Goal: Task Accomplishment & Management: Complete application form

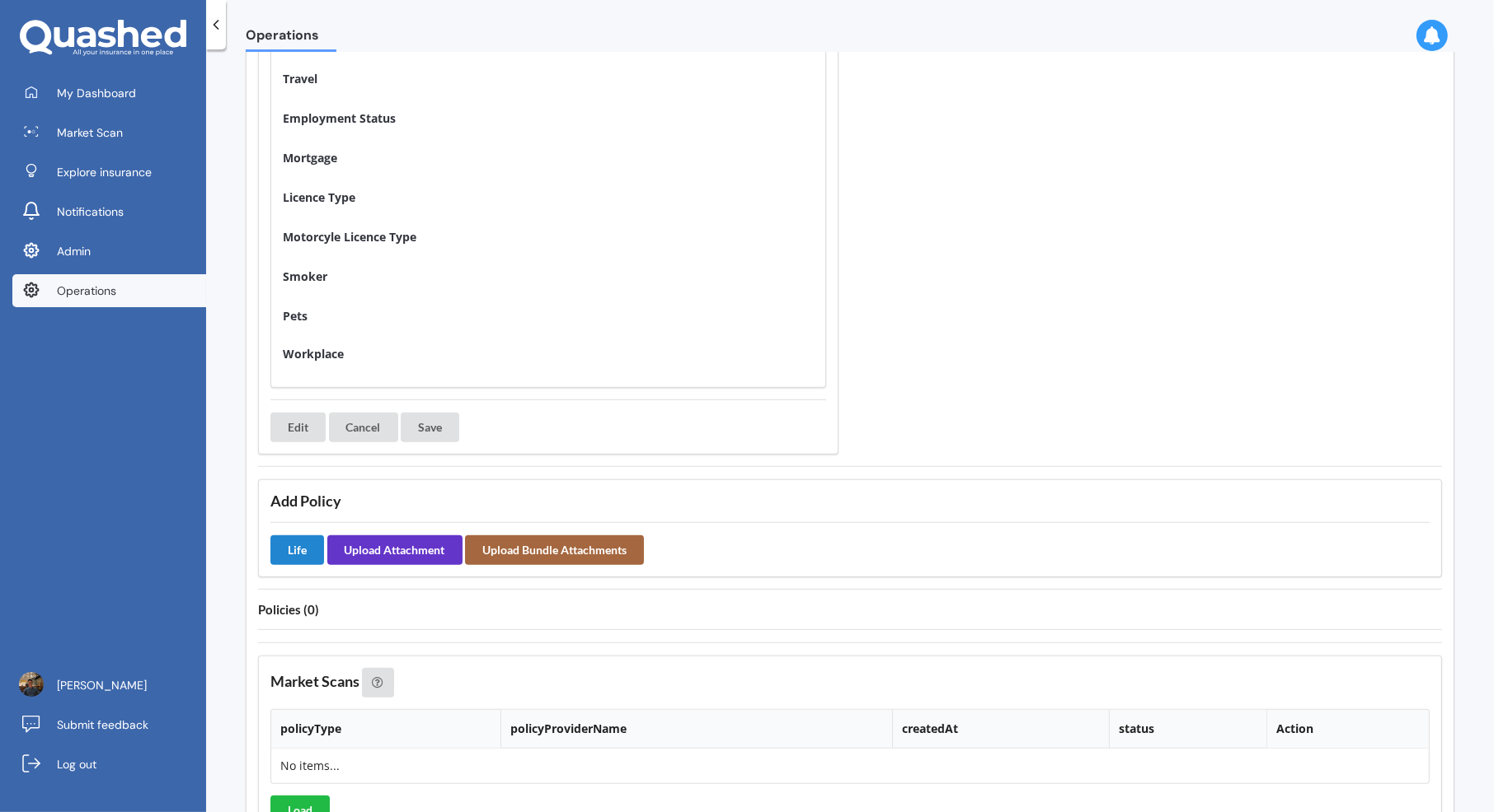
scroll to position [663, 0]
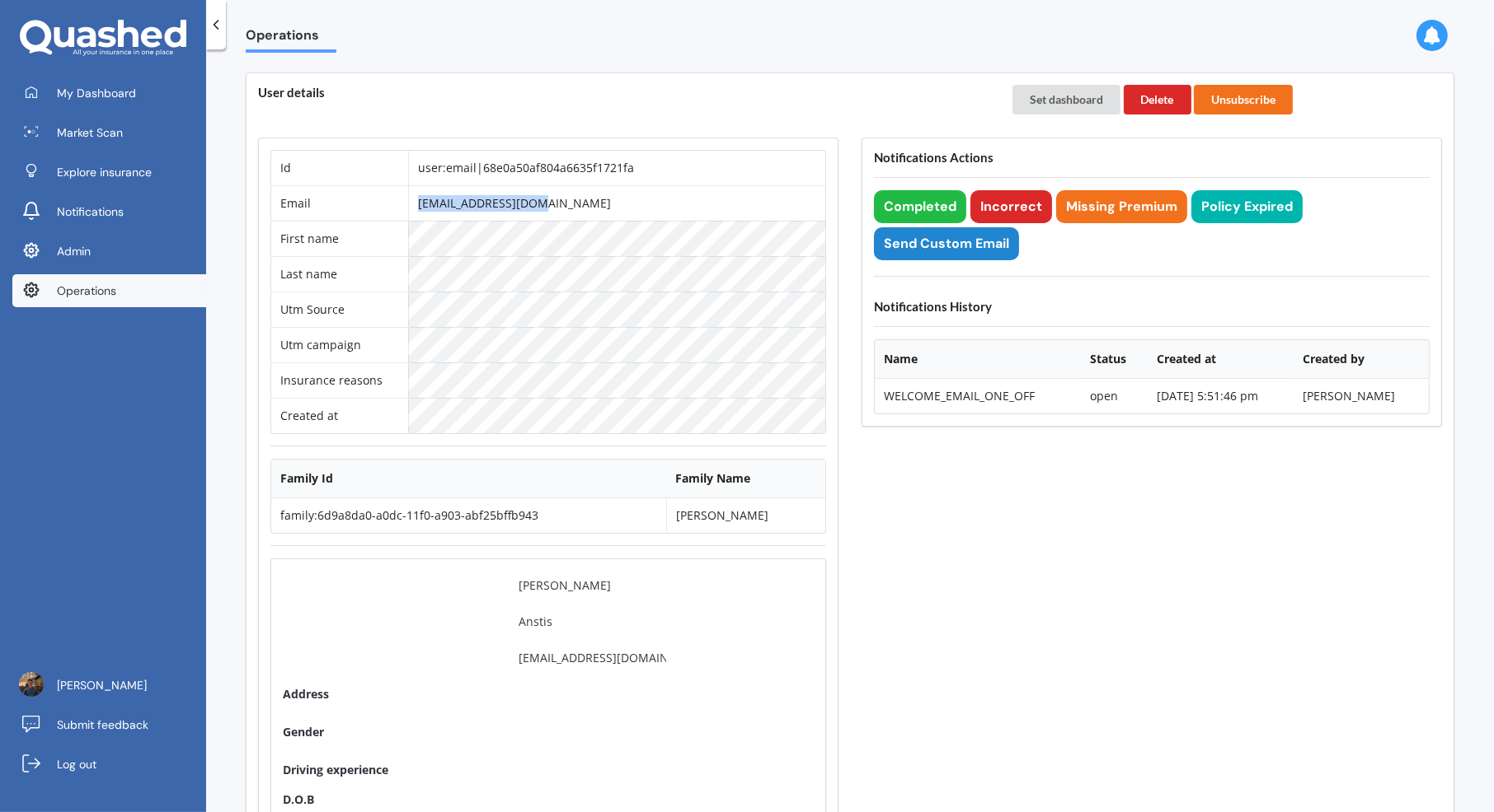
drag, startPoint x: 465, startPoint y: 203, endPoint x: 598, endPoint y: 202, distance: 133.0
click at [598, 202] on td "catza99@yahoo.co.uk" at bounding box center [616, 203] width 417 height 35
copy td "catza99@yahoo.co.uk"
click at [143, 290] on link "Operations" at bounding box center [109, 291] width 193 height 33
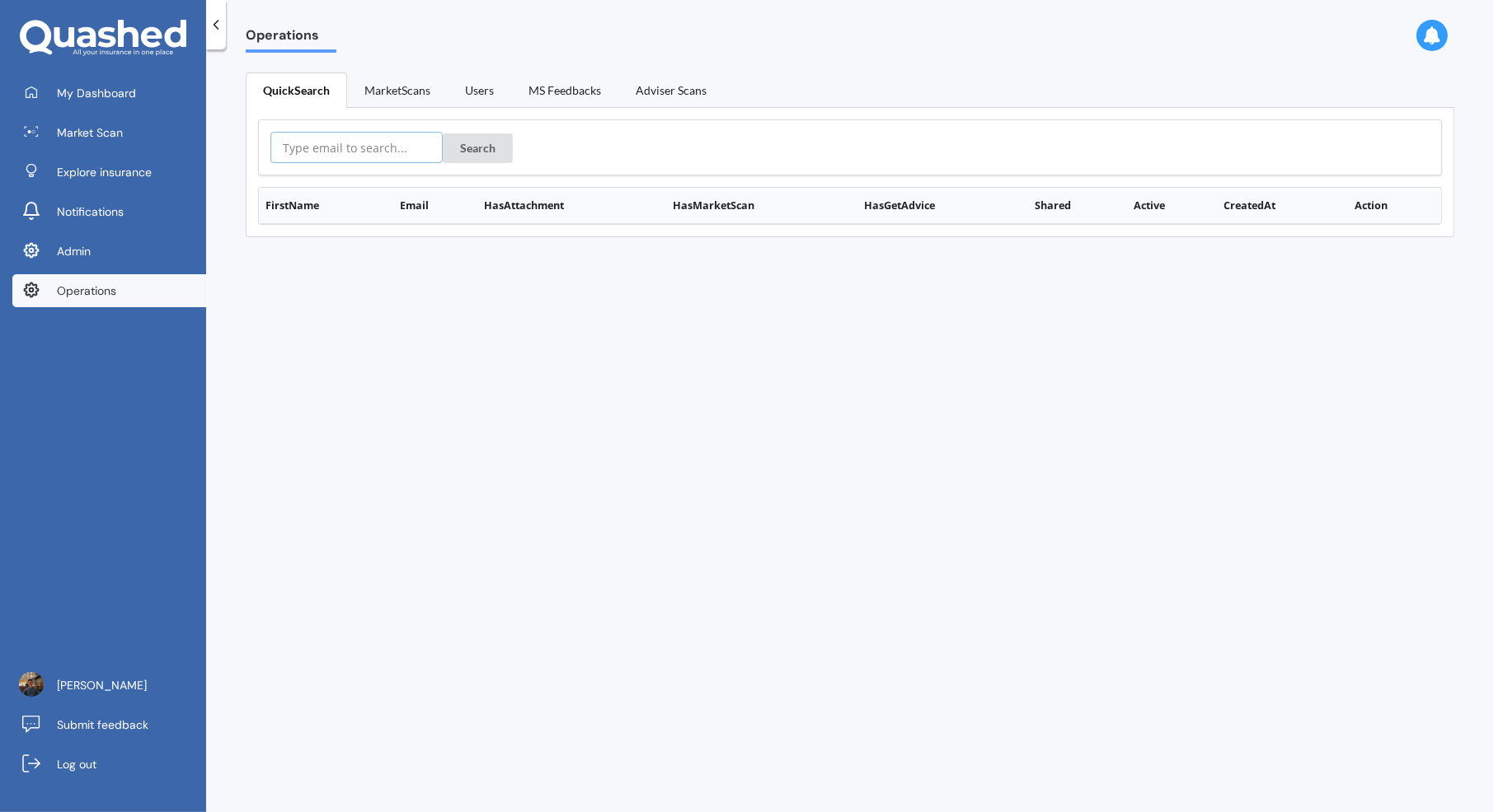
click at [404, 145] on input "text" at bounding box center [356, 147] width 172 height 31
paste input "catza99@yahoo.co.uk"
type input "catza99@yahoo.co.uk"
click at [449, 145] on button "Search" at bounding box center [478, 148] width 70 height 29
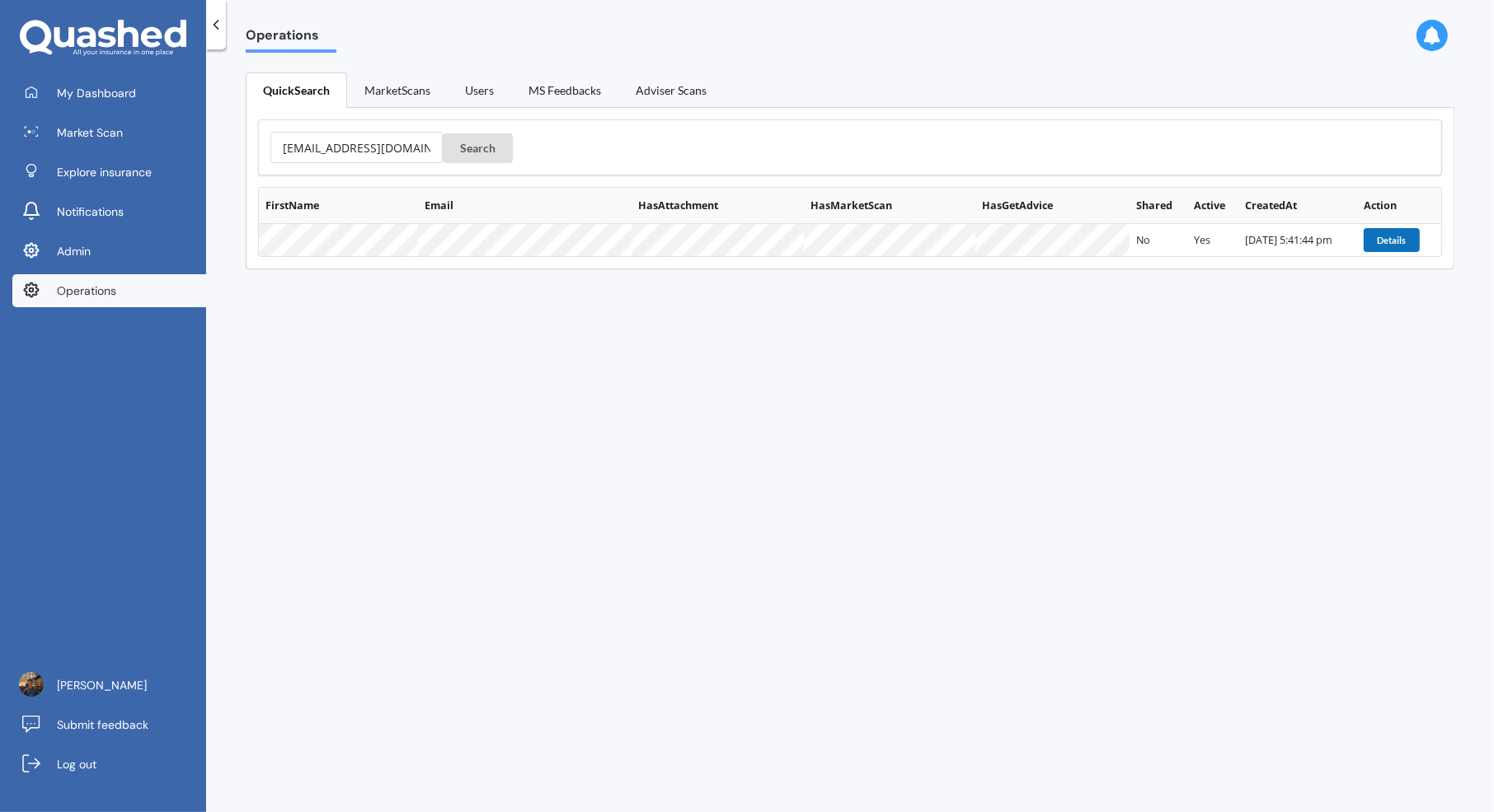
click at [1369, 238] on button "Details" at bounding box center [1391, 239] width 56 height 23
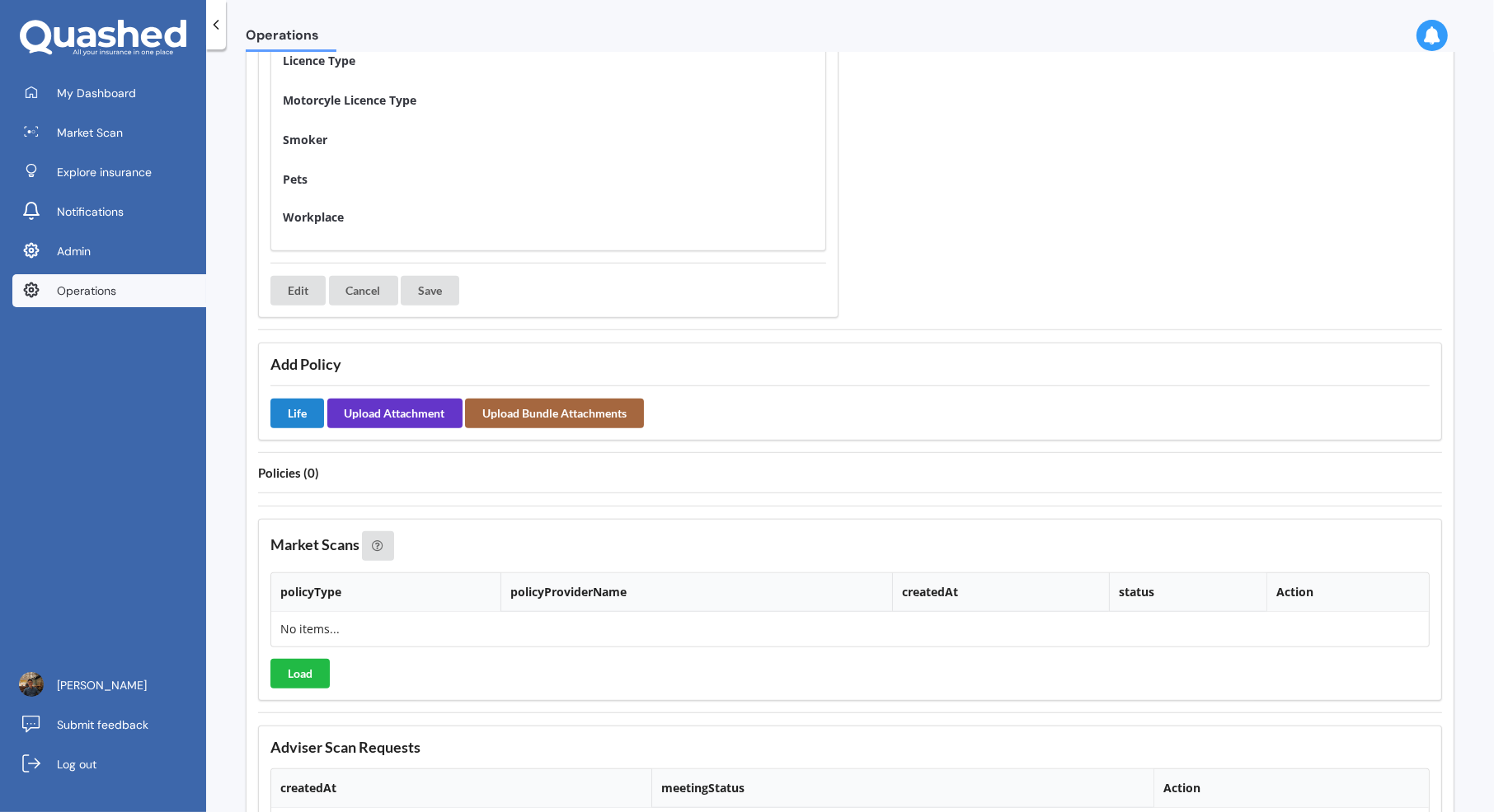
scroll to position [911, 0]
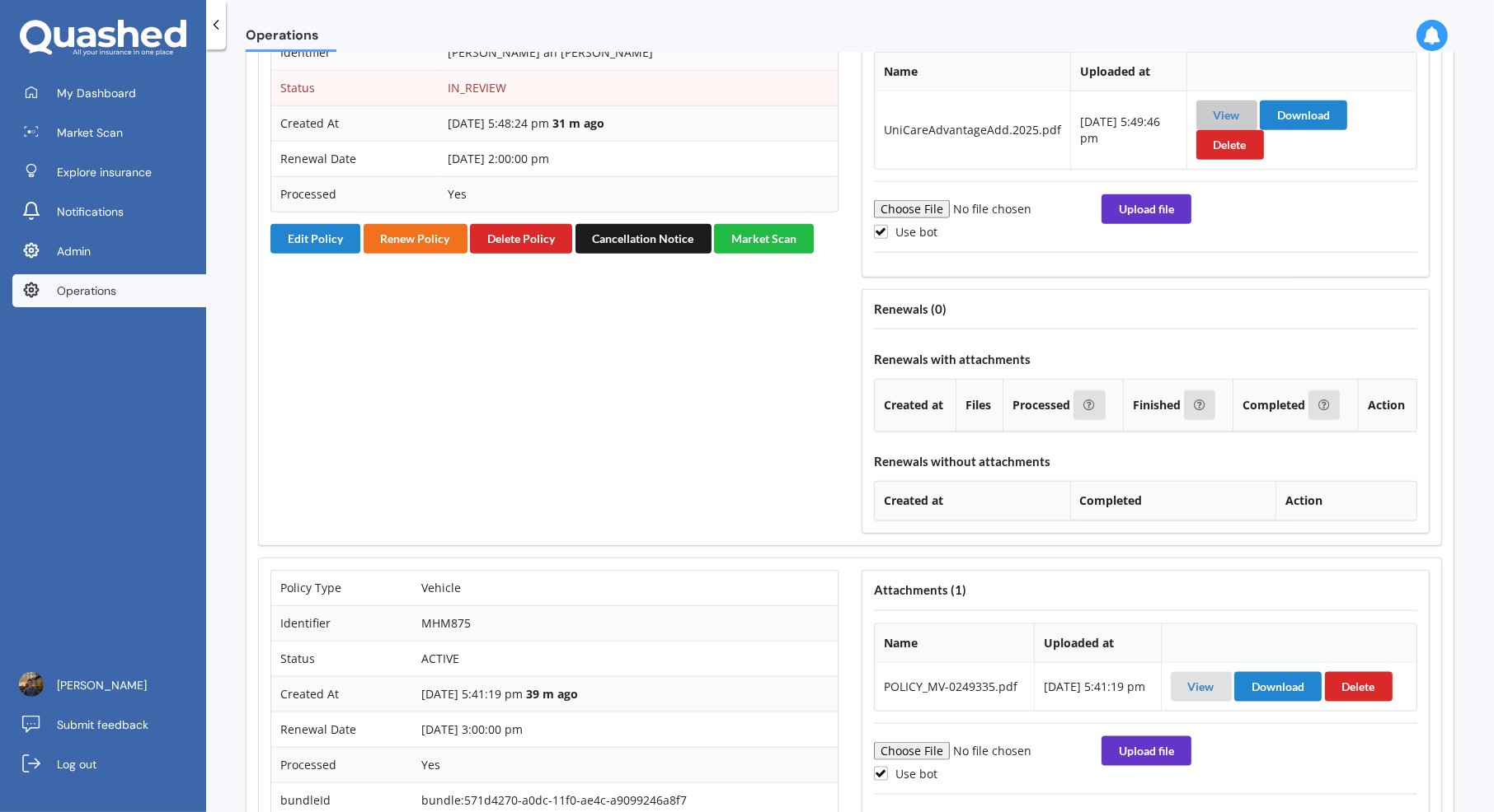
scroll to position [1978, 0]
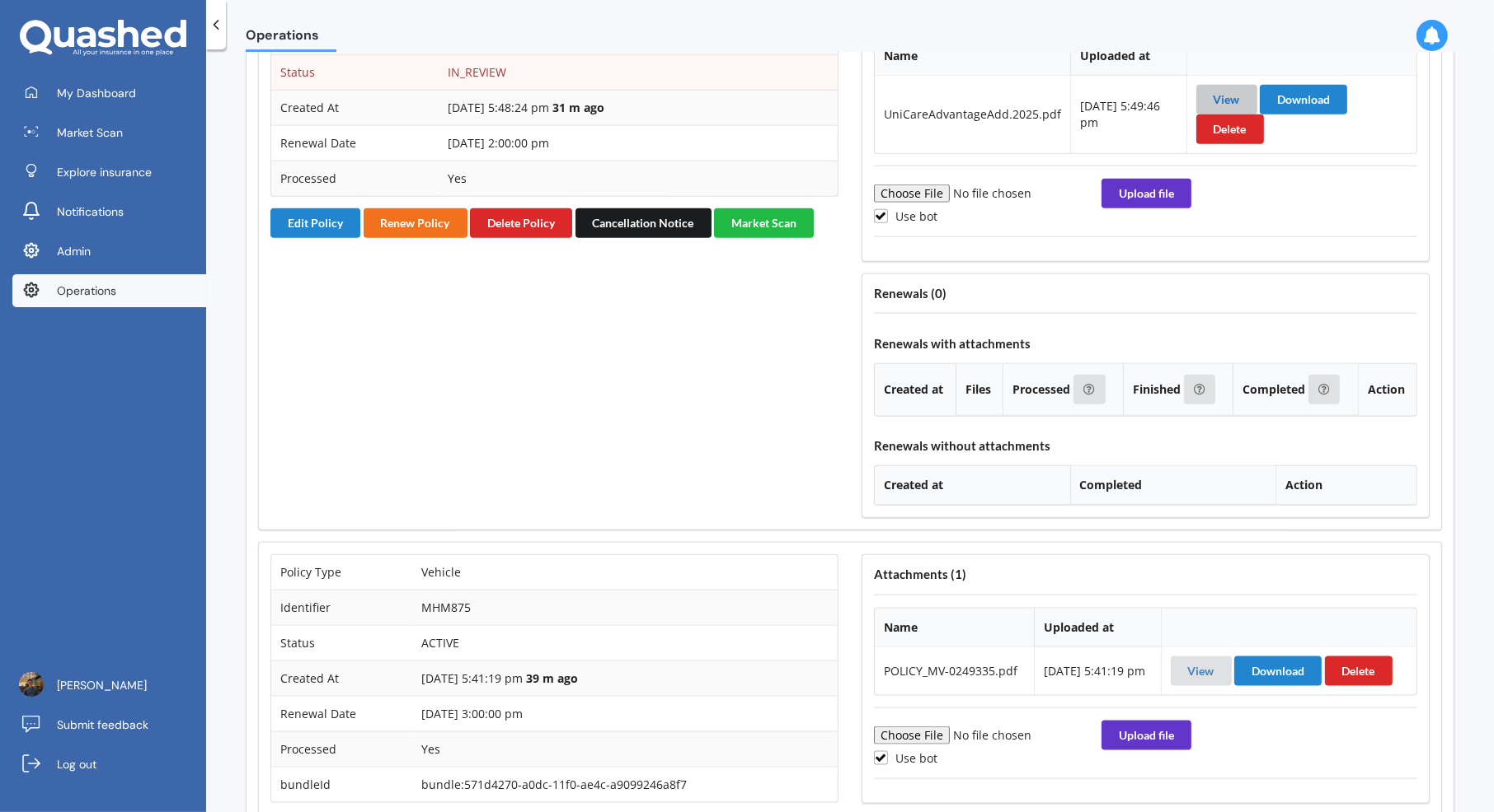
click at [1226, 106] on link "View" at bounding box center [1226, 99] width 27 height 14
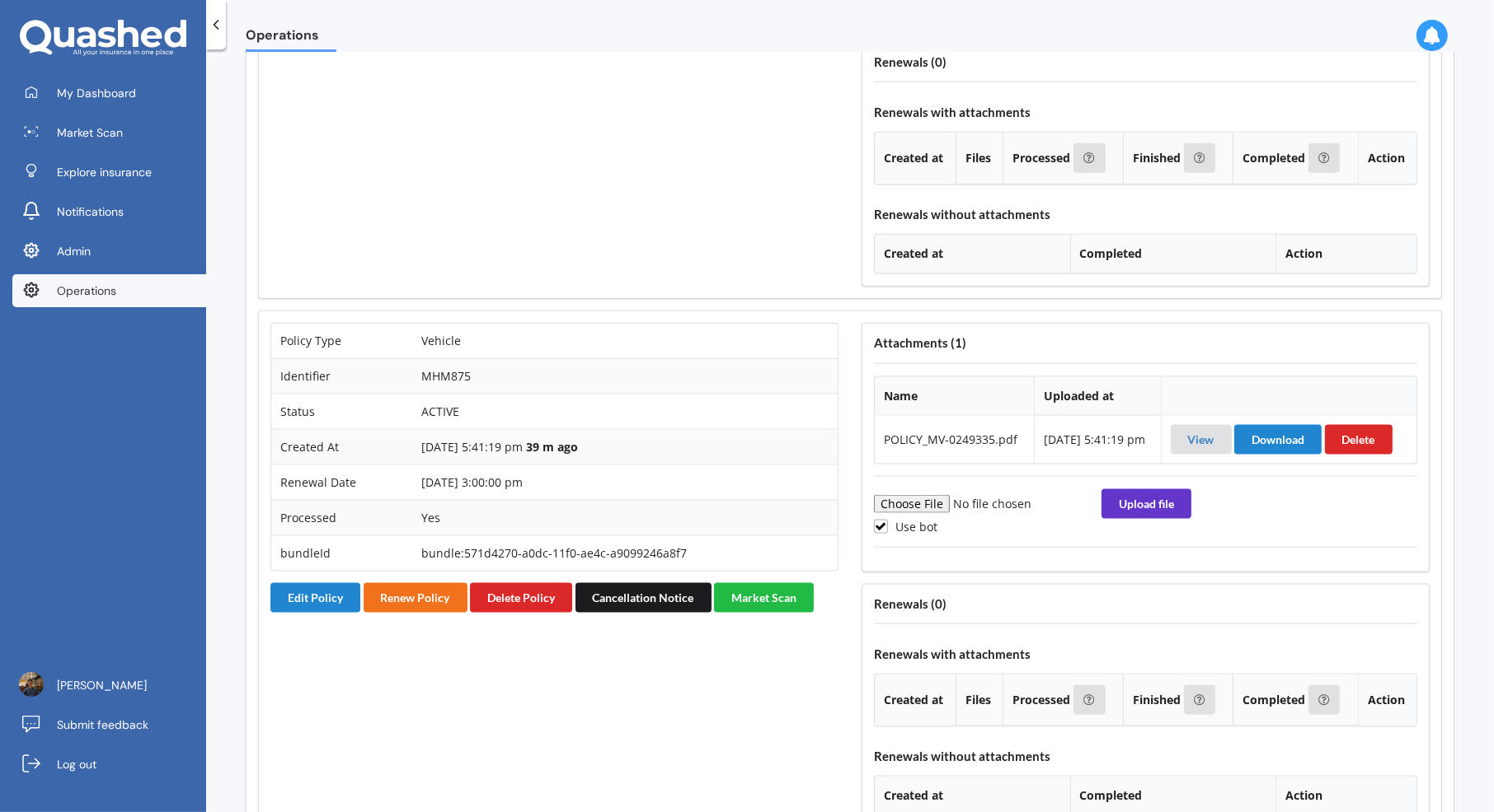
scroll to position [2190, 0]
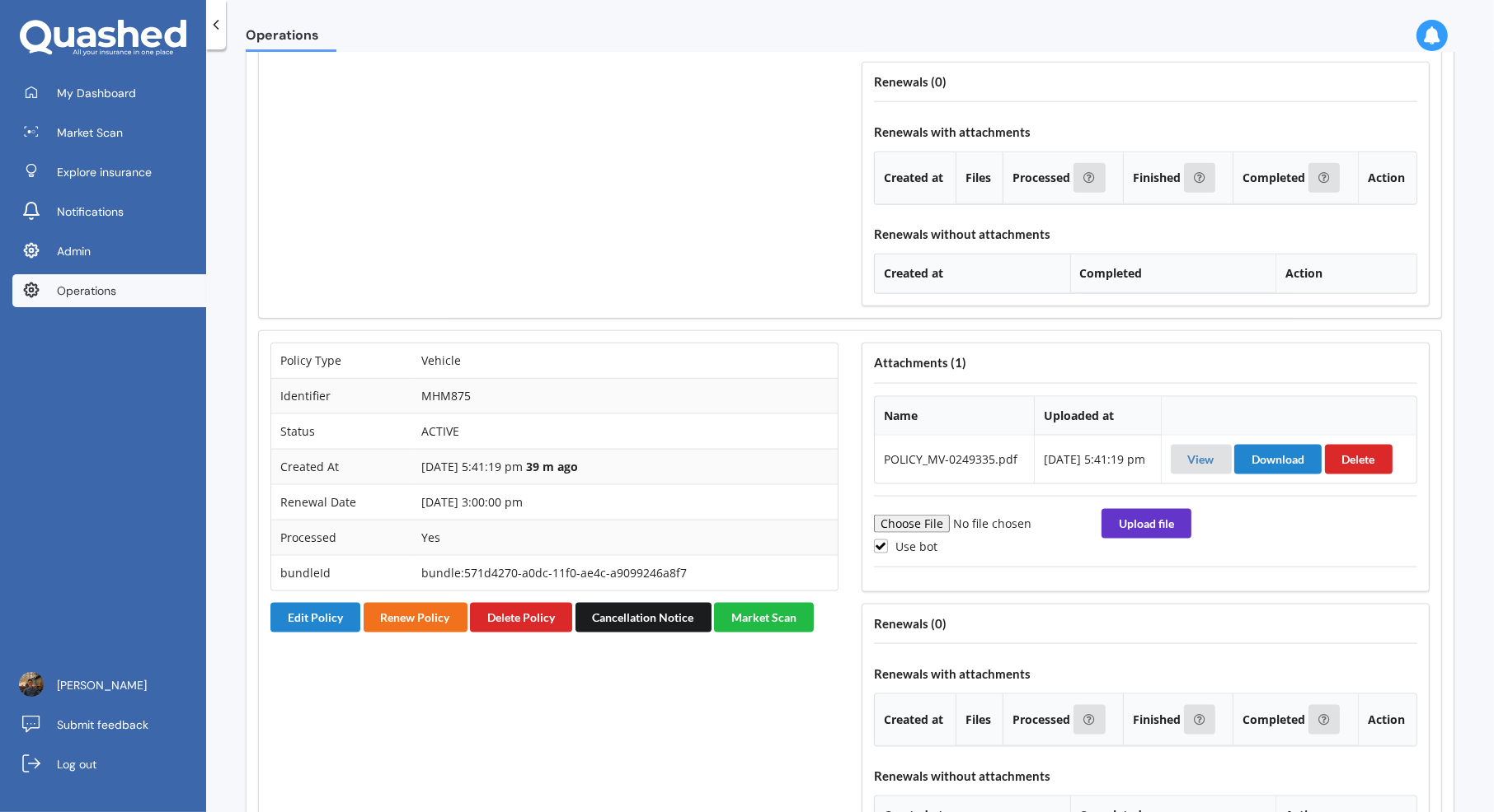
click at [338, 216] on div "Policy Type House Identifier Logan an Nadia Status IN_REVIEW Created At 04-10-2…" at bounding box center [554, 40] width 591 height 559
click at [338, 27] on button "Edit Policy" at bounding box center [316, 11] width 90 height 29
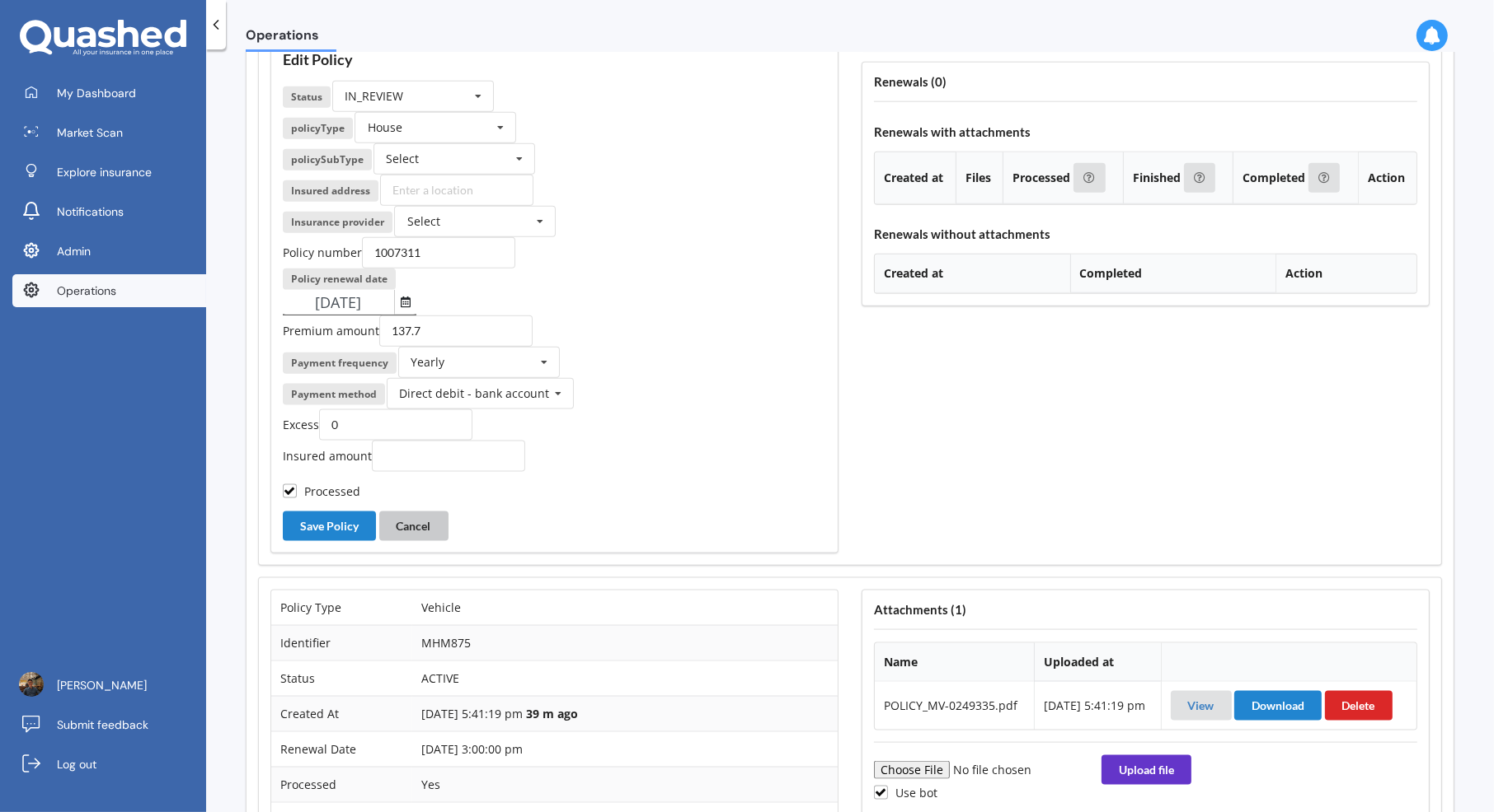
click at [428, 541] on button "Cancel" at bounding box center [414, 527] width 69 height 29
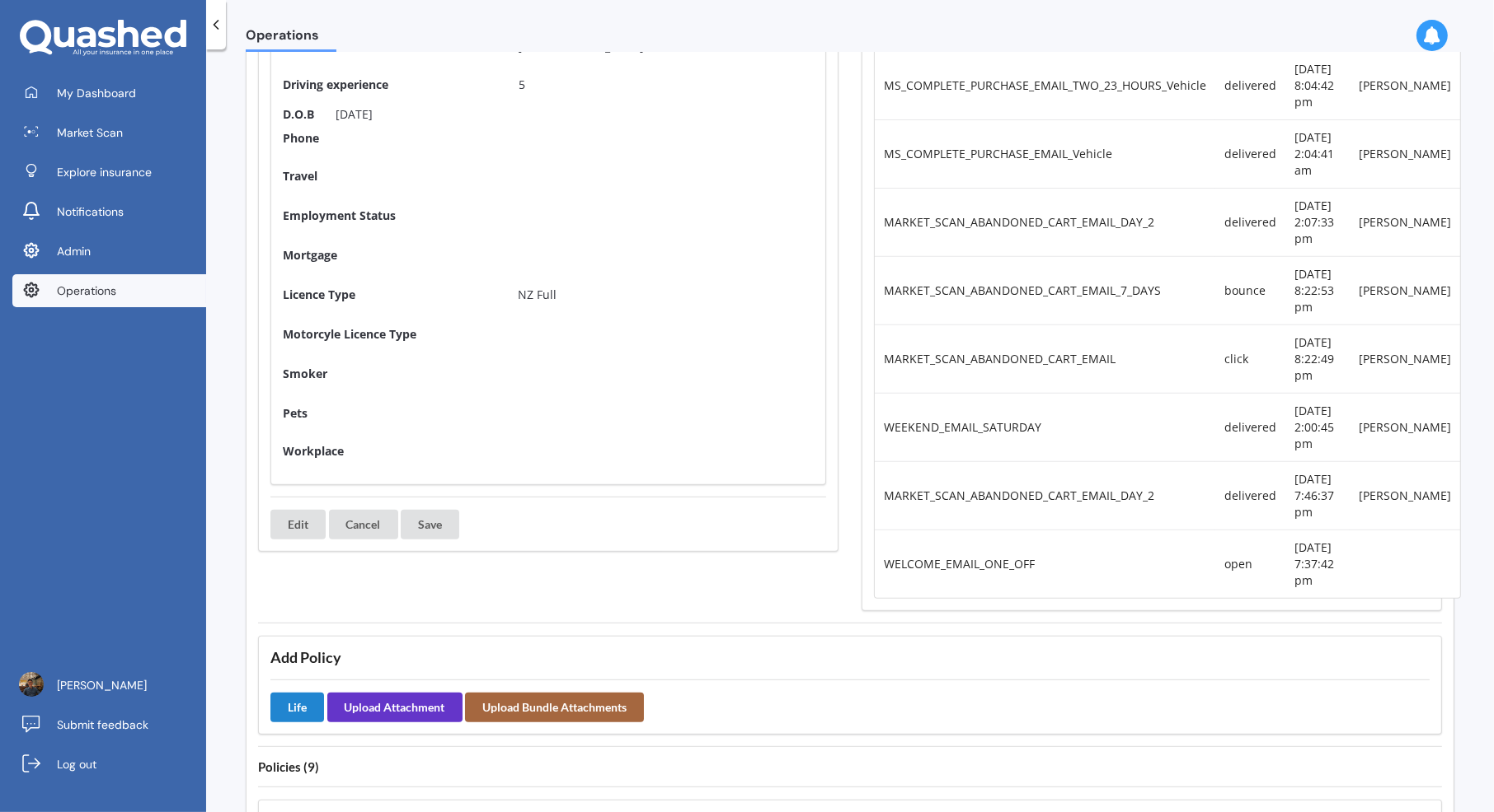
scroll to position [0, 0]
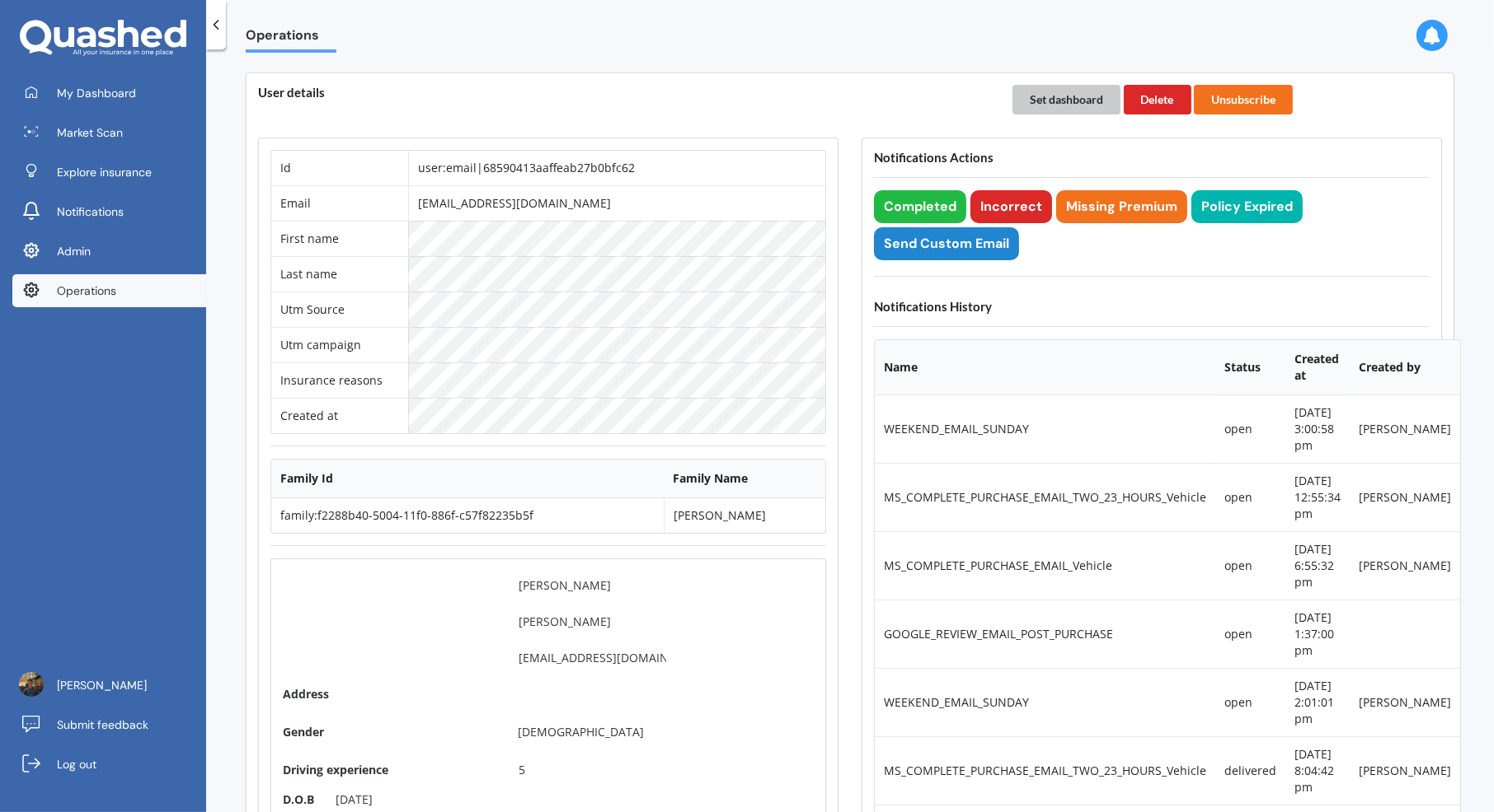
click at [1056, 95] on button "Set dashboard" at bounding box center [1066, 99] width 108 height 29
click at [108, 87] on span "My Dashboard" at bounding box center [97, 93] width 79 height 17
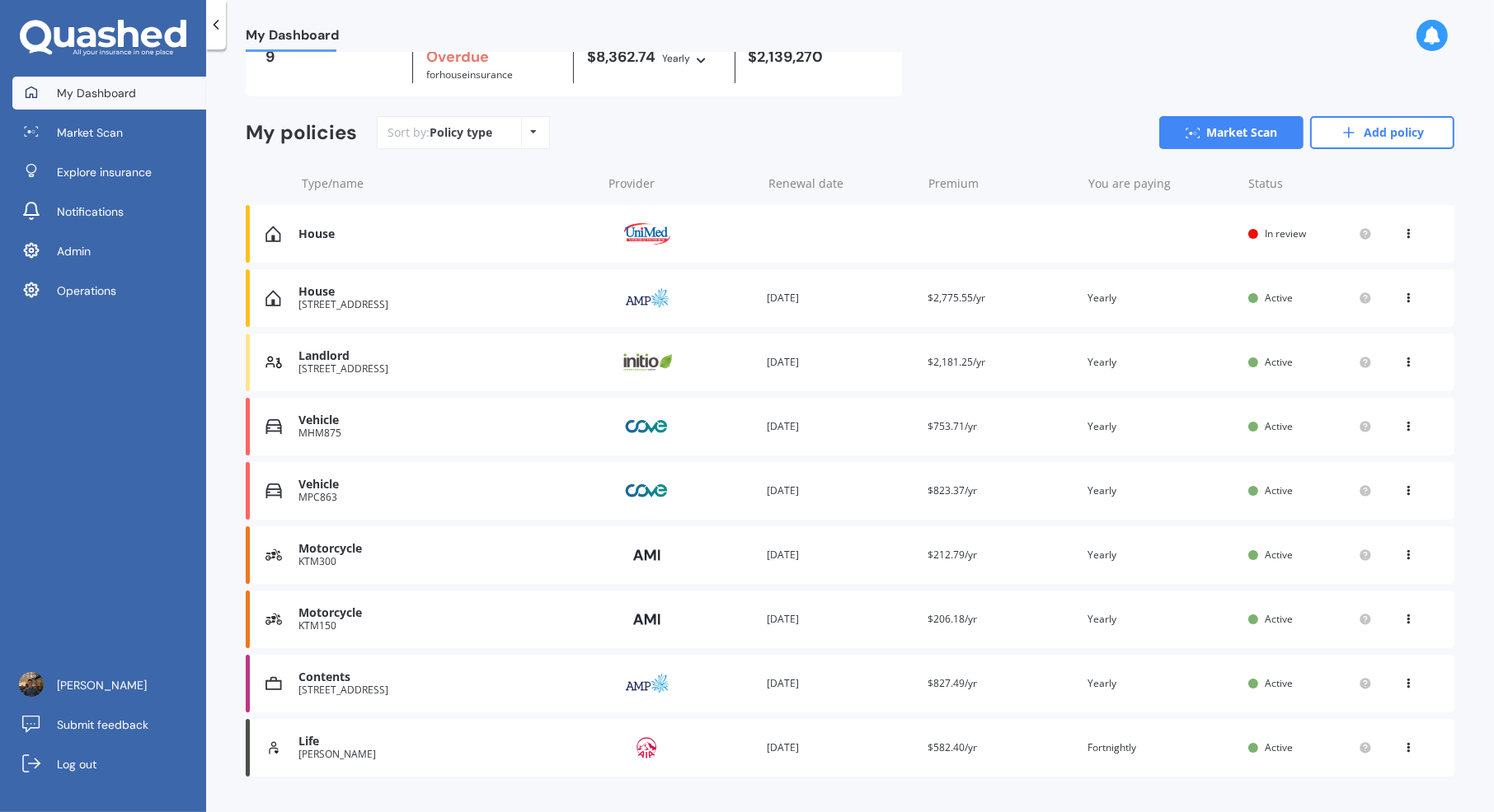
scroll to position [84, 0]
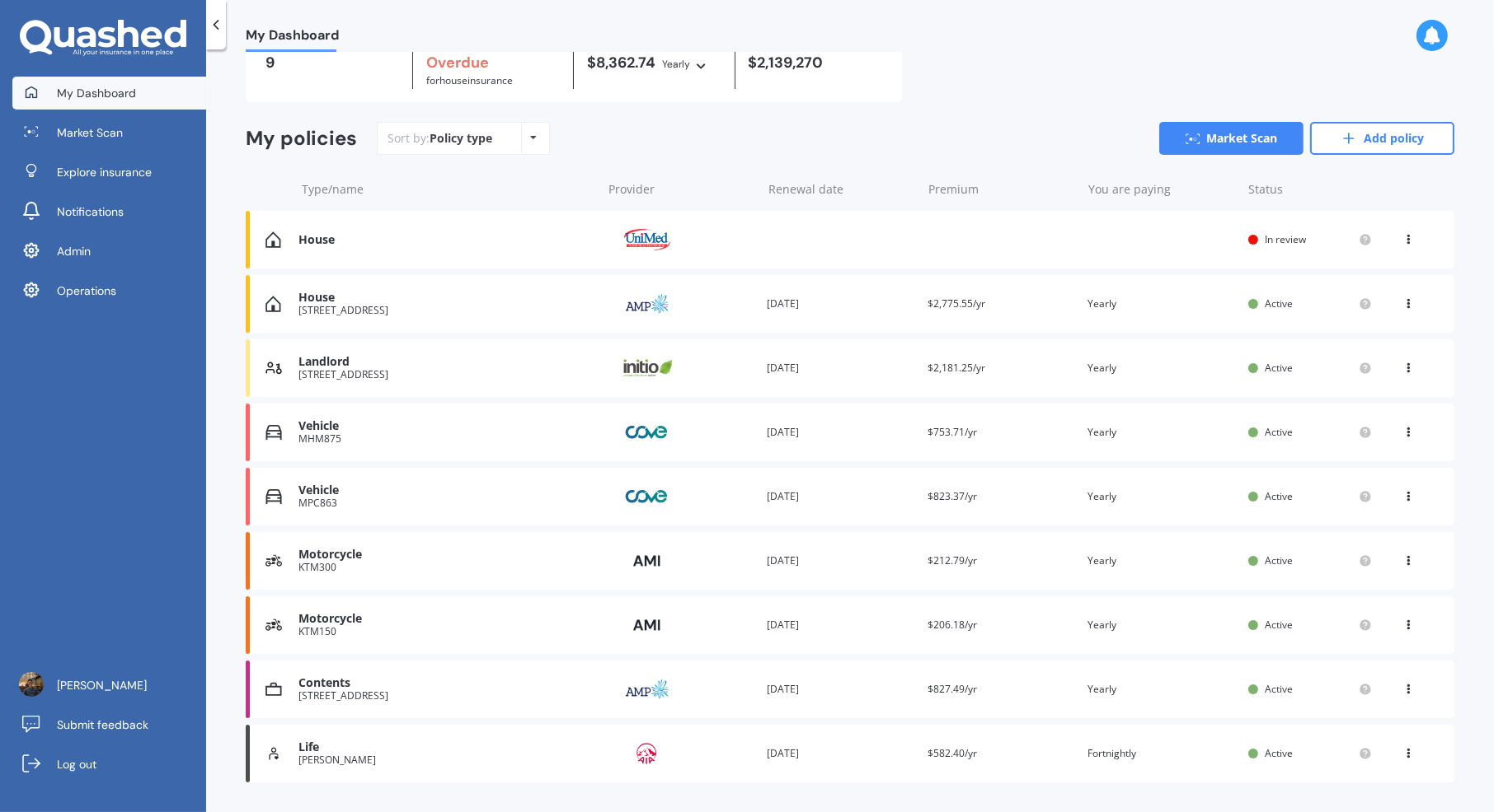
click at [788, 248] on div "House Provider Renewal date Premium You are paying Status In review View option…" at bounding box center [850, 239] width 1208 height 58
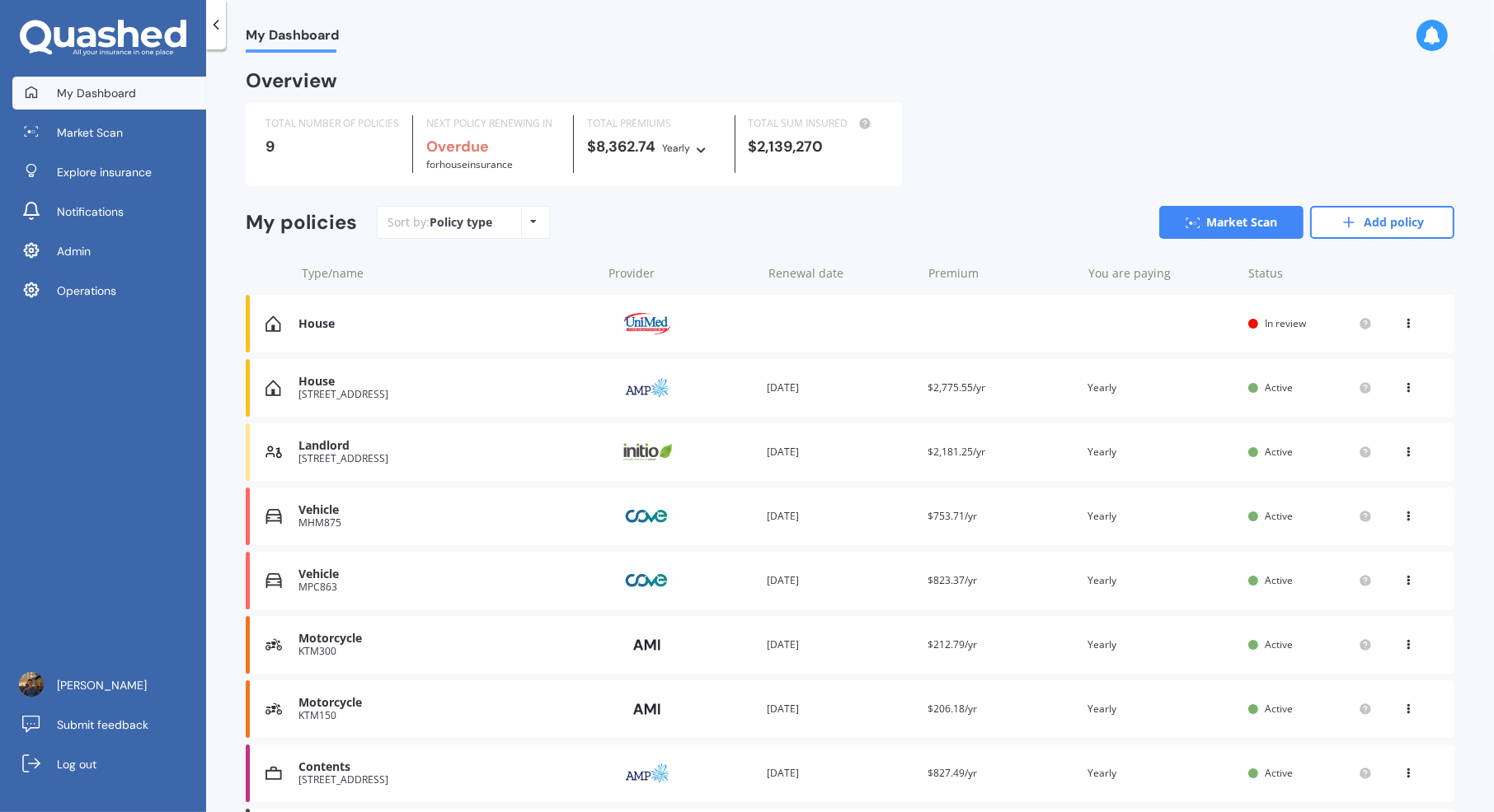
click at [736, 414] on div "House 405 Tutaki Road, Bunnythorpe 4470 Provider Renewal date 28 Feb 2026 Premi…" at bounding box center [850, 388] width 1208 height 58
click at [800, 329] on div "House Provider Renewal date Premium You are paying Status In review View option…" at bounding box center [850, 323] width 1208 height 58
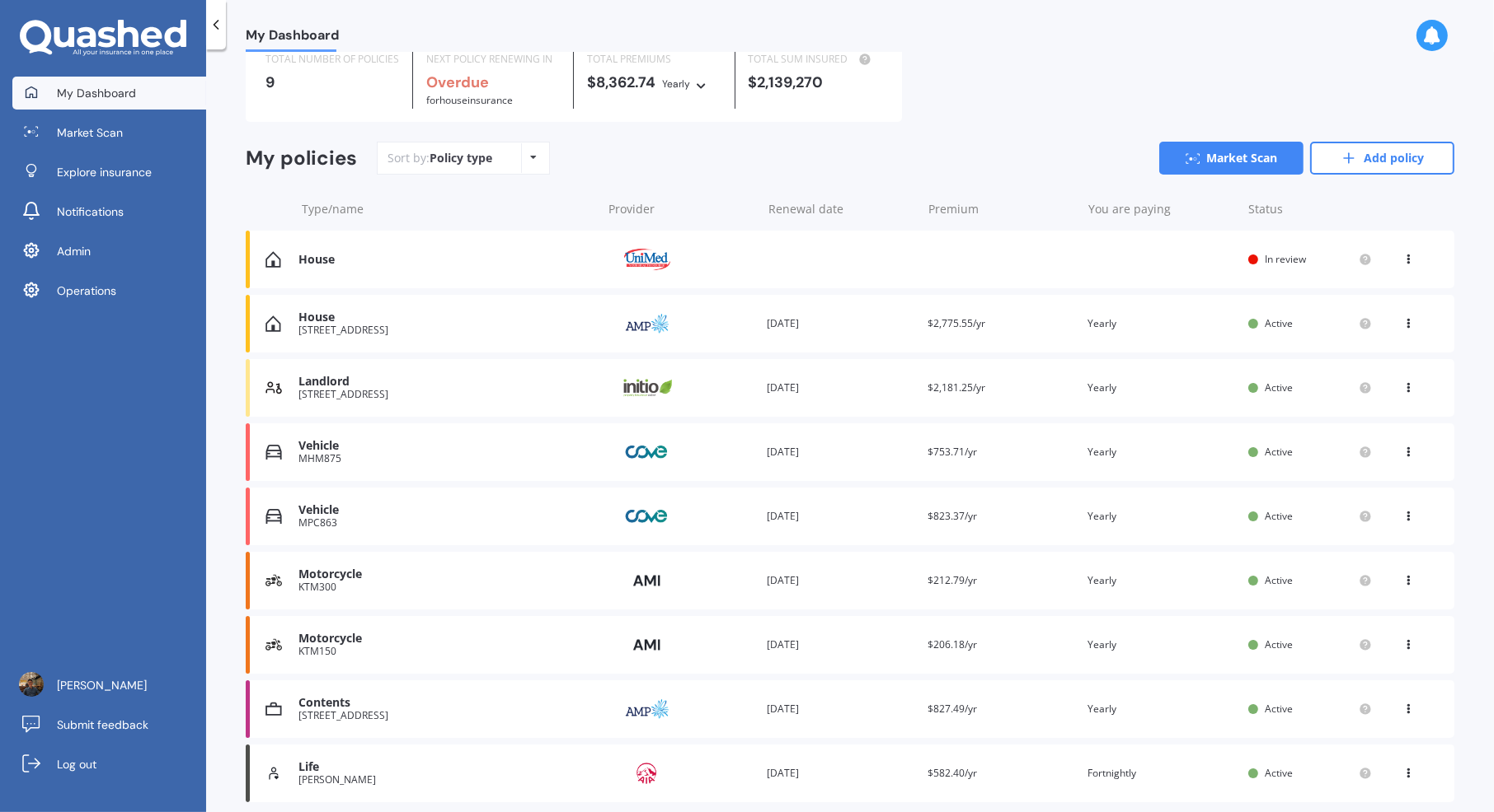
scroll to position [123, 0]
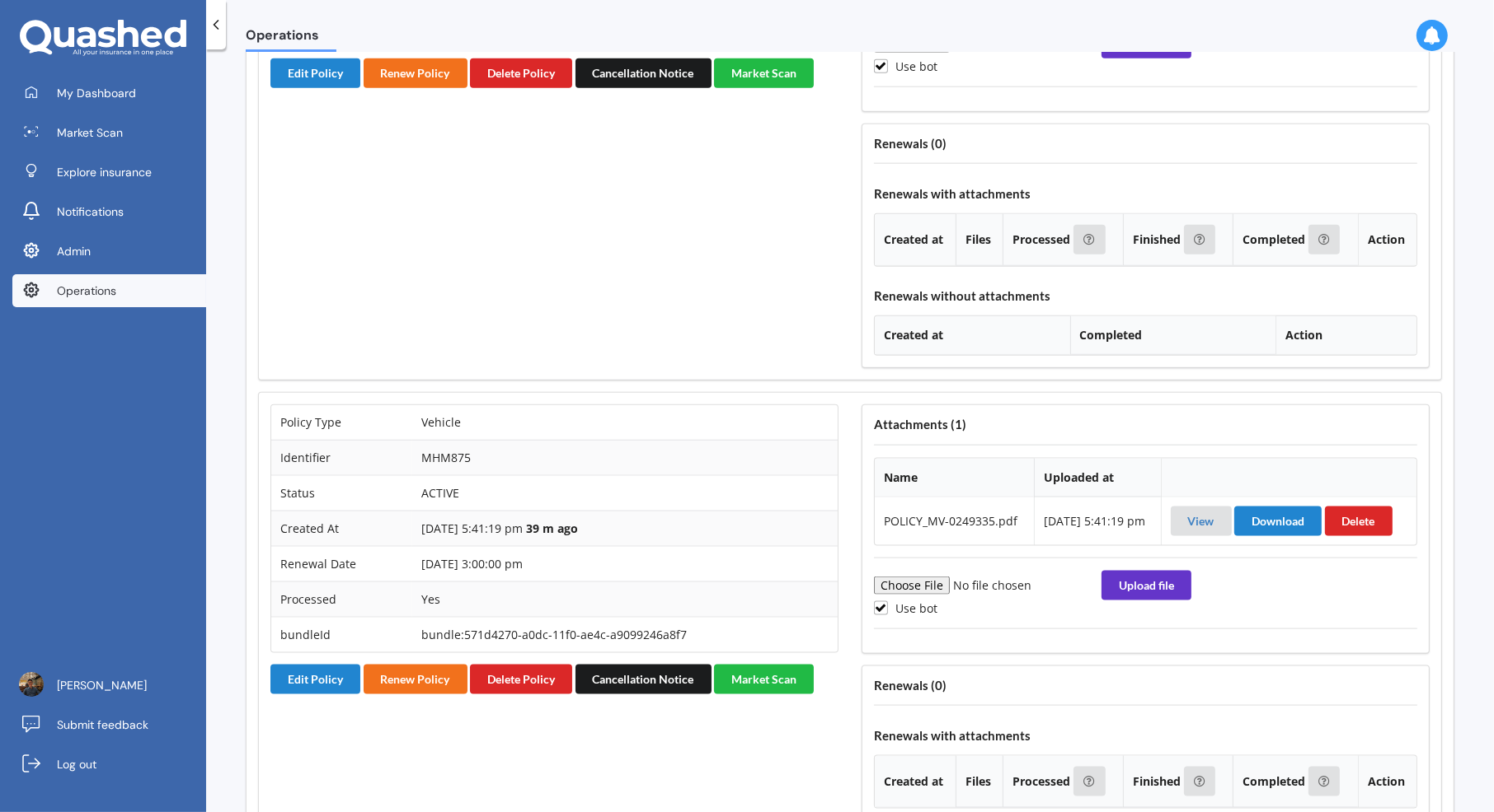
scroll to position [2128, 0]
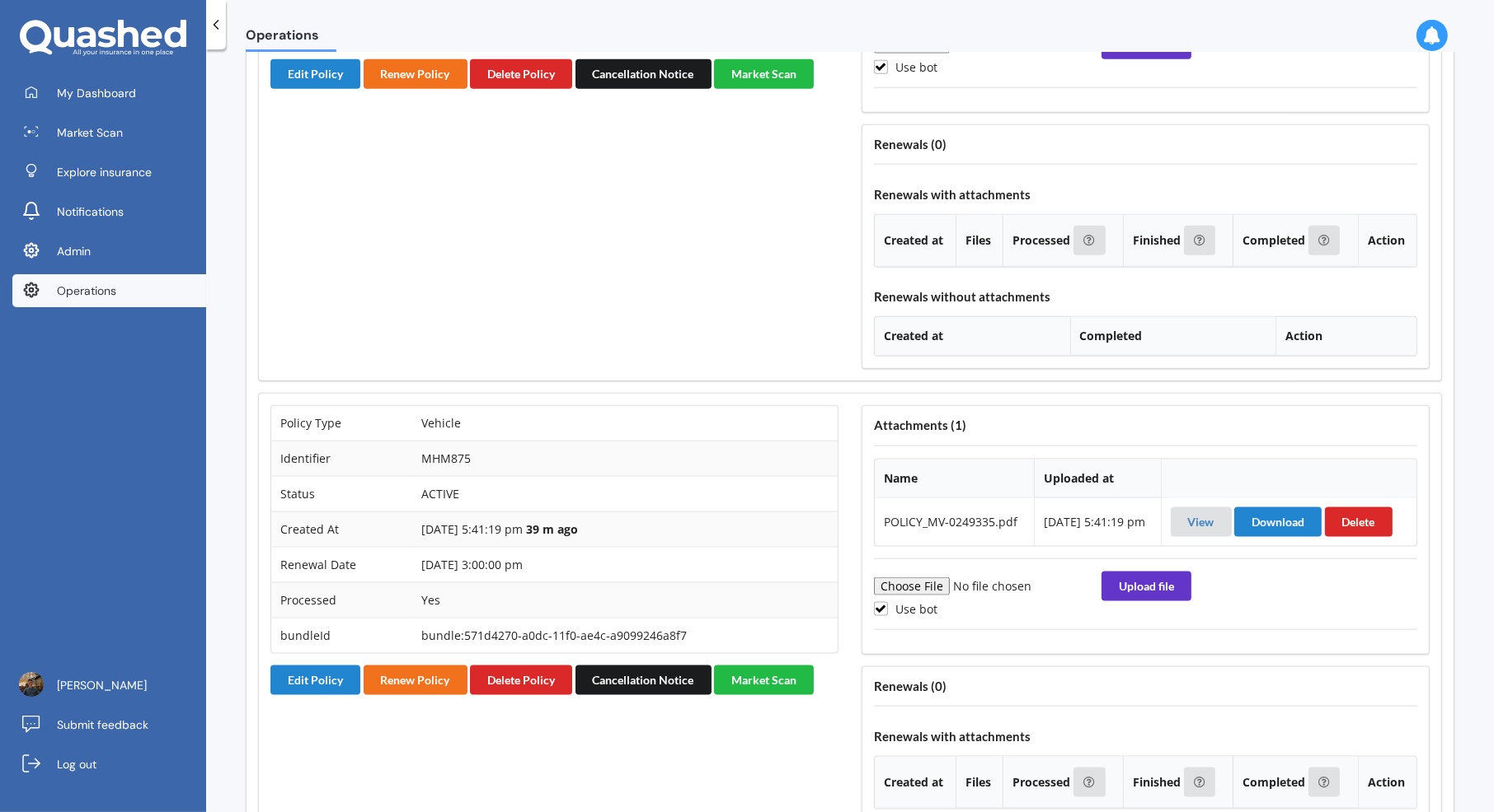
click at [330, 284] on div "Policy Type House Identifier [PERSON_NAME] an [PERSON_NAME] Status IN_REVIEW Cr…" at bounding box center [554, 102] width 591 height 559
click at [331, 89] on button "Edit Policy" at bounding box center [316, 74] width 90 height 29
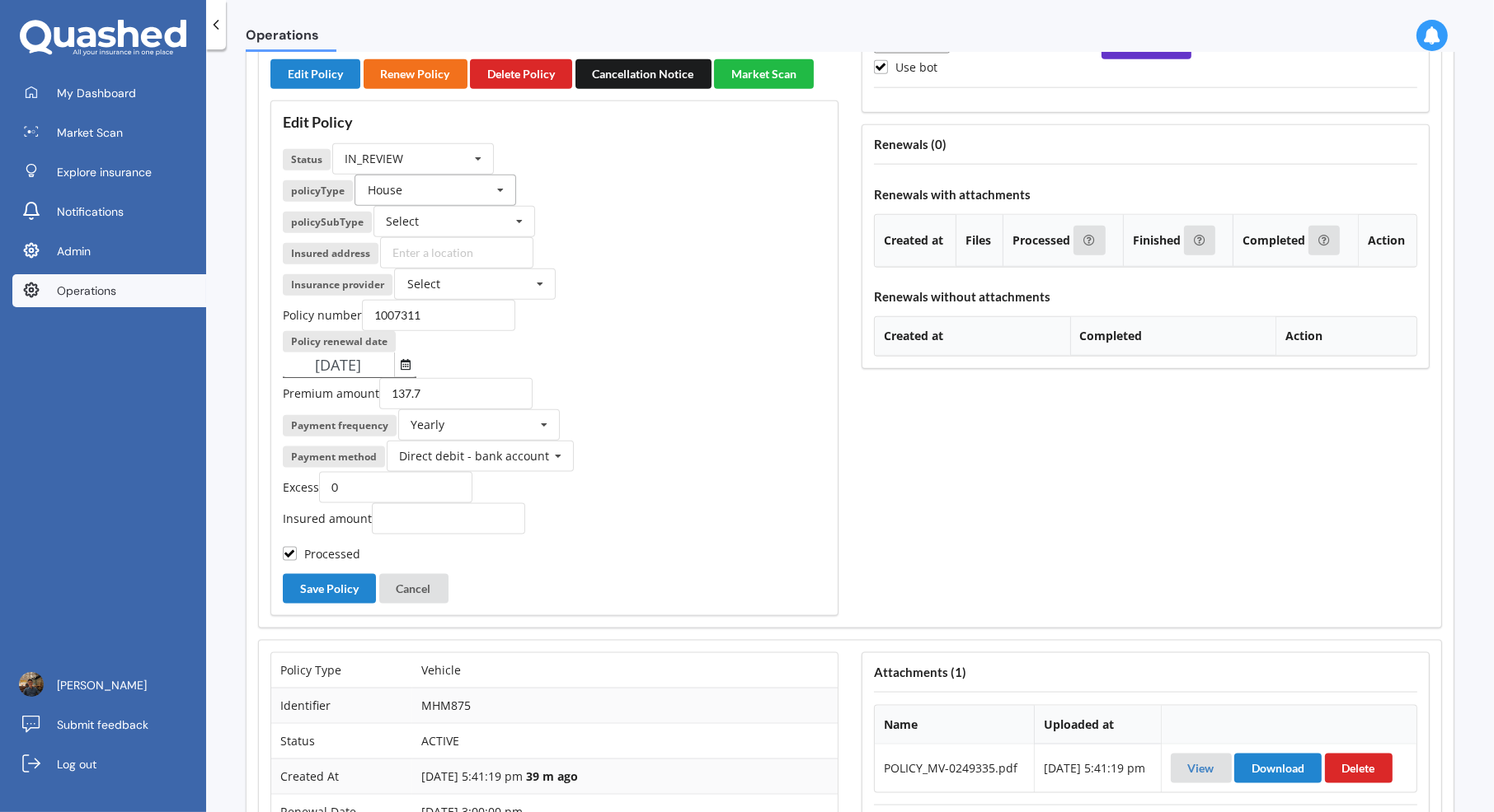
click at [483, 205] on input "text" at bounding box center [437, 191] width 160 height 29
type input "hea"
click at [474, 236] on div "Health" at bounding box center [436, 220] width 160 height 30
click at [451, 331] on input "1007311" at bounding box center [438, 316] width 153 height 31
click at [401, 377] on button "Select date" at bounding box center [405, 365] width 22 height 25
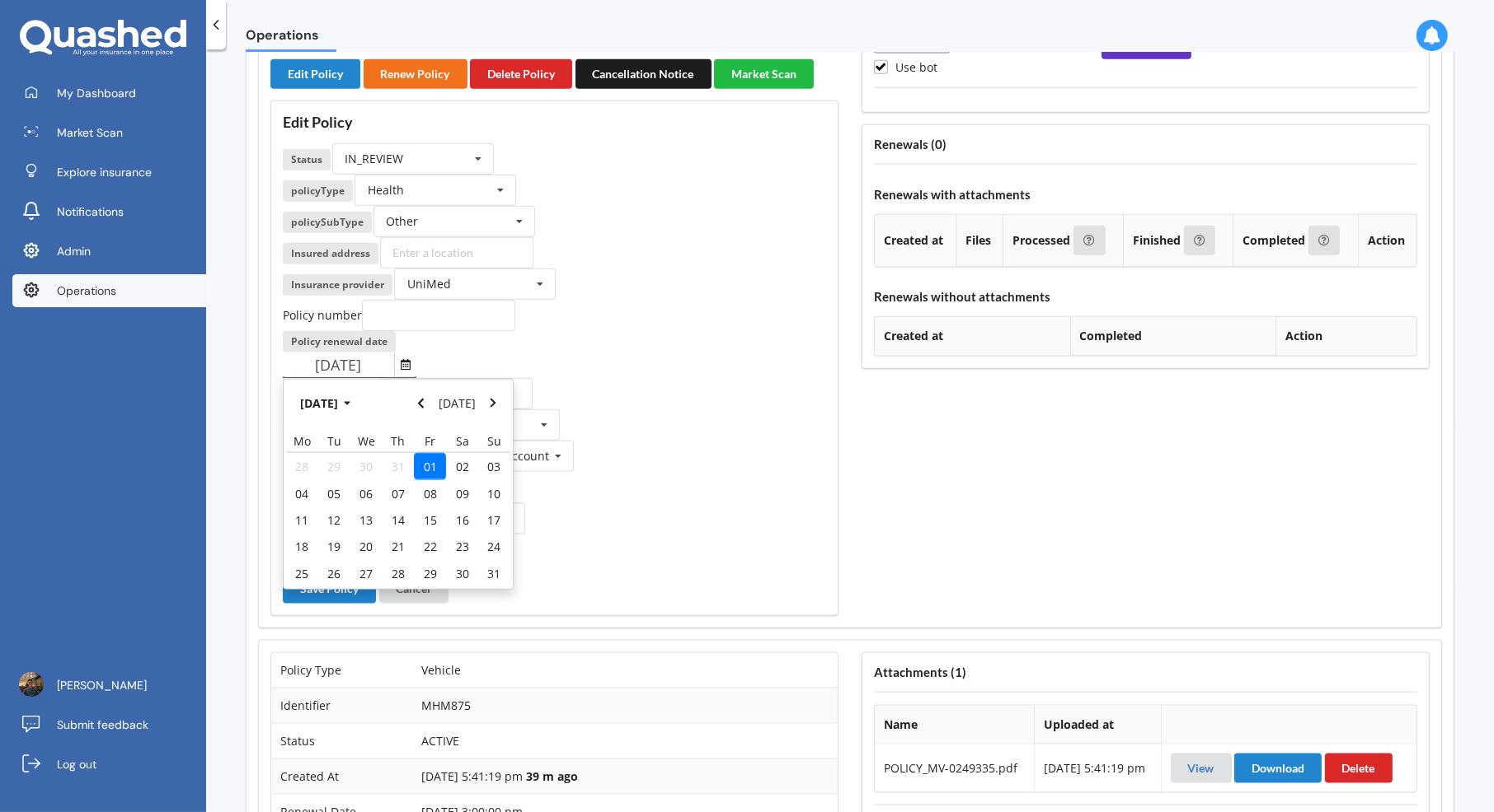
click at [372, 377] on input "01/08/2025" at bounding box center [338, 365] width 111 height 25
click at [379, 377] on input "01/08/2025" at bounding box center [338, 365] width 111 height 25
click at [545, 378] on div "Aug 2025 Today Mo Tu We Th Fr Sa Su 28 29 30 31 01 02 03 04 05 06 07 08 09 10 1…" at bounding box center [554, 365] width 543 height 26
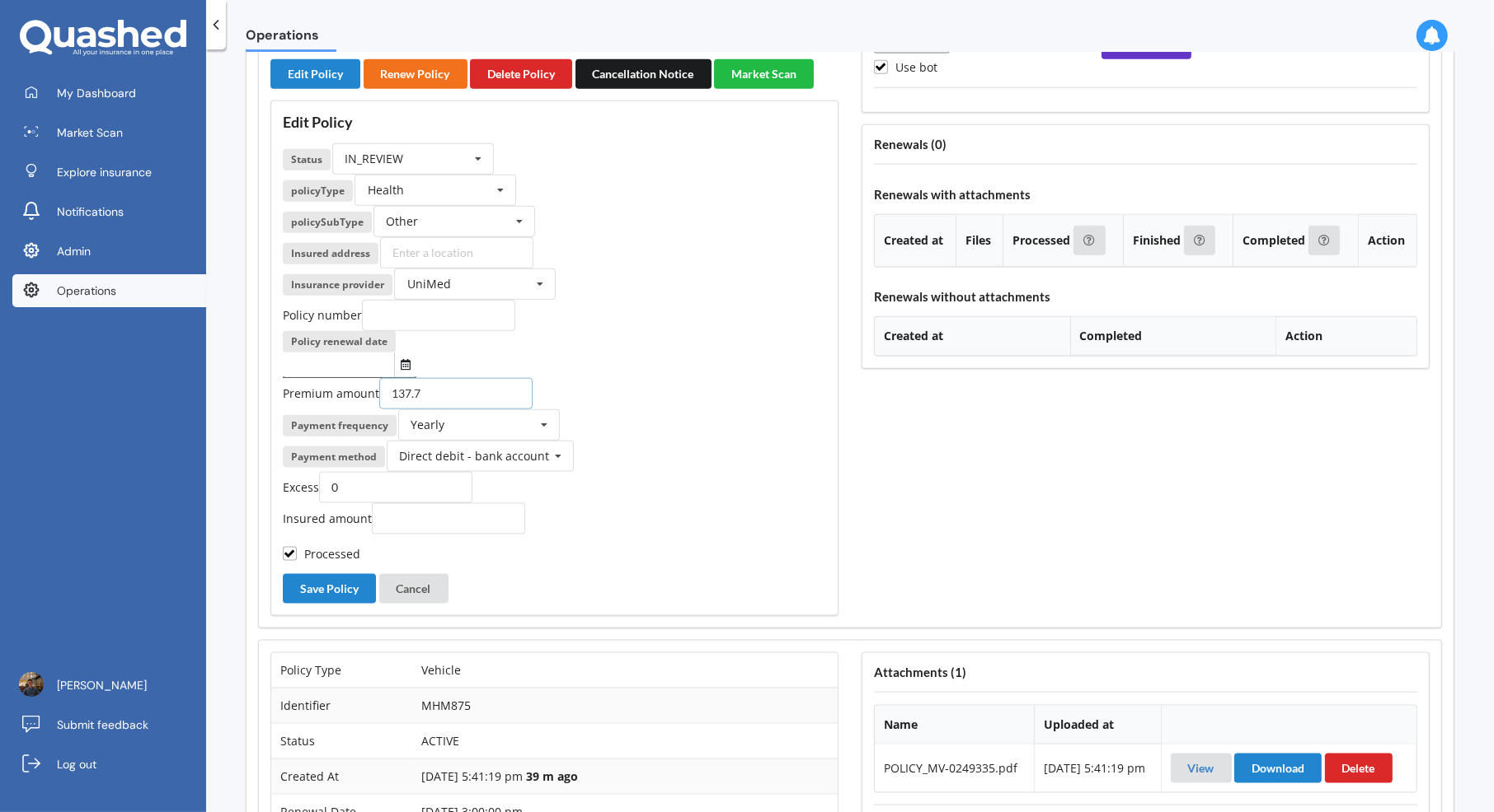
click at [472, 410] on input "137.7" at bounding box center [456, 394] width 153 height 31
click at [402, 504] on input "0" at bounding box center [395, 488] width 153 height 31
click at [480, 462] on div "Direct debit - bank account" at bounding box center [473, 457] width 150 height 12
click at [618, 441] on div "Payment frequency Yearly Yearly Six-Monthly Quarterly Monthly Fortnightly Weekl…" at bounding box center [554, 425] width 543 height 31
click at [512, 462] on div "Direct debit - bank account" at bounding box center [473, 457] width 150 height 12
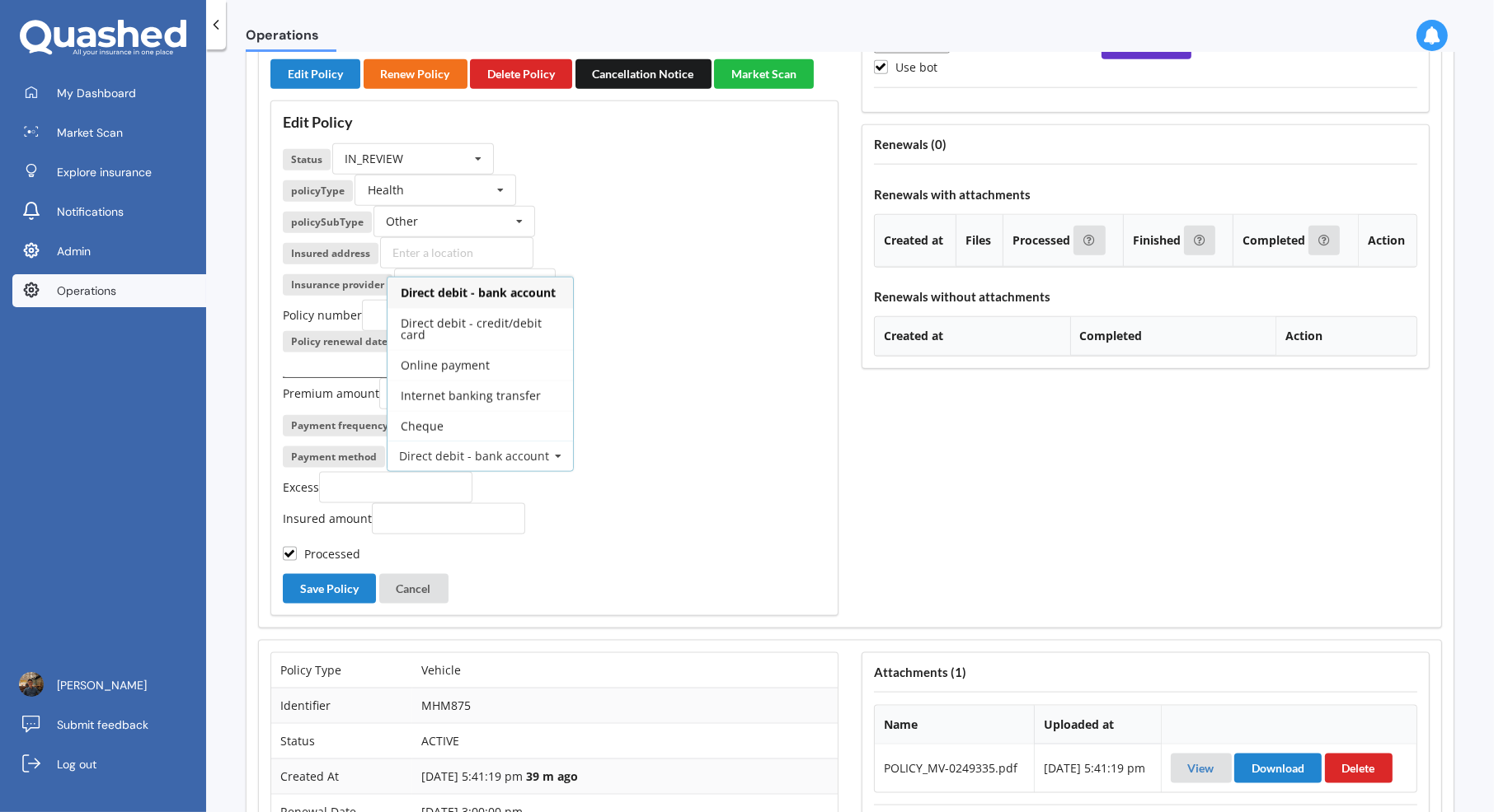
click at [678, 441] on div "Payment frequency Yearly Yearly Six-Monthly Quarterly Monthly Fortnightly Weekl…" at bounding box center [554, 425] width 543 height 31
click at [474, 175] on icon at bounding box center [478, 159] width 25 height 30
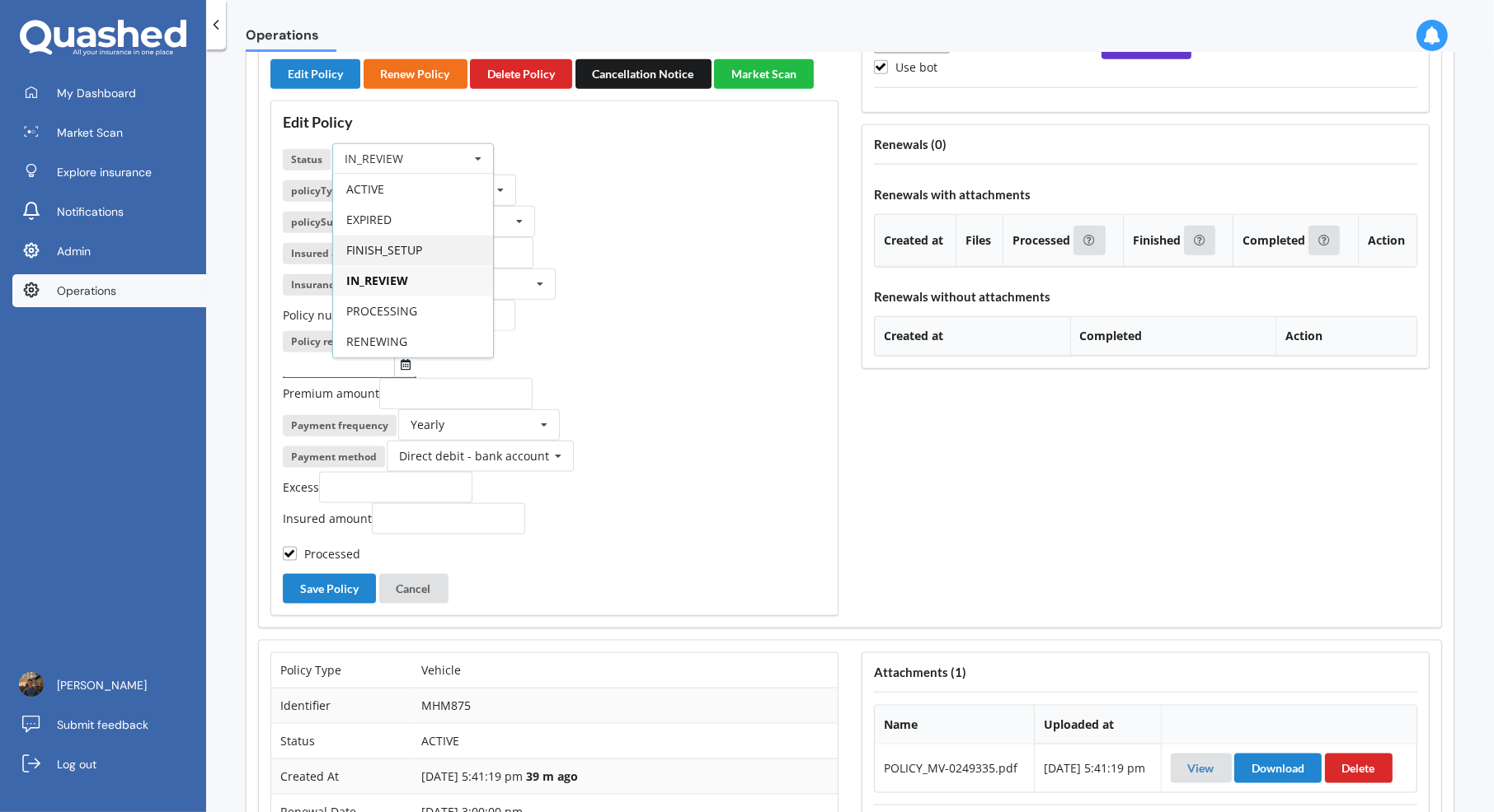
scroll to position [81, 0]
click at [436, 307] on div "INCOMPLETE" at bounding box center [414, 291] width 160 height 30
click at [351, 604] on button "Save Policy" at bounding box center [329, 589] width 93 height 29
click at [425, 269] on input "Logan an Nadia" at bounding box center [392, 253] width 153 height 31
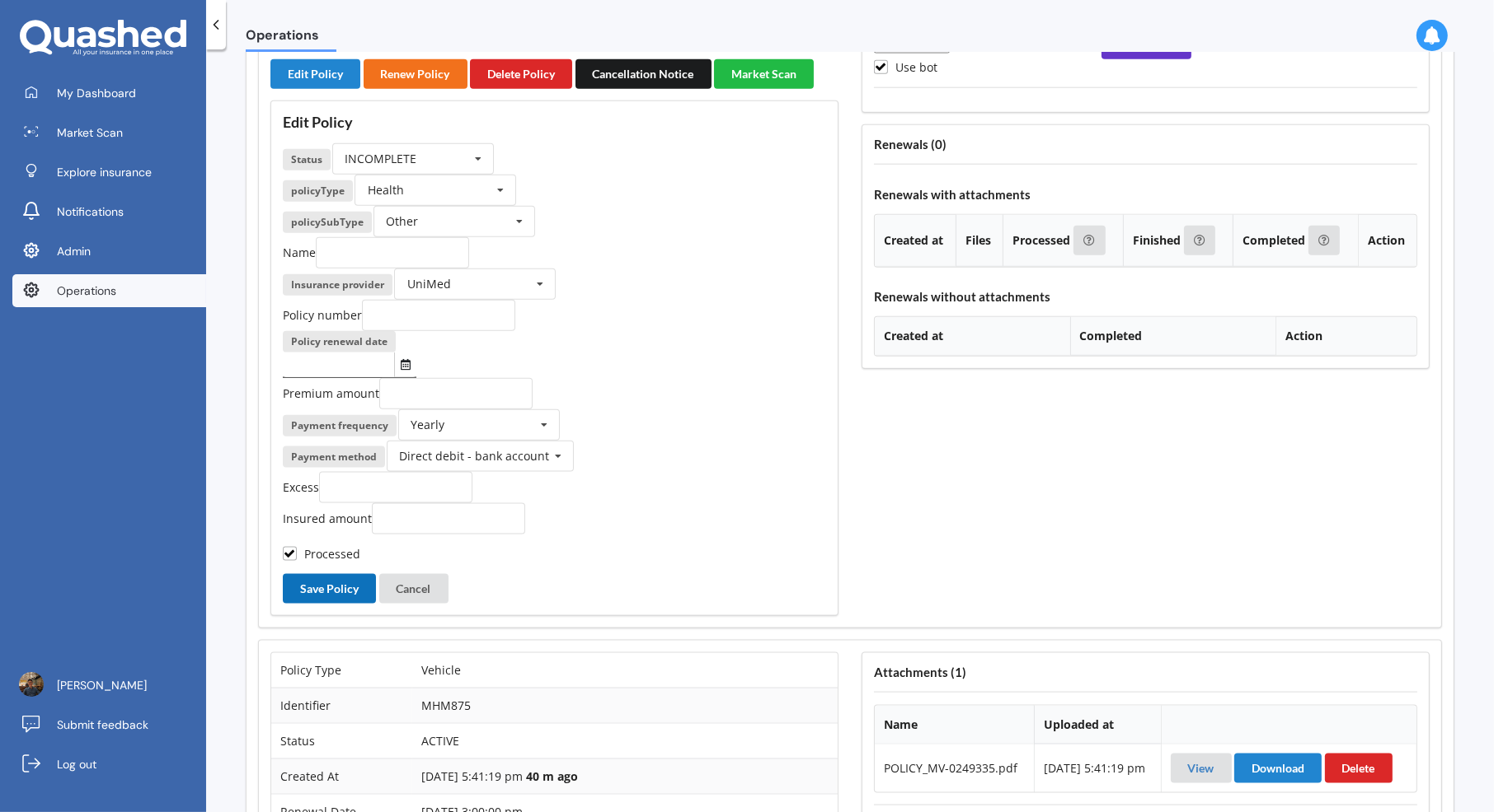
click at [340, 604] on button "Save Policy" at bounding box center [329, 589] width 93 height 29
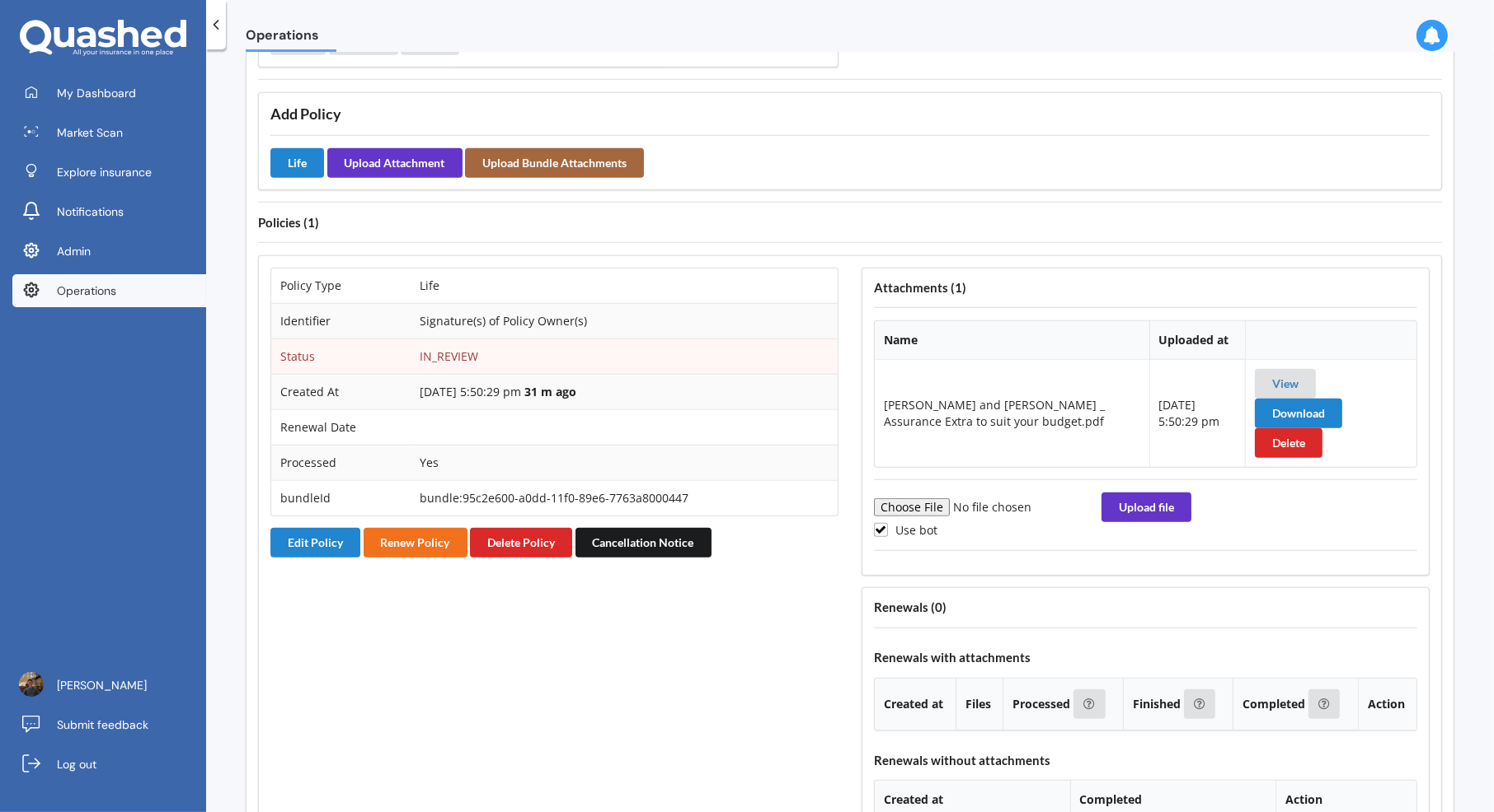
scroll to position [1195, 0]
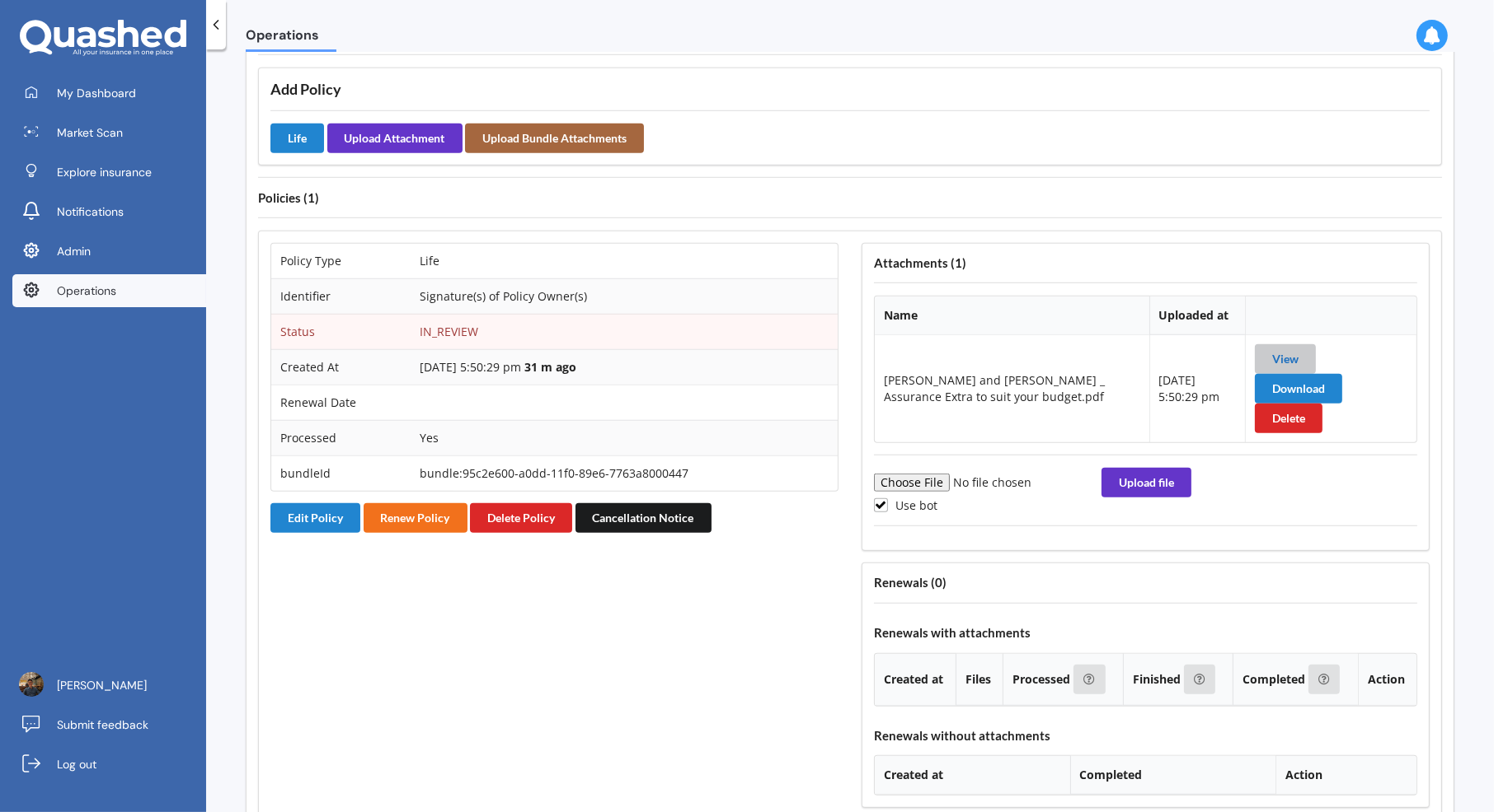
click at [1272, 352] on link "View" at bounding box center [1285, 358] width 27 height 14
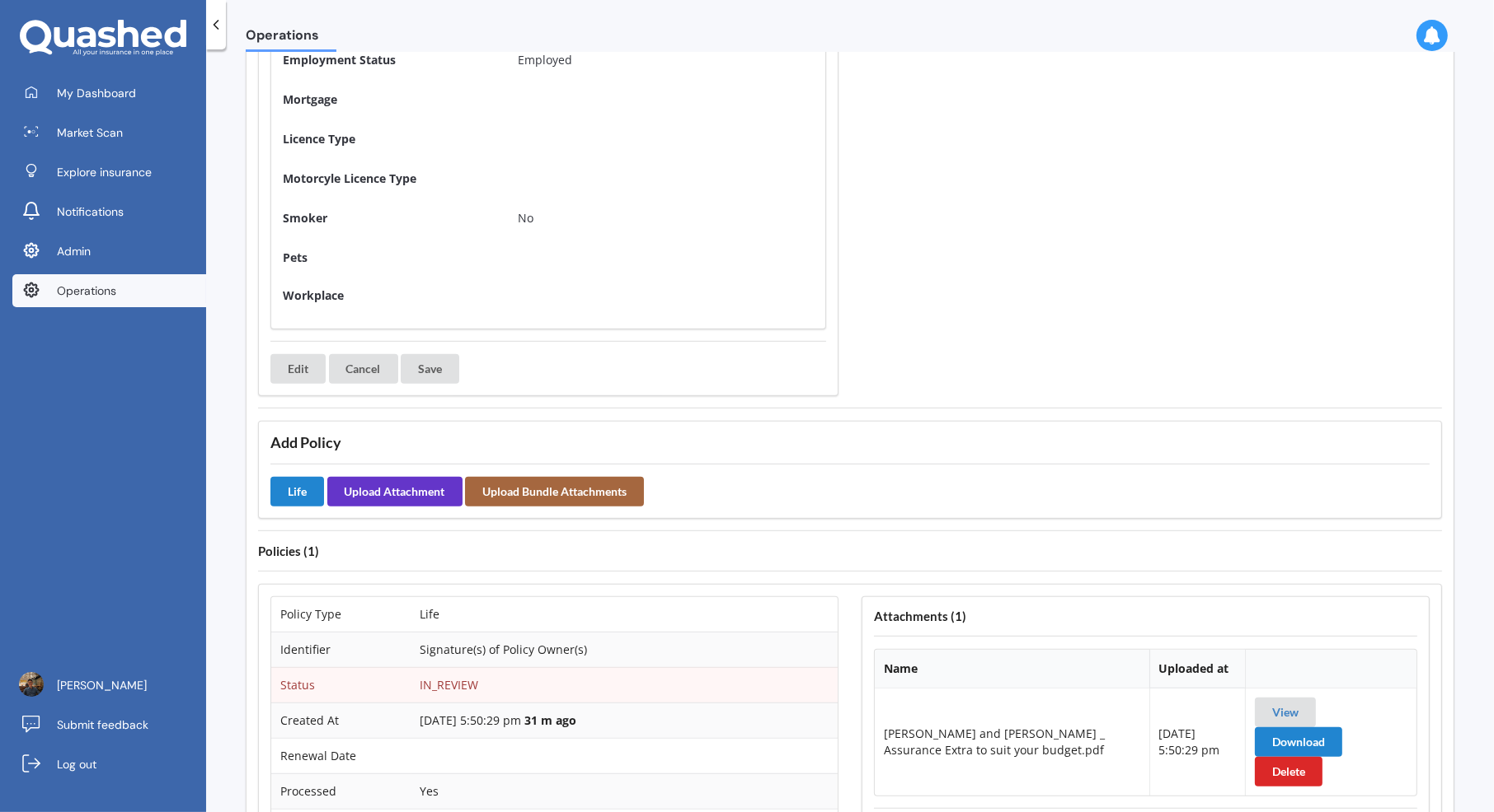
scroll to position [1179, 0]
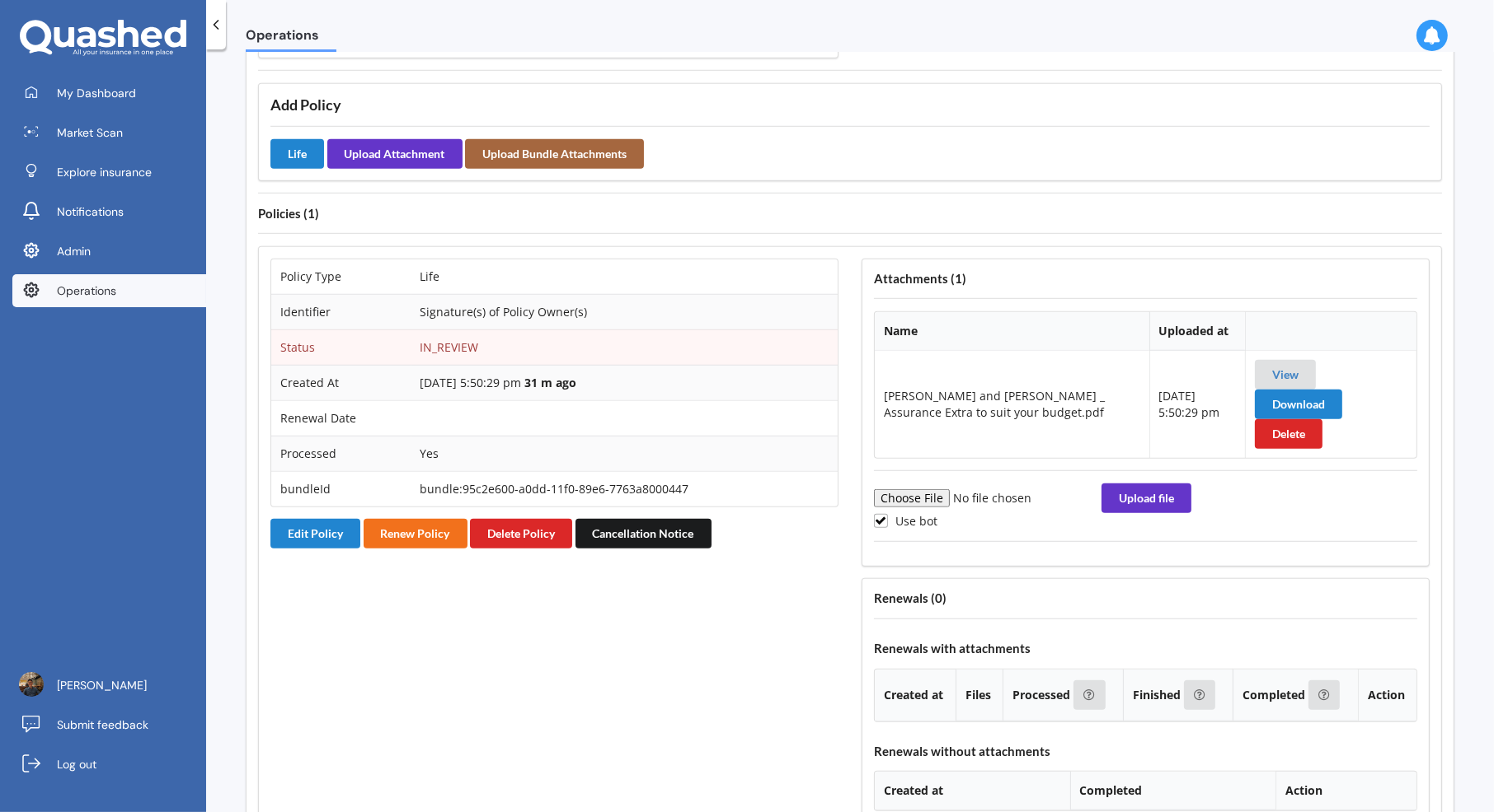
click at [305, 529] on div "Policy Type Life Identifier Signature(s) of Policy Owner(s) Status IN_REVIEW Cr…" at bounding box center [554, 540] width 591 height 588
click at [316, 520] on button "Edit Policy" at bounding box center [316, 534] width 90 height 29
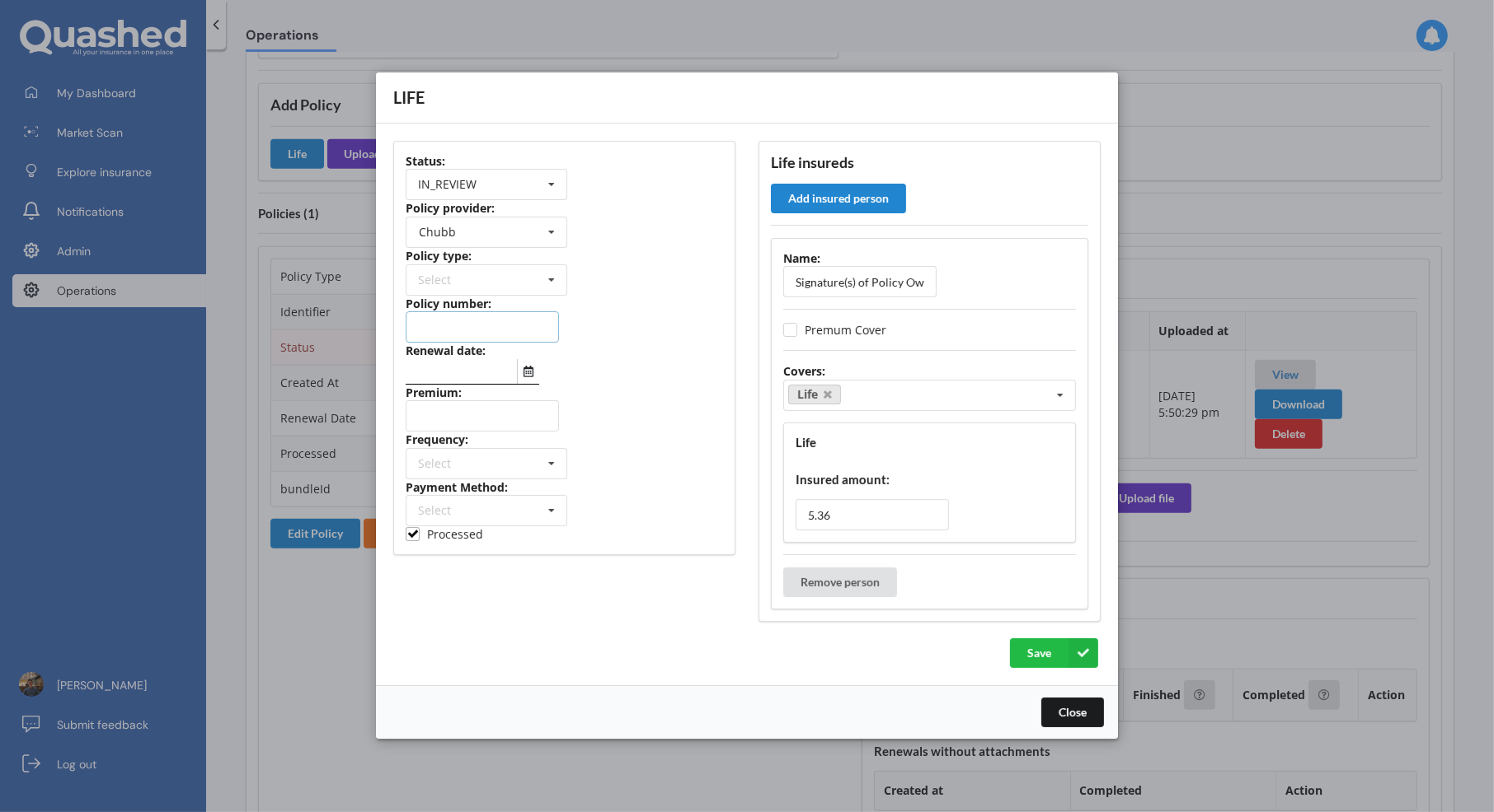
click at [484, 329] on input "text" at bounding box center [482, 328] width 153 height 31
type input "QUOTE ONLY"
click at [680, 368] on div at bounding box center [564, 372] width 318 height 26
click at [862, 274] on input "Signature(s) of Policy Owner(s)" at bounding box center [859, 283] width 153 height 31
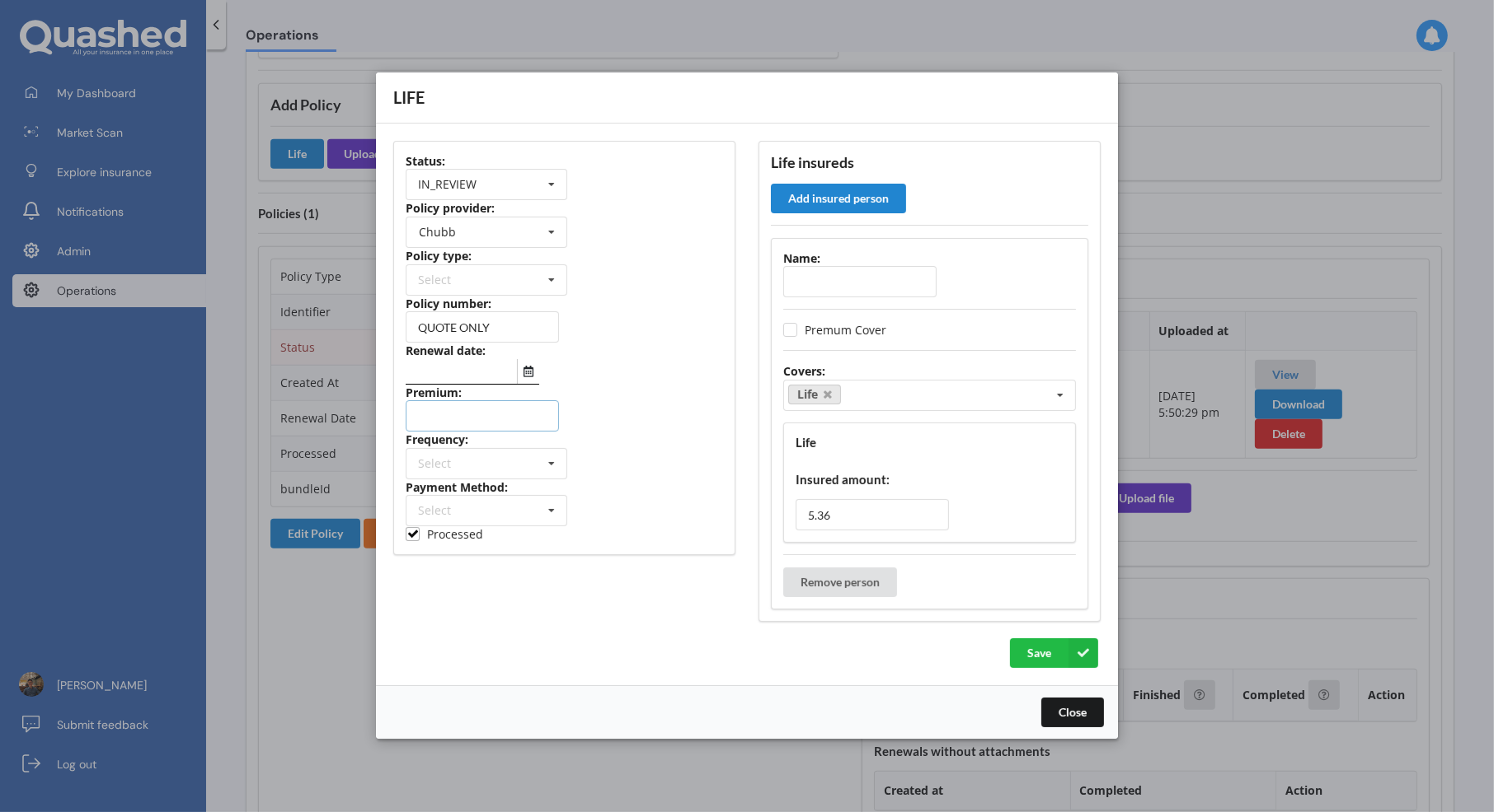
click at [540, 428] on input "number" at bounding box center [482, 417] width 153 height 31
type input "75.68"
click at [754, 456] on div "Life insureds Add insured person Name: Premum Cover Covers: Life Select covers …" at bounding box center [929, 382] width 365 height 505
click at [553, 462] on icon at bounding box center [551, 464] width 25 height 30
click at [491, 641] on div "Weekly" at bounding box center [486, 646] width 160 height 30
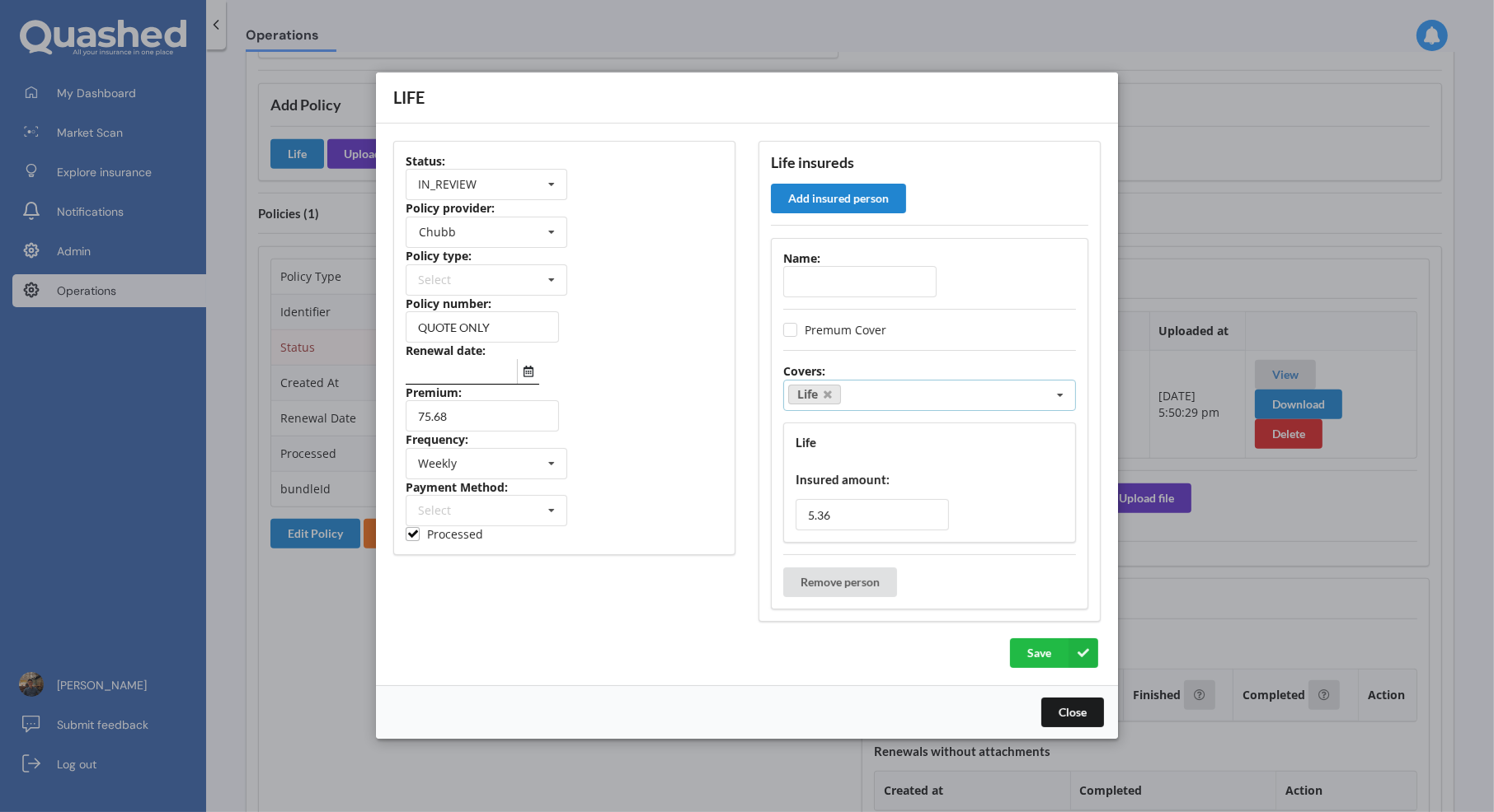
click at [905, 389] on div "Life Select covers Accidental Injury Cancer Health Income Protection Mortgage R…" at bounding box center [929, 396] width 293 height 31
click at [747, 440] on div "Life insureds Add insured person Name: Premum Cover Covers: Life Select covers …" at bounding box center [929, 382] width 365 height 505
click at [876, 520] on input "5.36" at bounding box center [872, 516] width 153 height 31
click at [909, 389] on div "Life Select covers Accidental Injury Cancer Health Income Protection Mortgage R…" at bounding box center [929, 396] width 293 height 31
click at [881, 581] on div "Trauma" at bounding box center [929, 583] width 291 height 30
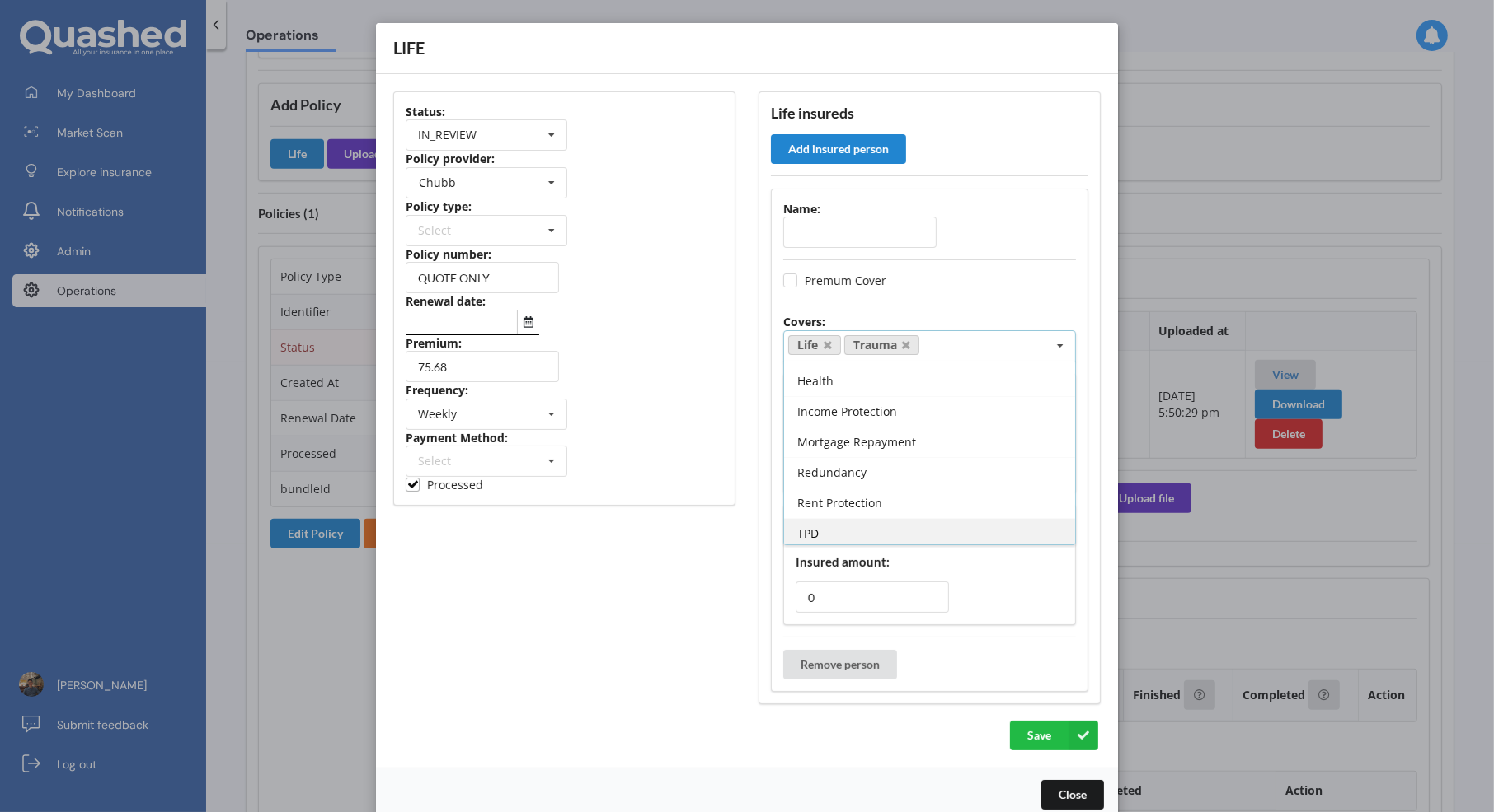
click at [901, 522] on div "TPD" at bounding box center [929, 533] width 291 height 30
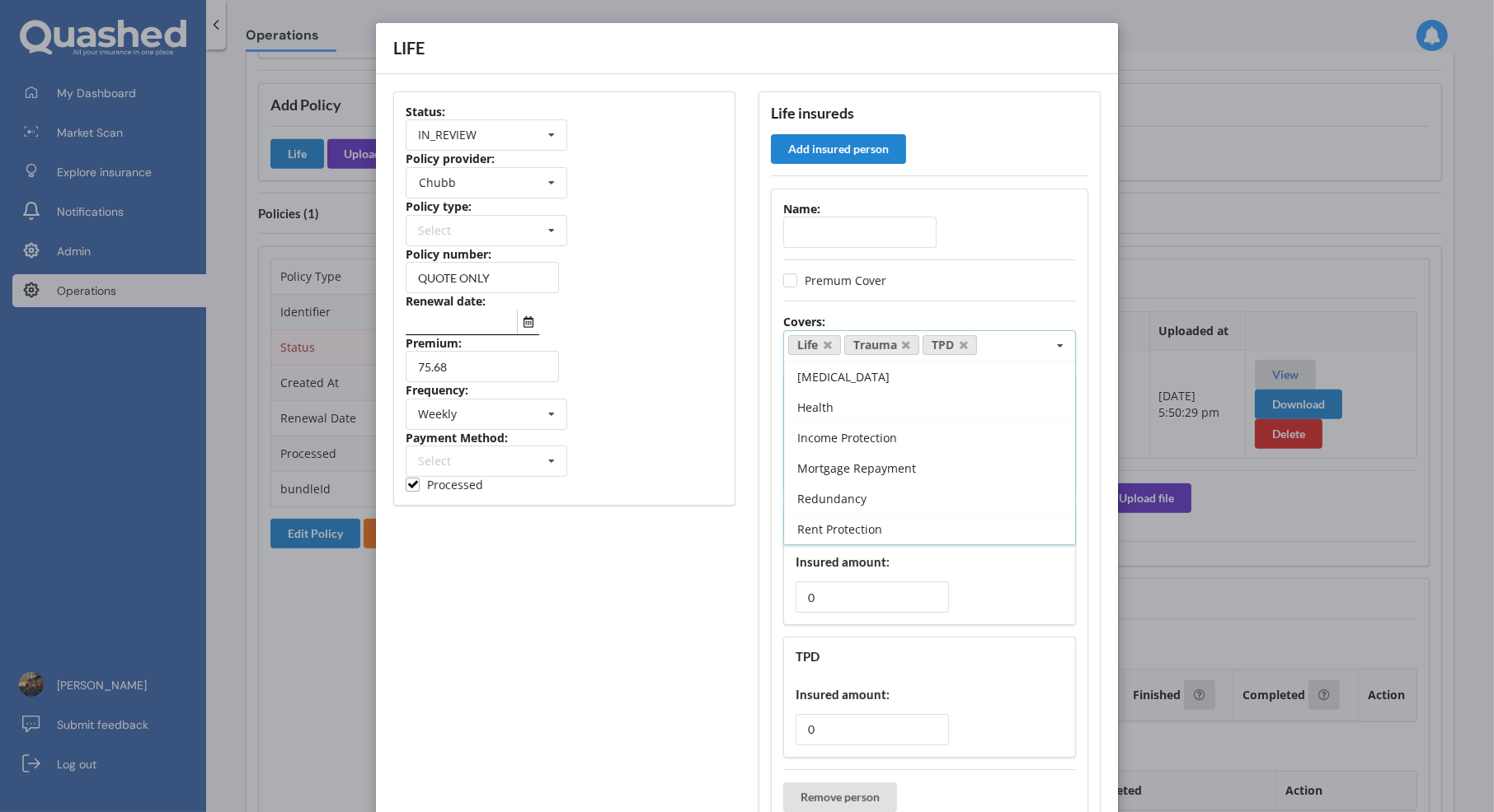
scroll to position [27, 0]
click at [917, 468] on div "Mortgage Repayment" at bounding box center [929, 471] width 291 height 30
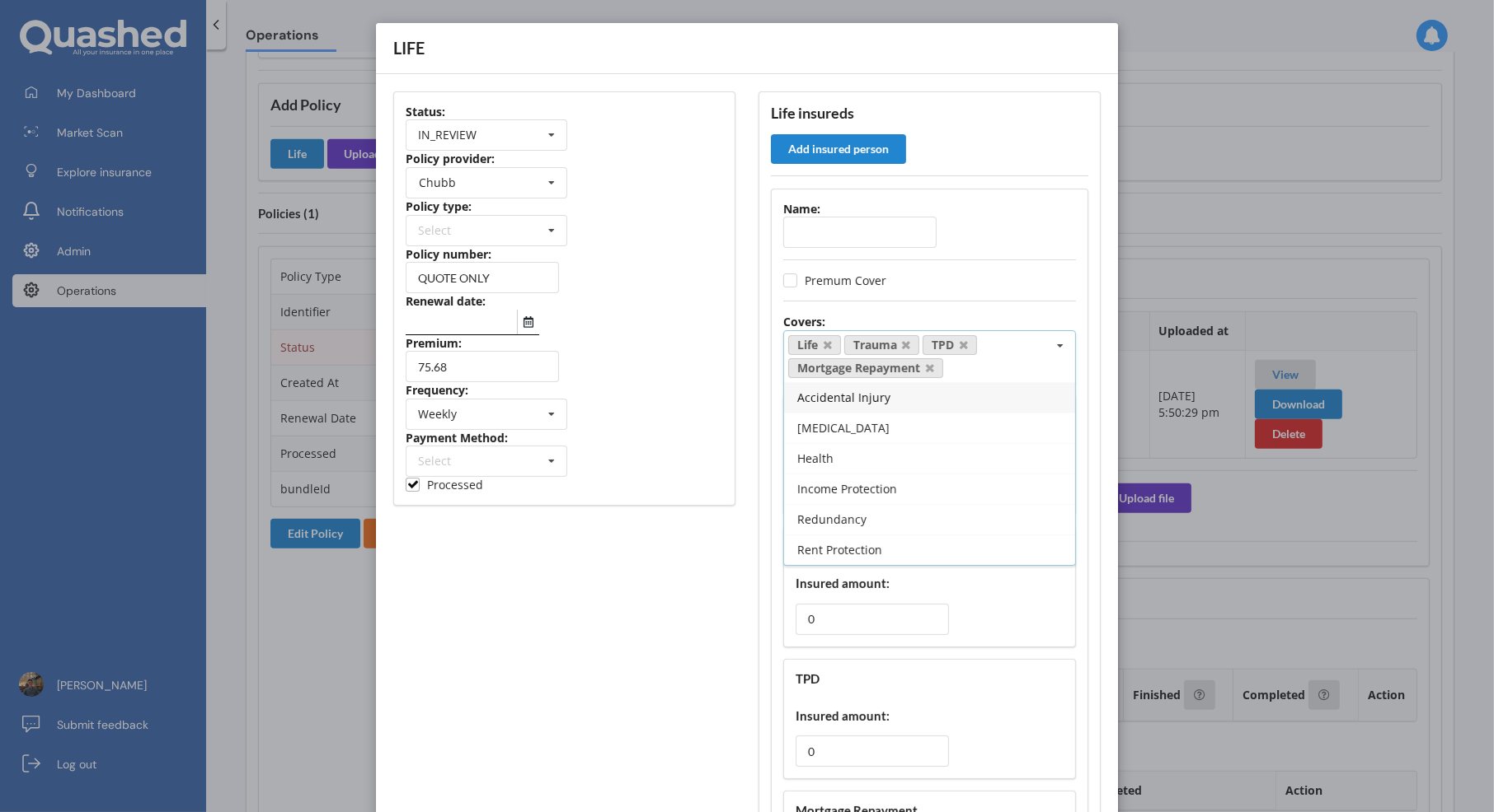
scroll to position [0, 0]
click at [650, 342] on div "Premium:" at bounding box center [564, 343] width 318 height 17
click at [849, 240] on input "text" at bounding box center [859, 232] width 153 height 31
paste input "Ashmita Roy"
type input "Ashmita Roy"
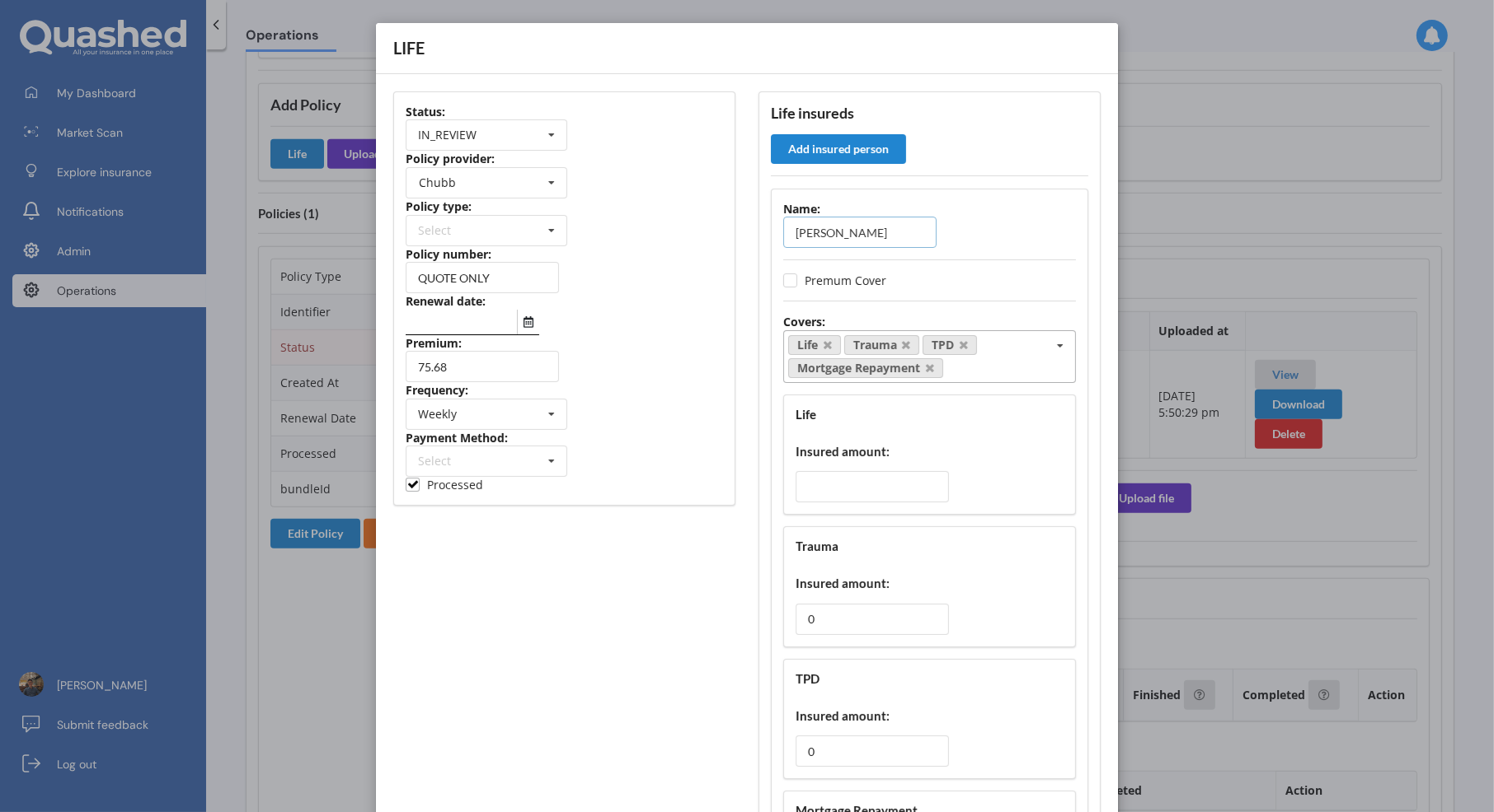
type input "Ashmita Roy"
click at [983, 240] on div "Ashmita Roy" at bounding box center [929, 232] width 293 height 31
click at [868, 471] on input "number" at bounding box center [872, 487] width 153 height 31
paste input "891000"
type input "891000"
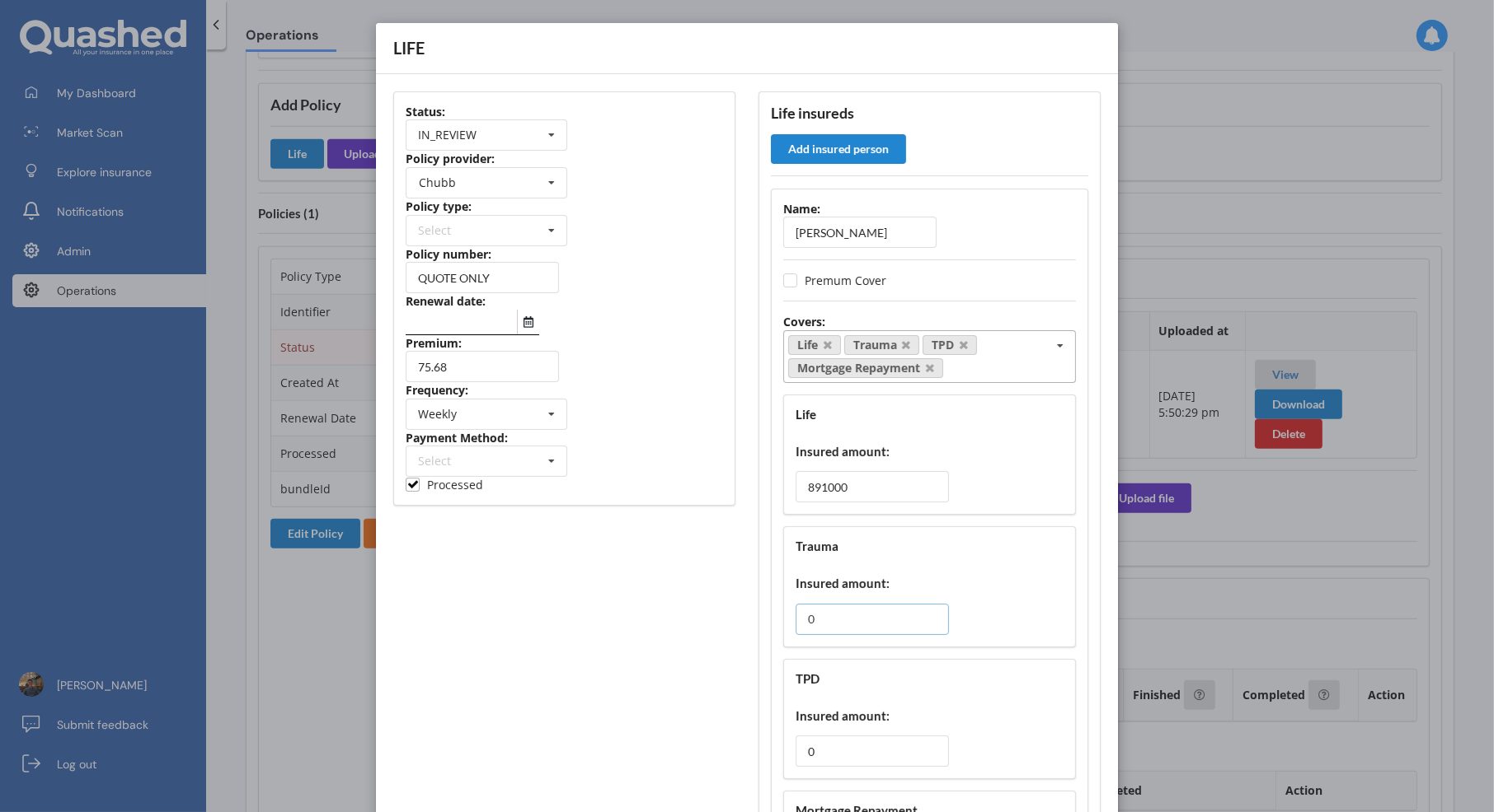
drag, startPoint x: 844, startPoint y: 604, endPoint x: 797, endPoint y: 604, distance: 47.0
click at [797, 604] on input "0" at bounding box center [872, 620] width 153 height 31
drag, startPoint x: 800, startPoint y: 604, endPoint x: 862, endPoint y: 609, distance: 62.2
click at [862, 609] on input "0" at bounding box center [872, 620] width 153 height 31
type input "90000"
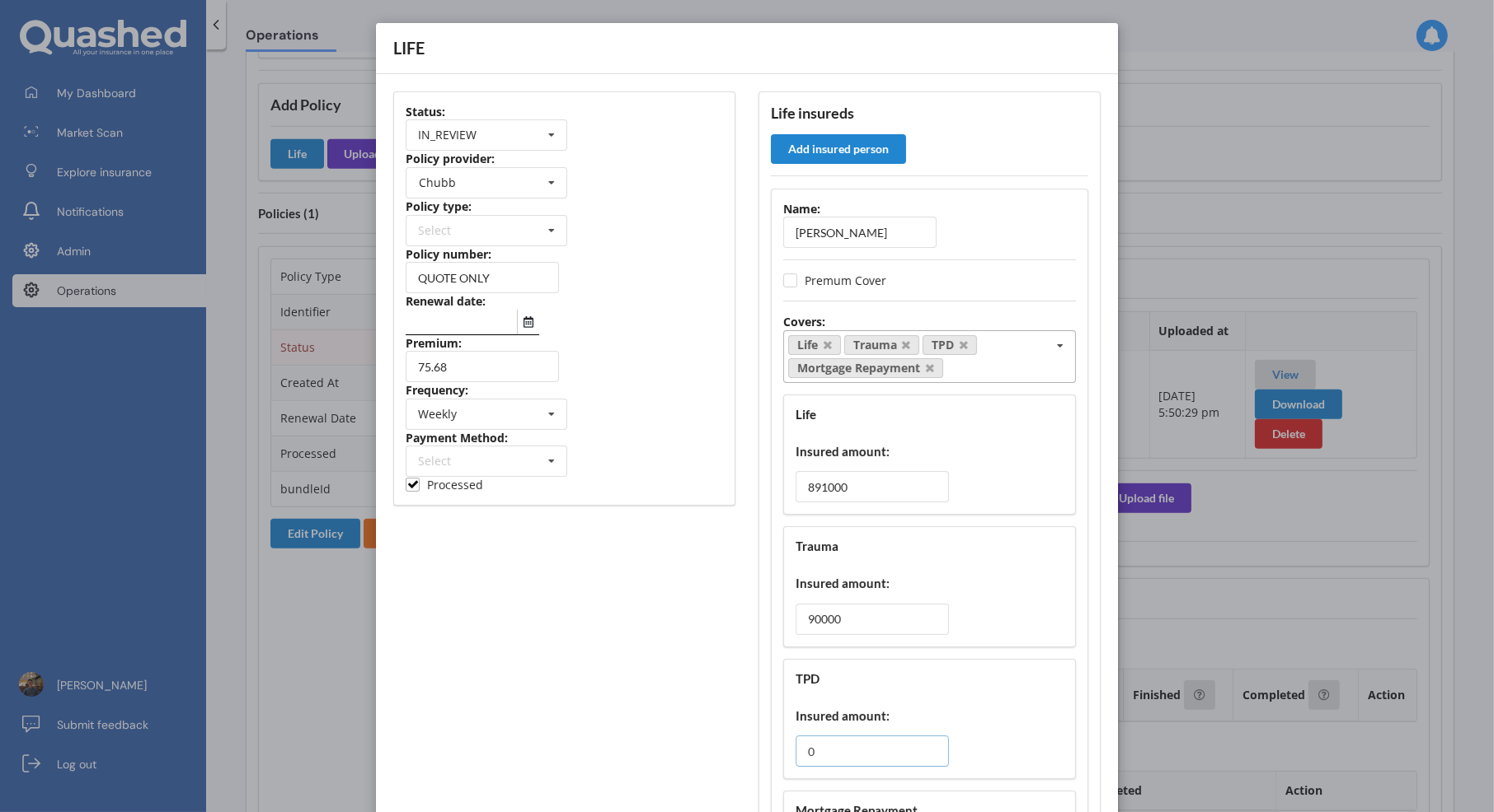
drag, startPoint x: 840, startPoint y: 749, endPoint x: 715, endPoint y: 726, distance: 127.1
click at [715, 726] on div "Status: IN_REVIEW ACTIVE EXPIRED FINISH_SETUP IN_REVIEW PROCESSING RENEWING INC…" at bounding box center [746, 588] width 730 height 1016
paste input "86600"
type input "866000"
click at [971, 694] on div "TPD Insured amount: 866000" at bounding box center [929, 719] width 293 height 121
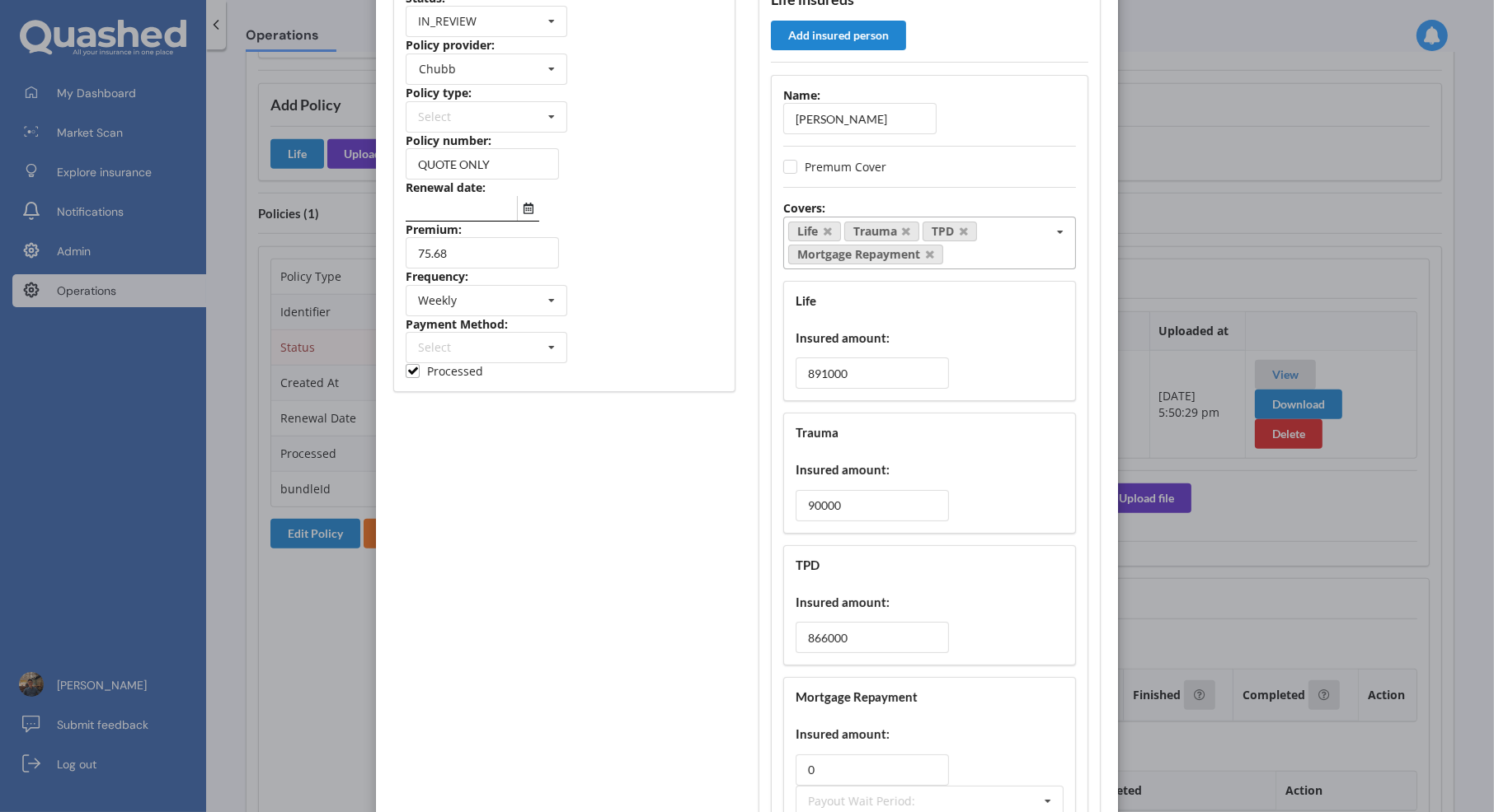
scroll to position [117, 0]
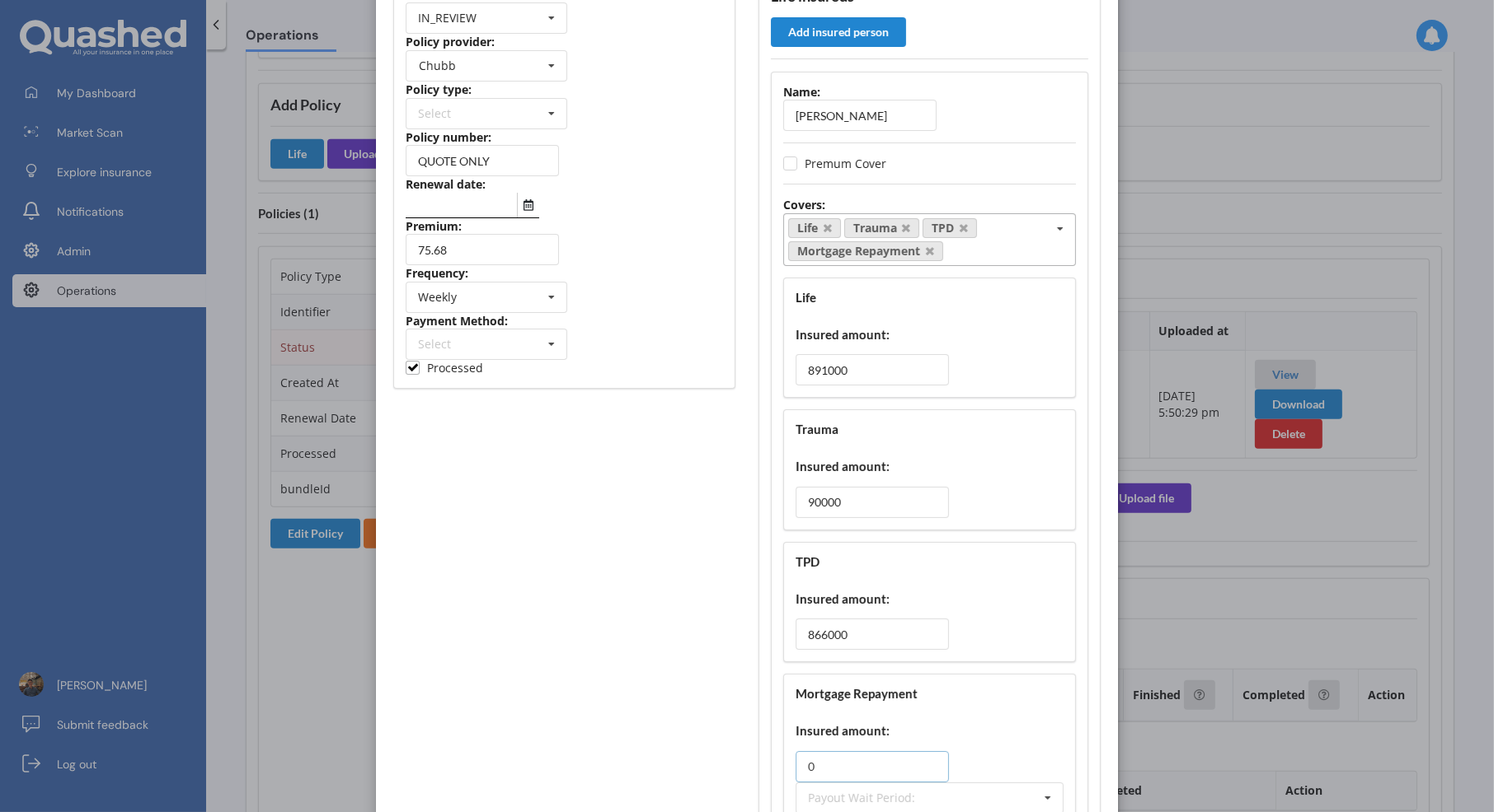
drag, startPoint x: 850, startPoint y: 751, endPoint x: 780, endPoint y: 751, distance: 70.0
click at [783, 751] on div "Mortgage Repayment Insured amount: 0 Payout Wait Period: 30 days 60 days 90 day…" at bounding box center [929, 781] width 293 height 215
type input "3375"
click at [974, 712] on div "Mortgage Repayment Insured amount: 3375 Payout Wait Period: 30 days 60 days 90 …" at bounding box center [929, 781] width 293 height 215
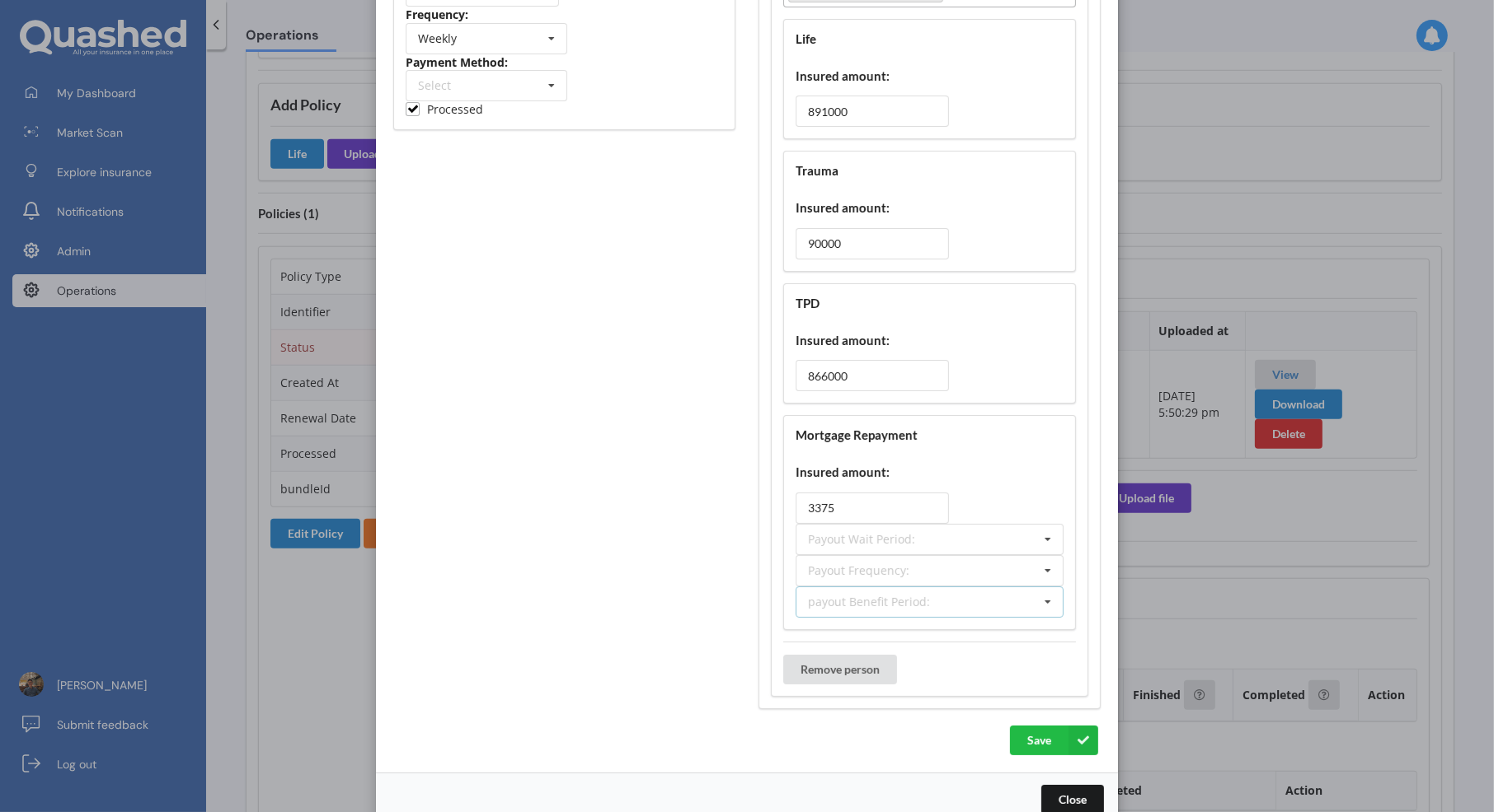
click at [944, 586] on div "payout Benefit Period: Up to 3 months Up to 6 months Up to 1 year Up to 2 years…" at bounding box center [929, 602] width 268 height 31
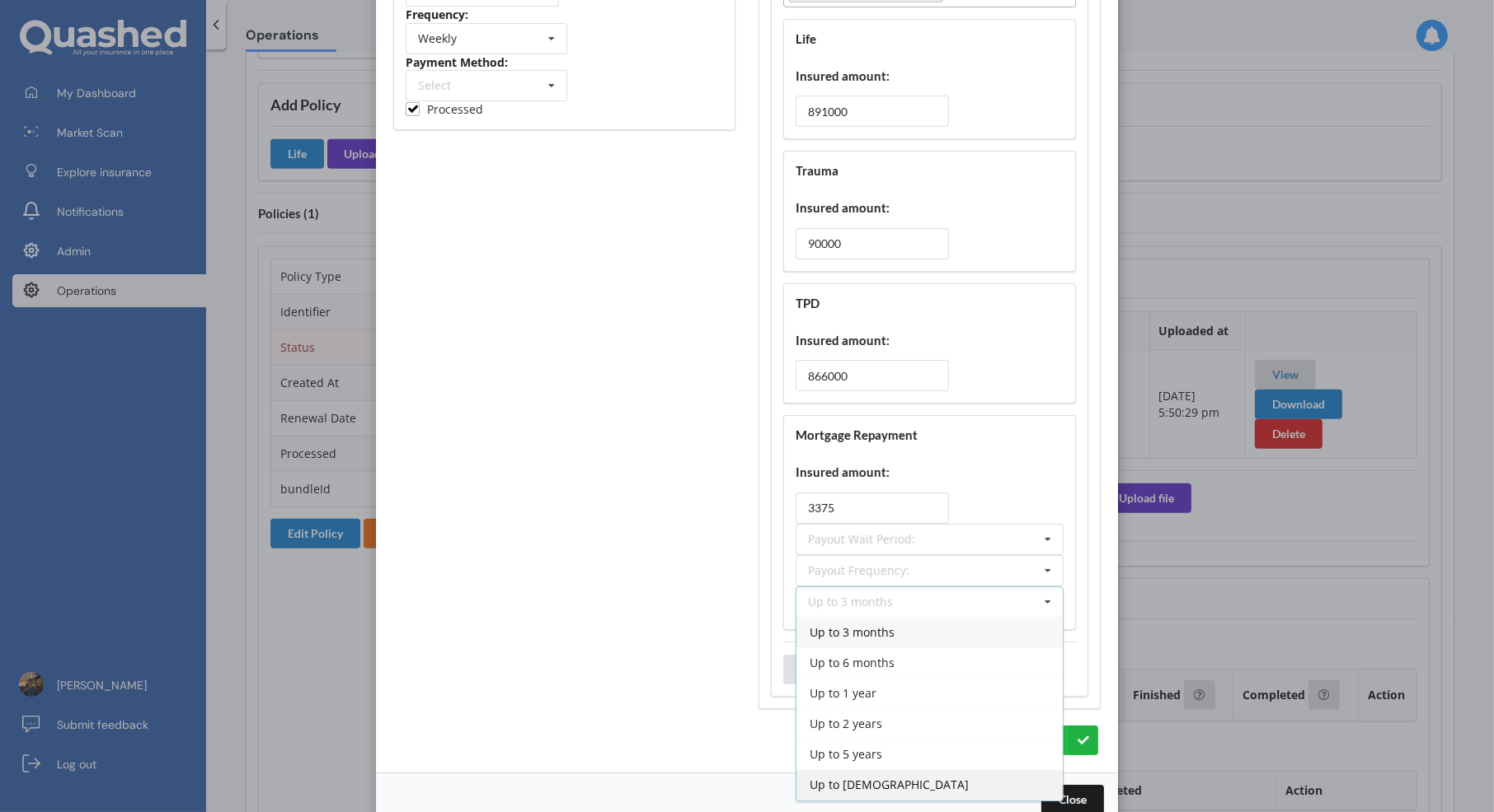
click at [922, 780] on div "Up to 65 years old" at bounding box center [929, 784] width 266 height 30
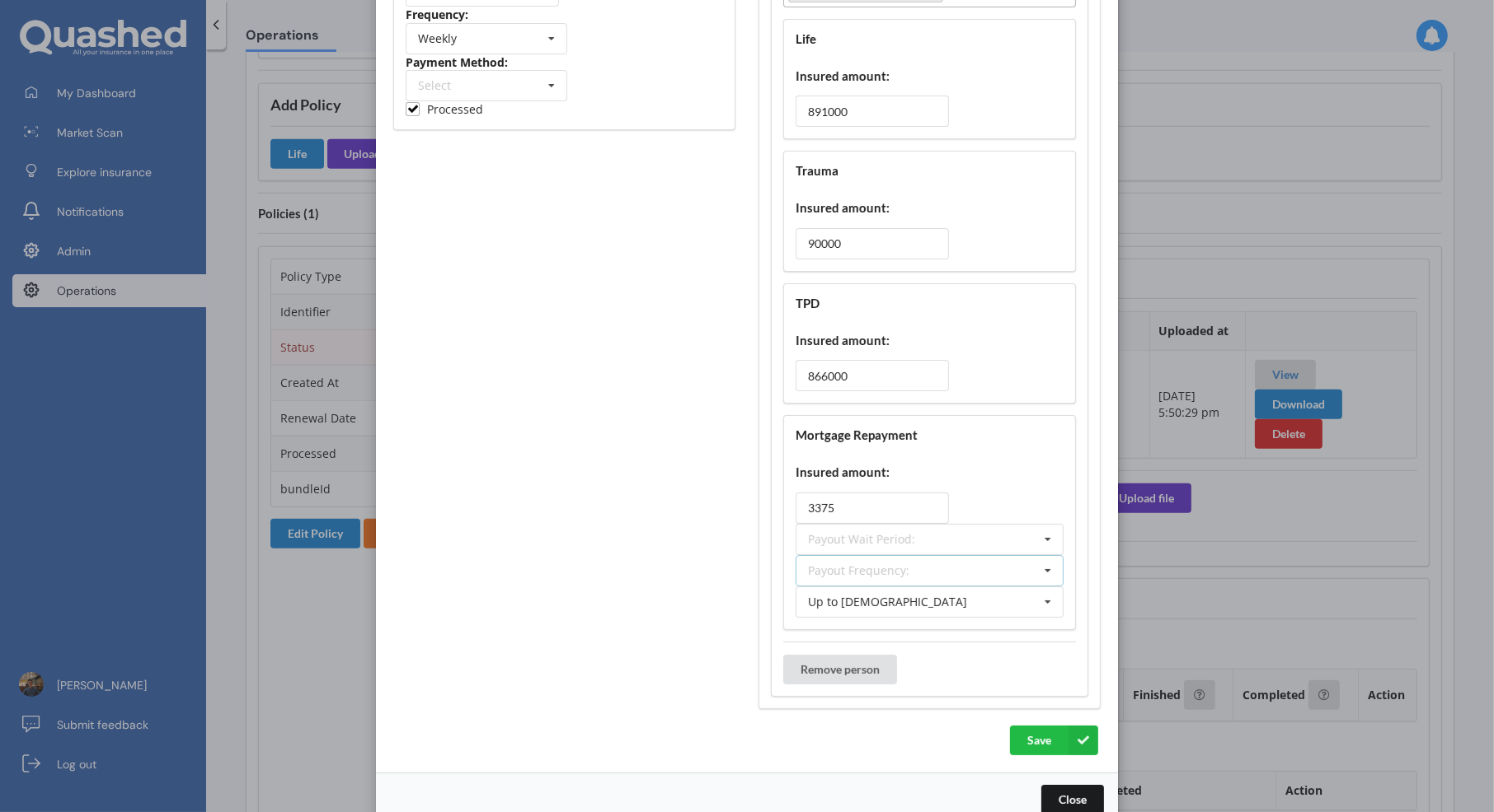
click at [958, 569] on div "Payout Frequency: Lump Sum Yearly Six-Monthly Quarterly Monthly Fortnightly Wee…" at bounding box center [929, 571] width 268 height 31
click at [915, 711] on div "Monthly" at bounding box center [929, 723] width 266 height 30
click at [928, 536] on div "Payout Wait Period: 30 days 60 days 90 days 4 weeks 8 weeks 13 weeks 26 weeks 5…" at bounding box center [929, 539] width 268 height 31
click at [886, 713] on div "13 weeks" at bounding box center [929, 722] width 266 height 30
click at [1037, 736] on button "Save" at bounding box center [1054, 740] width 88 height 29
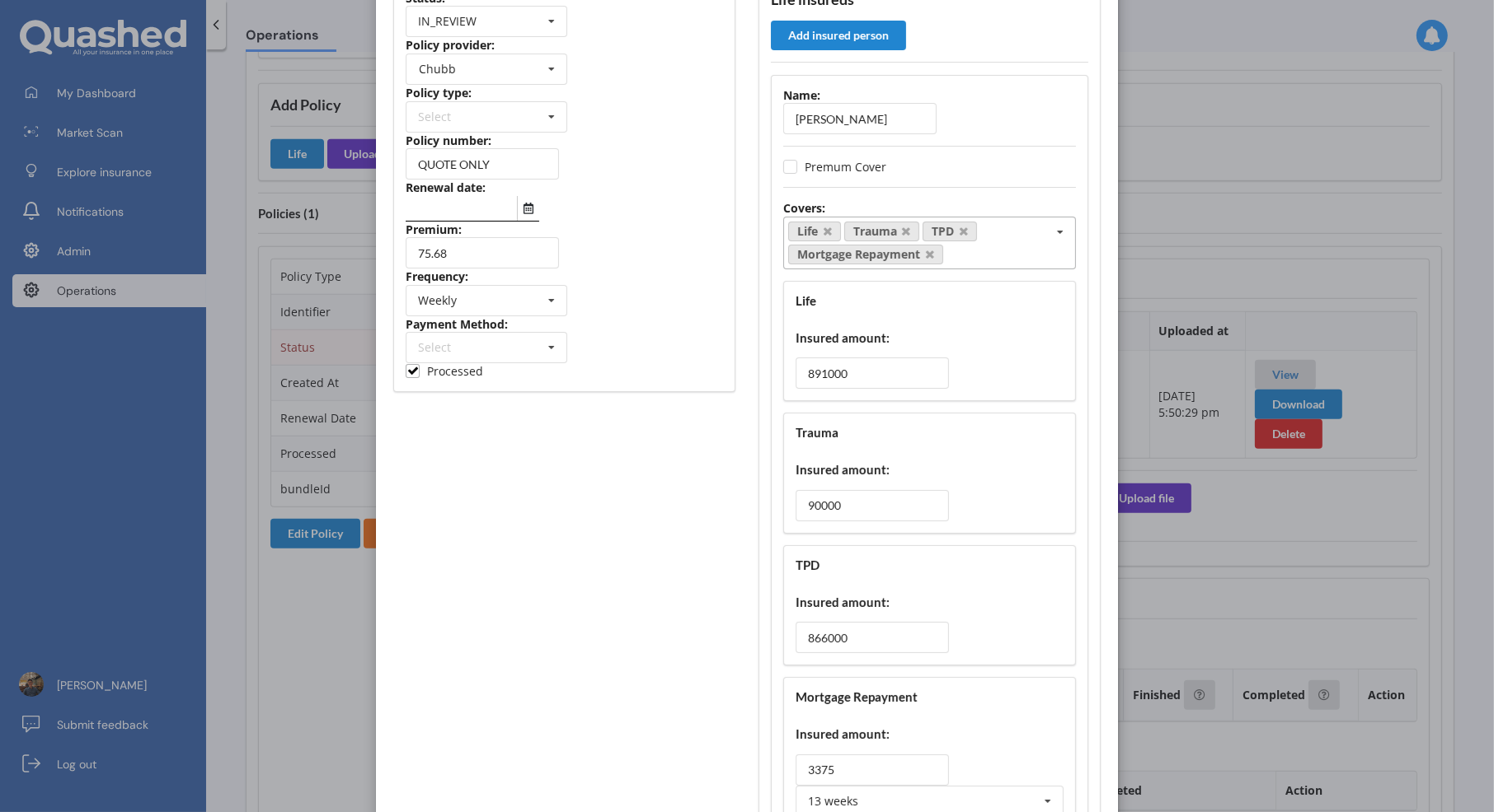
scroll to position [0, 0]
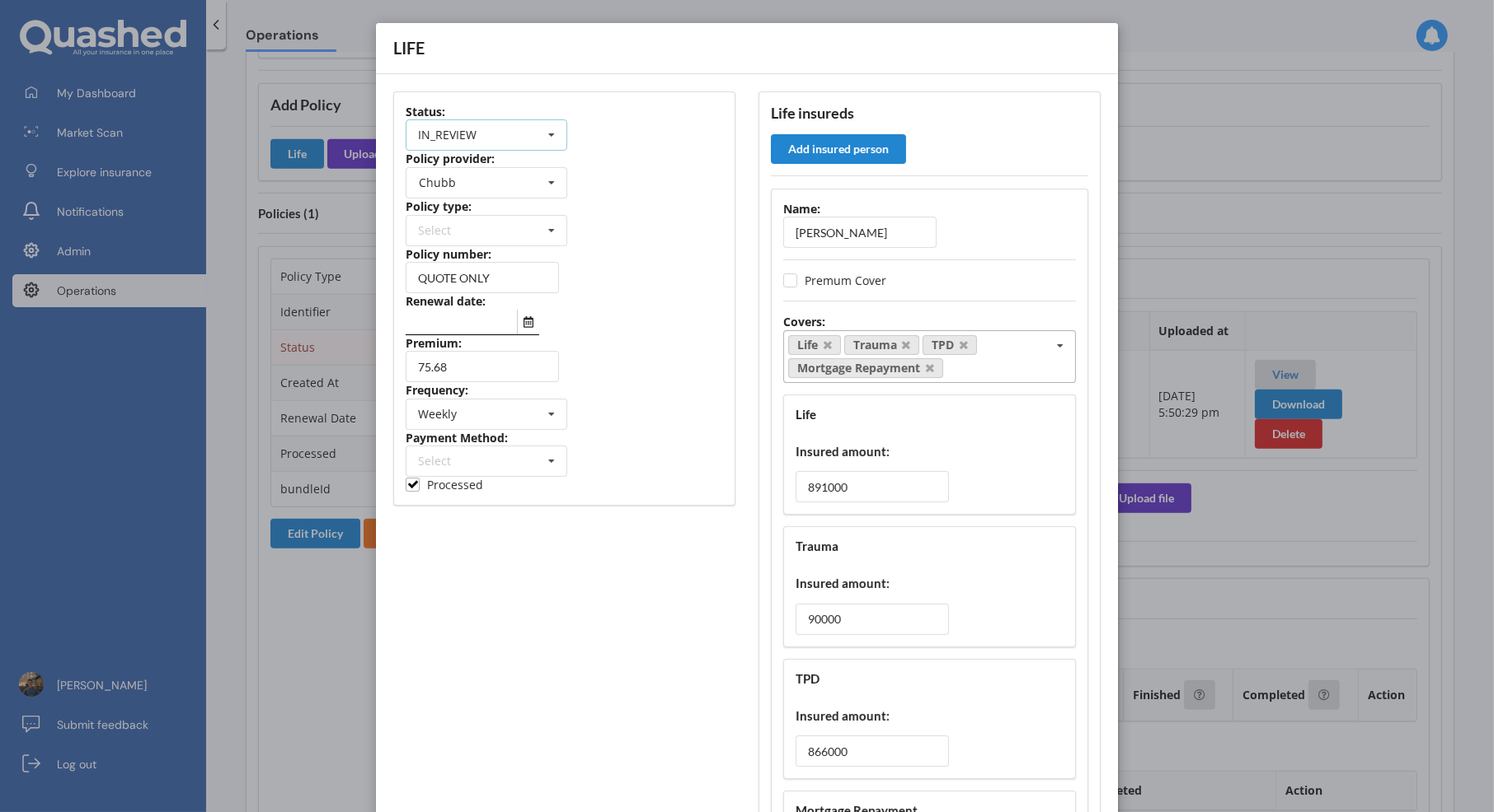
click at [519, 145] on div "IN_REVIEW ACTIVE EXPIRED FINISH_SETUP IN_REVIEW PROCESSING RENEWING INCOMPLETE …" at bounding box center [485, 135] width 161 height 31
click at [496, 257] on div "INCOMPLETE" at bounding box center [486, 263] width 160 height 30
click at [616, 225] on div "Status: INCOMPLETE ACTIVE EXPIRED FINISH_SETUP IN_REVIEW PROCESSING RENEWING IN…" at bounding box center [564, 298] width 342 height 414
click at [523, 323] on icon "Select date" at bounding box center [528, 322] width 10 height 12
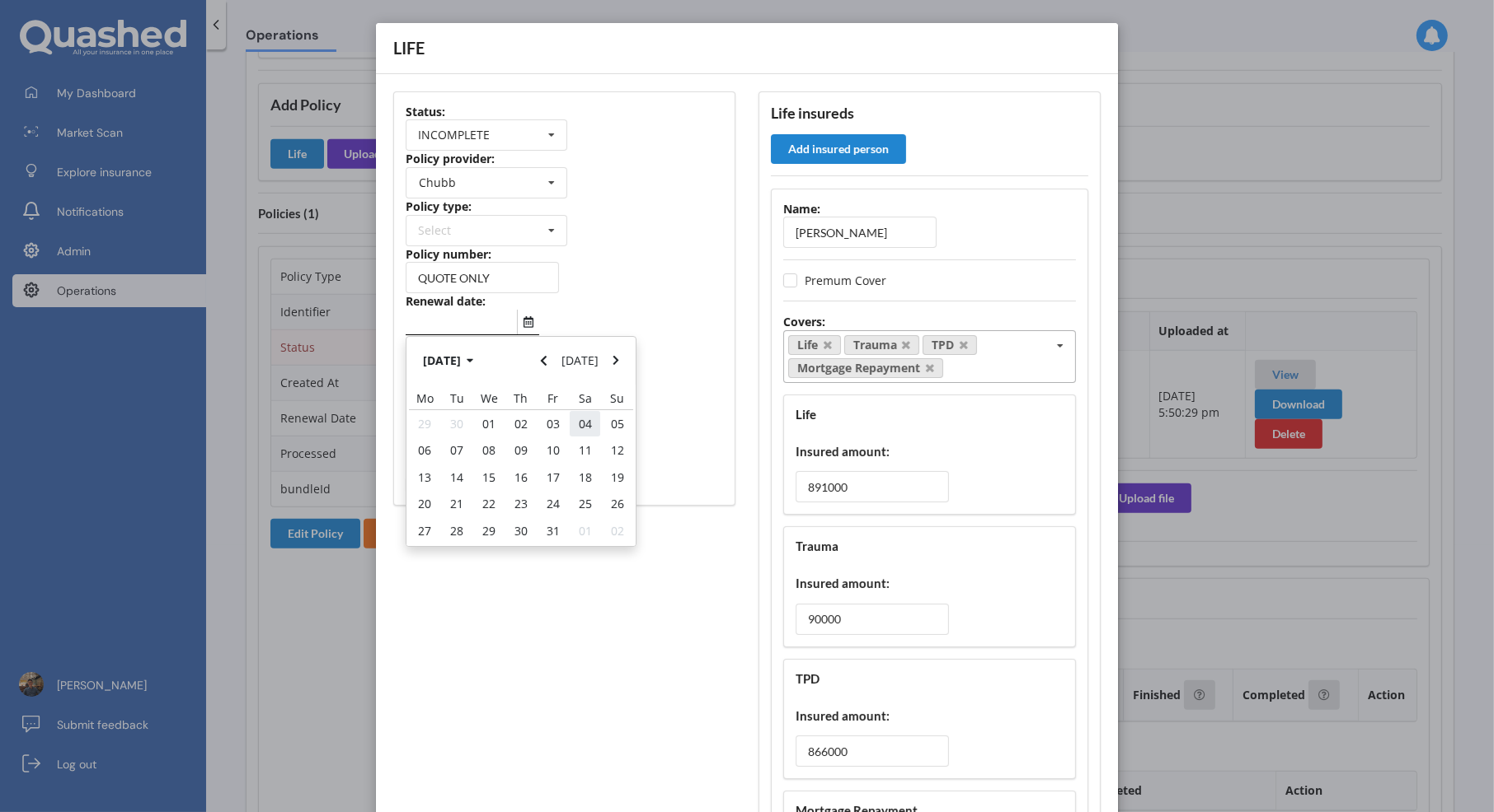
click at [580, 424] on span "04" at bounding box center [585, 423] width 13 height 16
type input "04/10/2025"
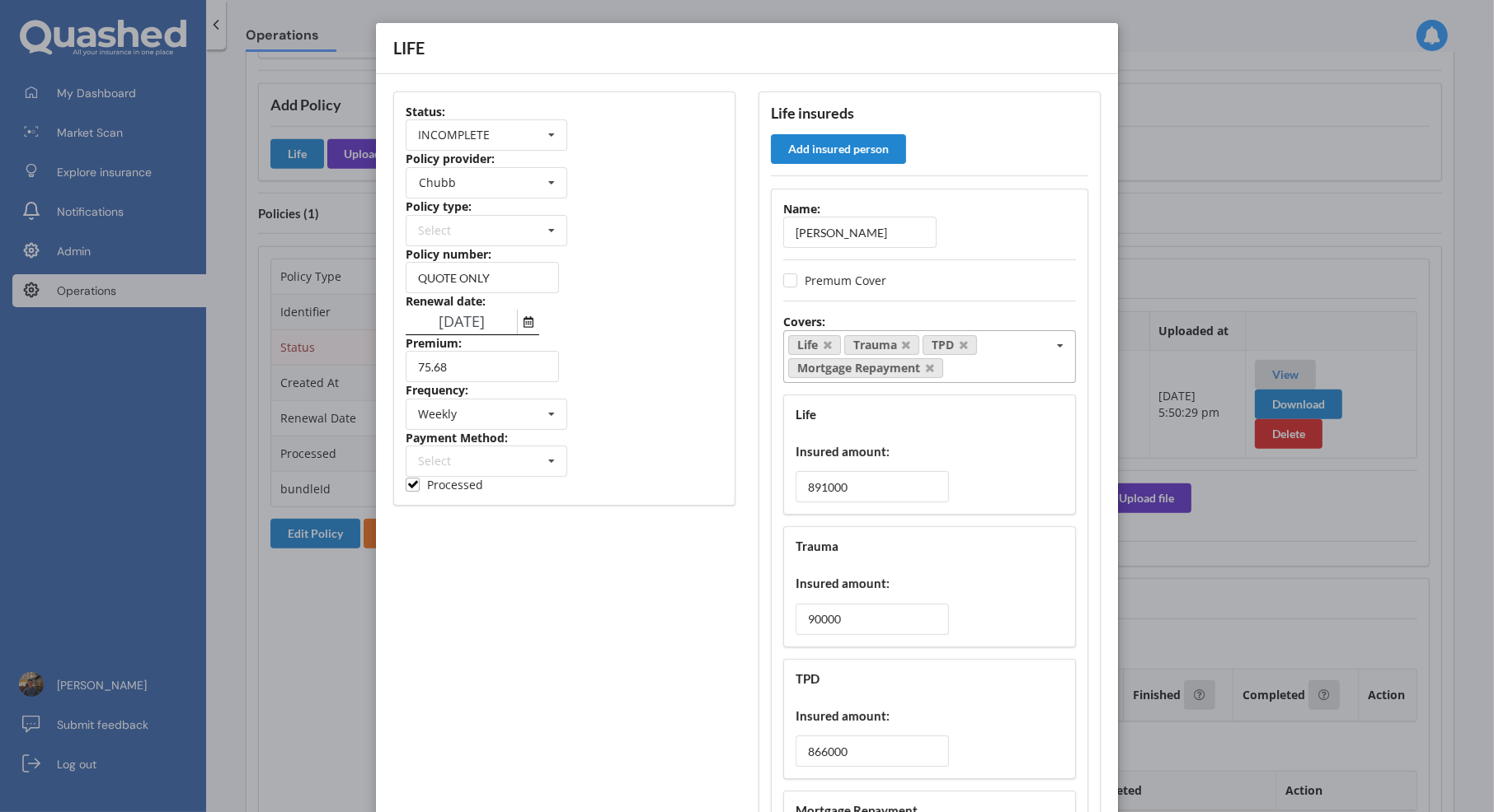
click at [710, 382] on div "Frequency:" at bounding box center [564, 390] width 318 height 17
click at [1014, 361] on div "Life Trauma TPD Mortgage Repayment Select covers Accidental Injury Cancer Healt…" at bounding box center [929, 356] width 293 height 52
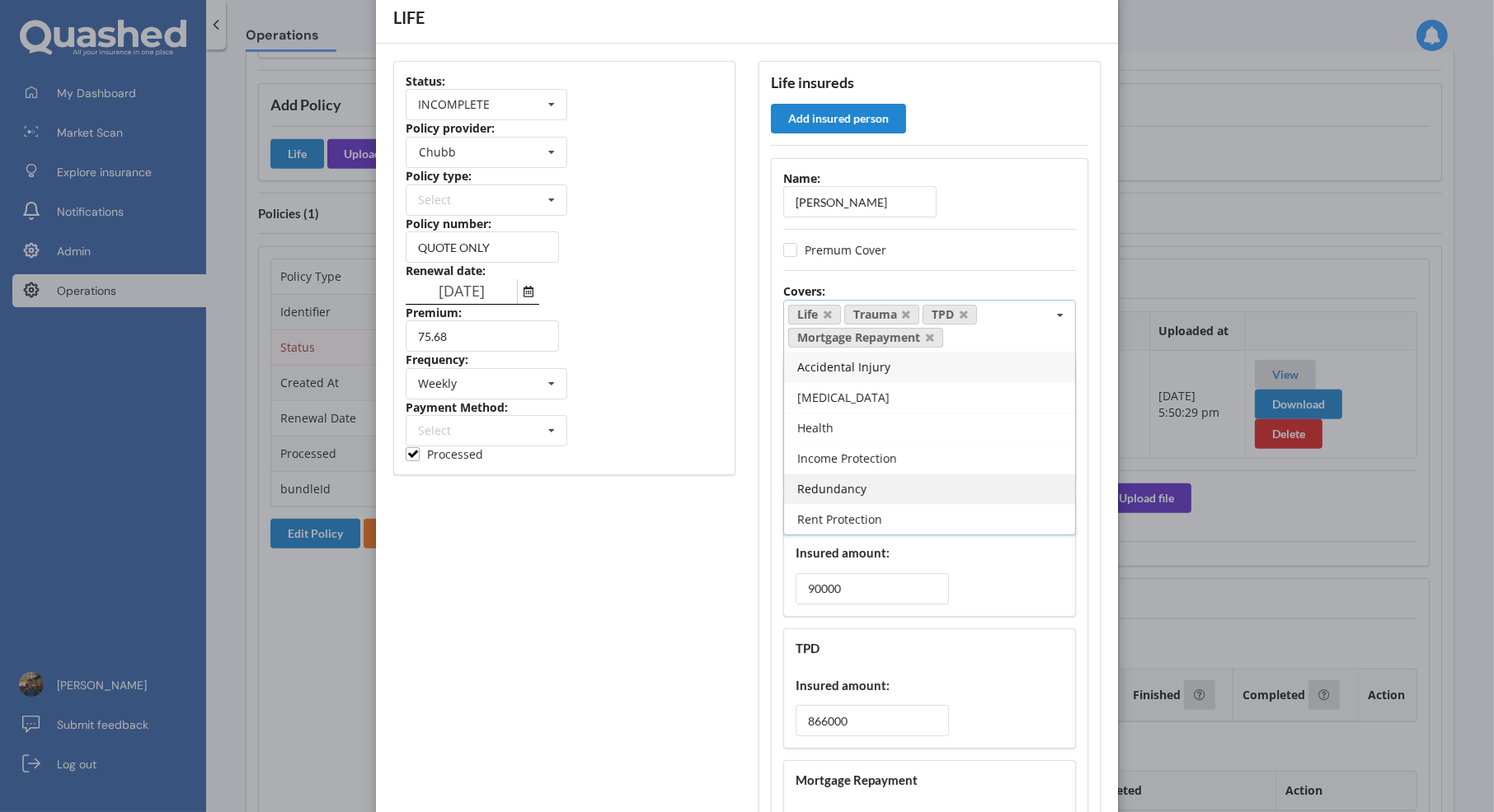
scroll to position [33, 0]
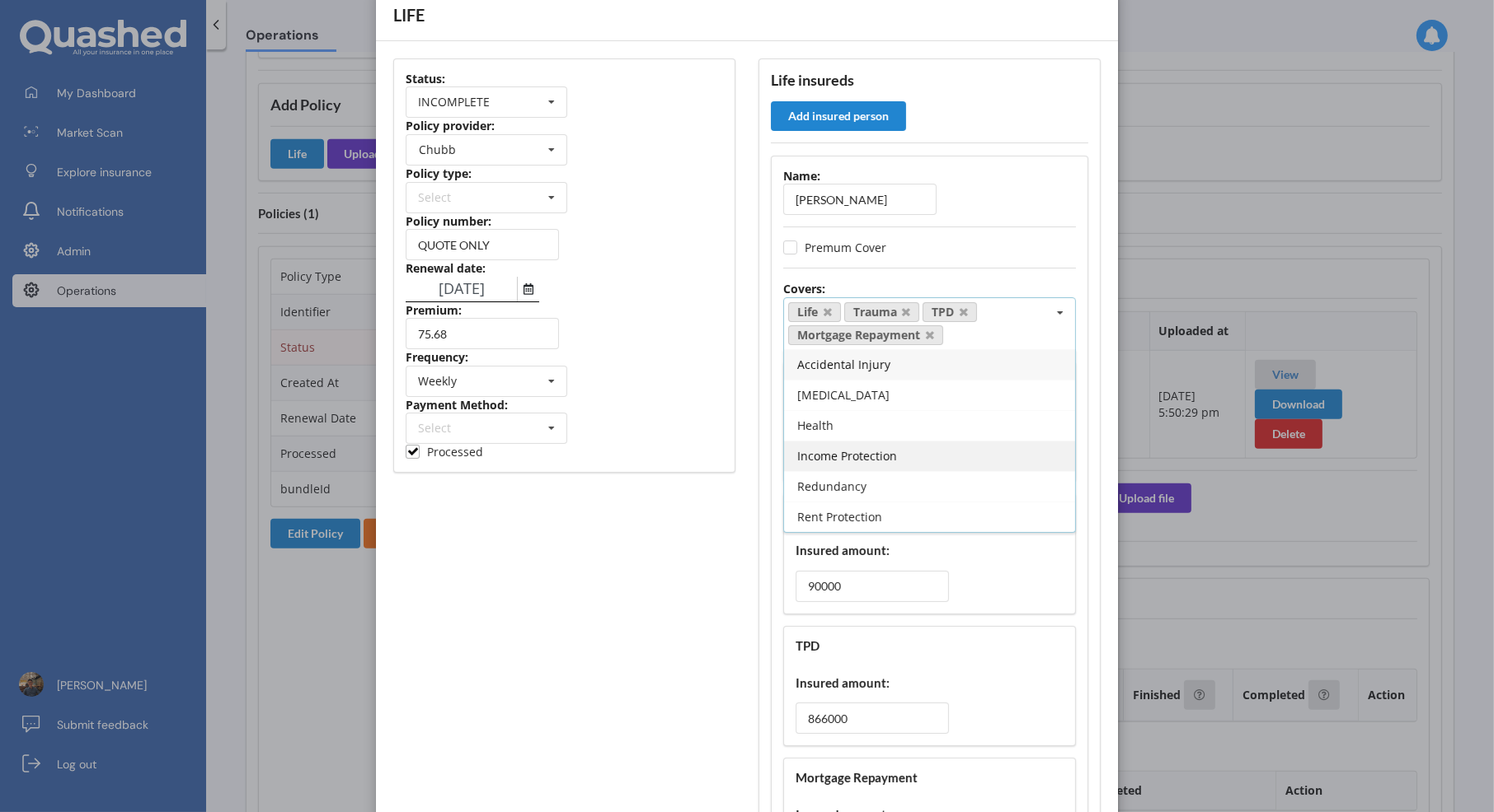
click at [956, 453] on div "Income Protection" at bounding box center [929, 456] width 291 height 30
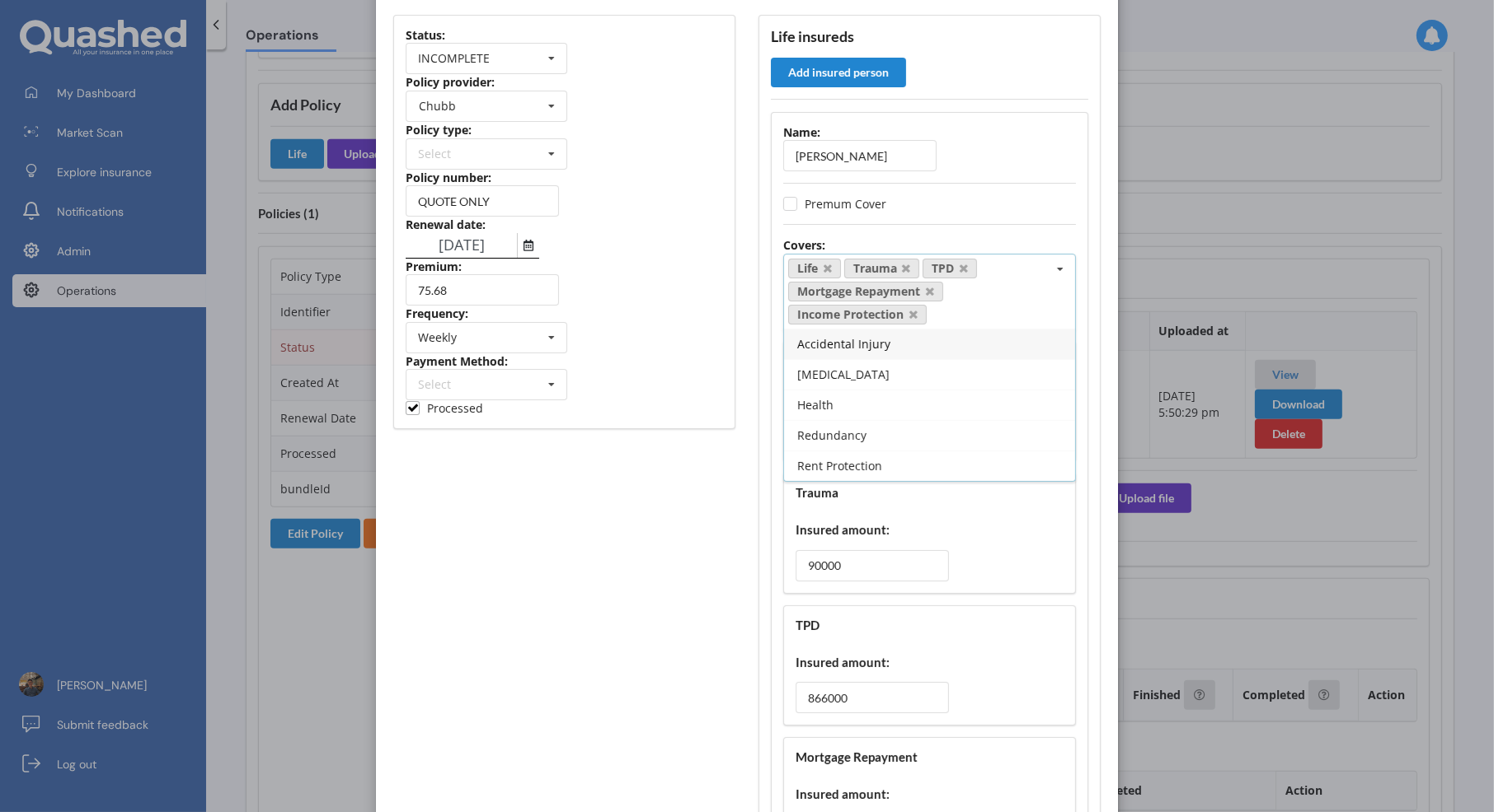
click at [1012, 551] on div "90000" at bounding box center [929, 566] width 268 height 31
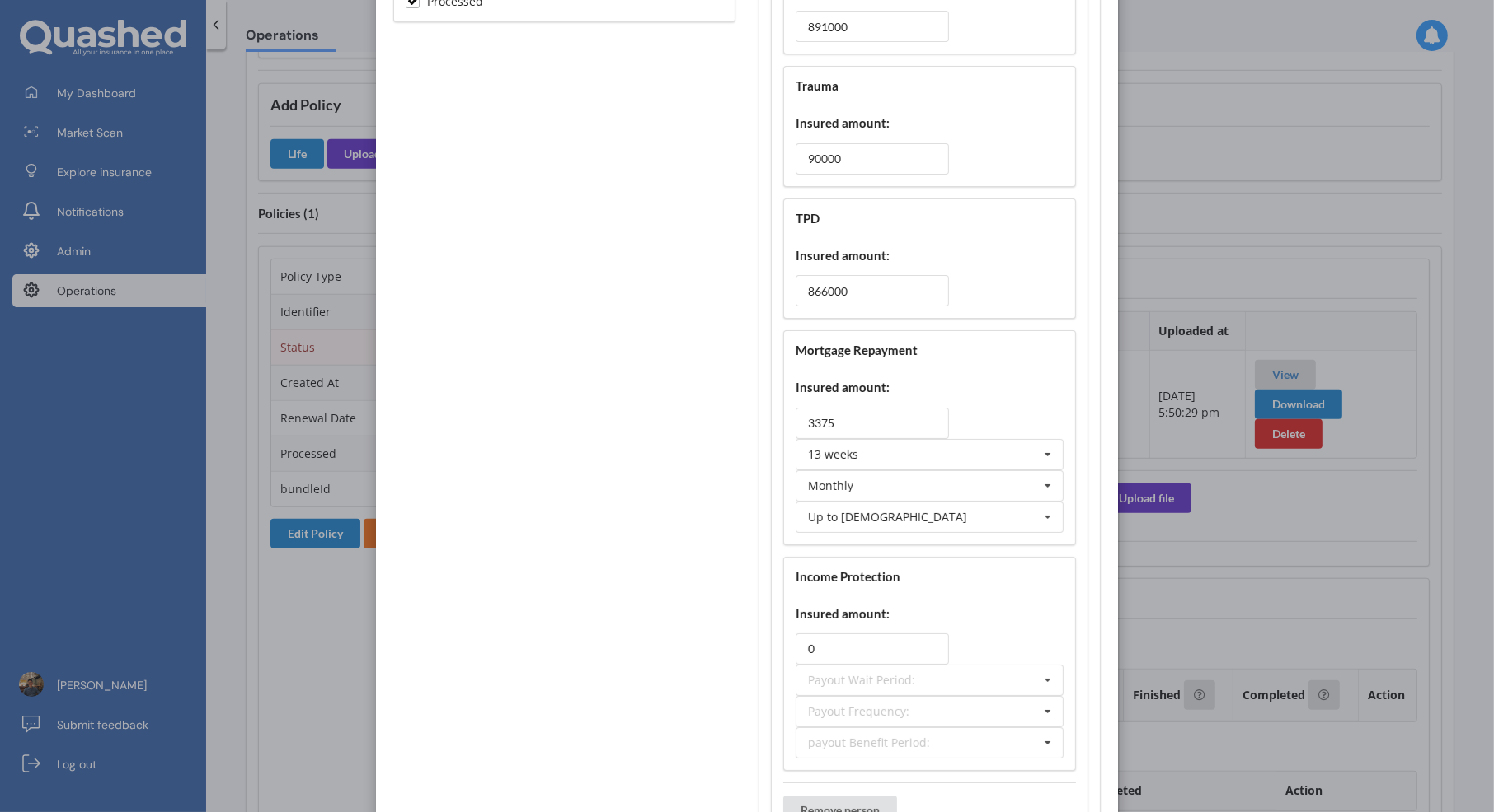
scroll to position [519, 0]
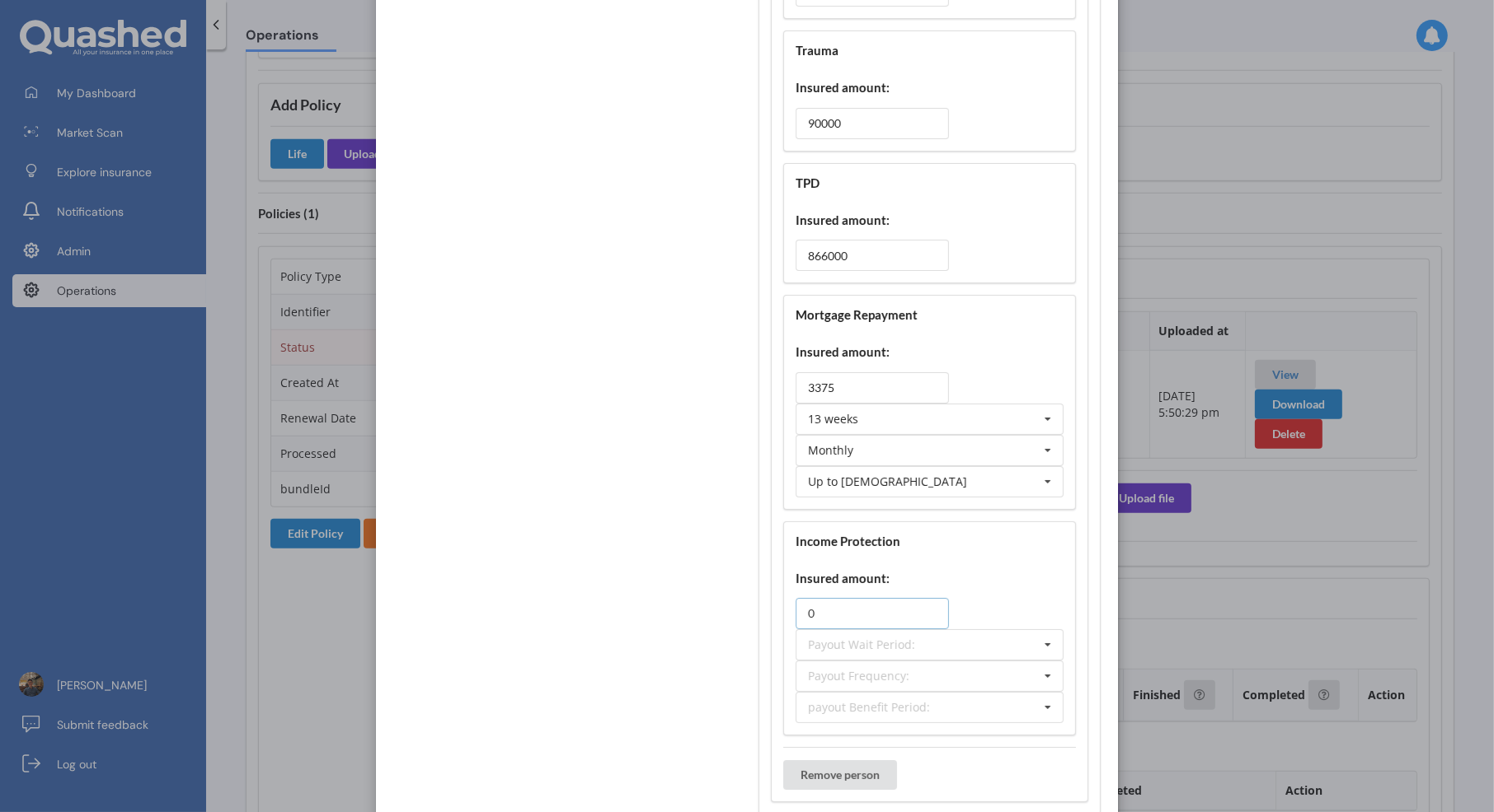
drag, startPoint x: 844, startPoint y: 604, endPoint x: 762, endPoint y: 600, distance: 82.1
click at [764, 600] on div "Life insureds Add insured person Name: Ashmita Roy Premum Cover Covers: Life Tr…" at bounding box center [928, 194] width 342 height 1243
type input "1271"
click at [904, 640] on div "Payout Wait Period: 30 days 60 days 90 days 4 weeks 8 weeks 13 weeks 26 weeks 5…" at bounding box center [929, 645] width 268 height 31
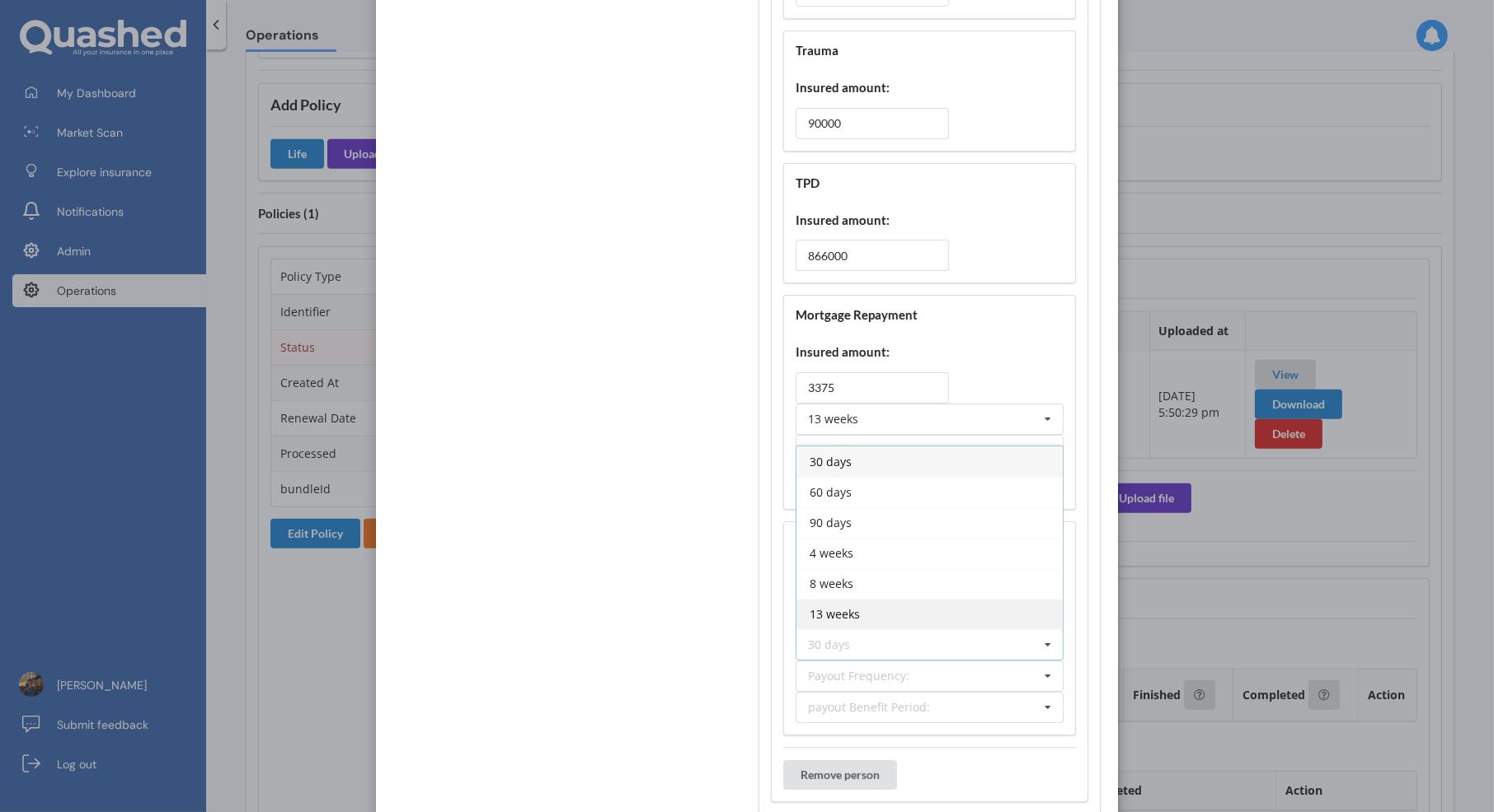
click at [924, 599] on div "13 weeks" at bounding box center [929, 614] width 266 height 30
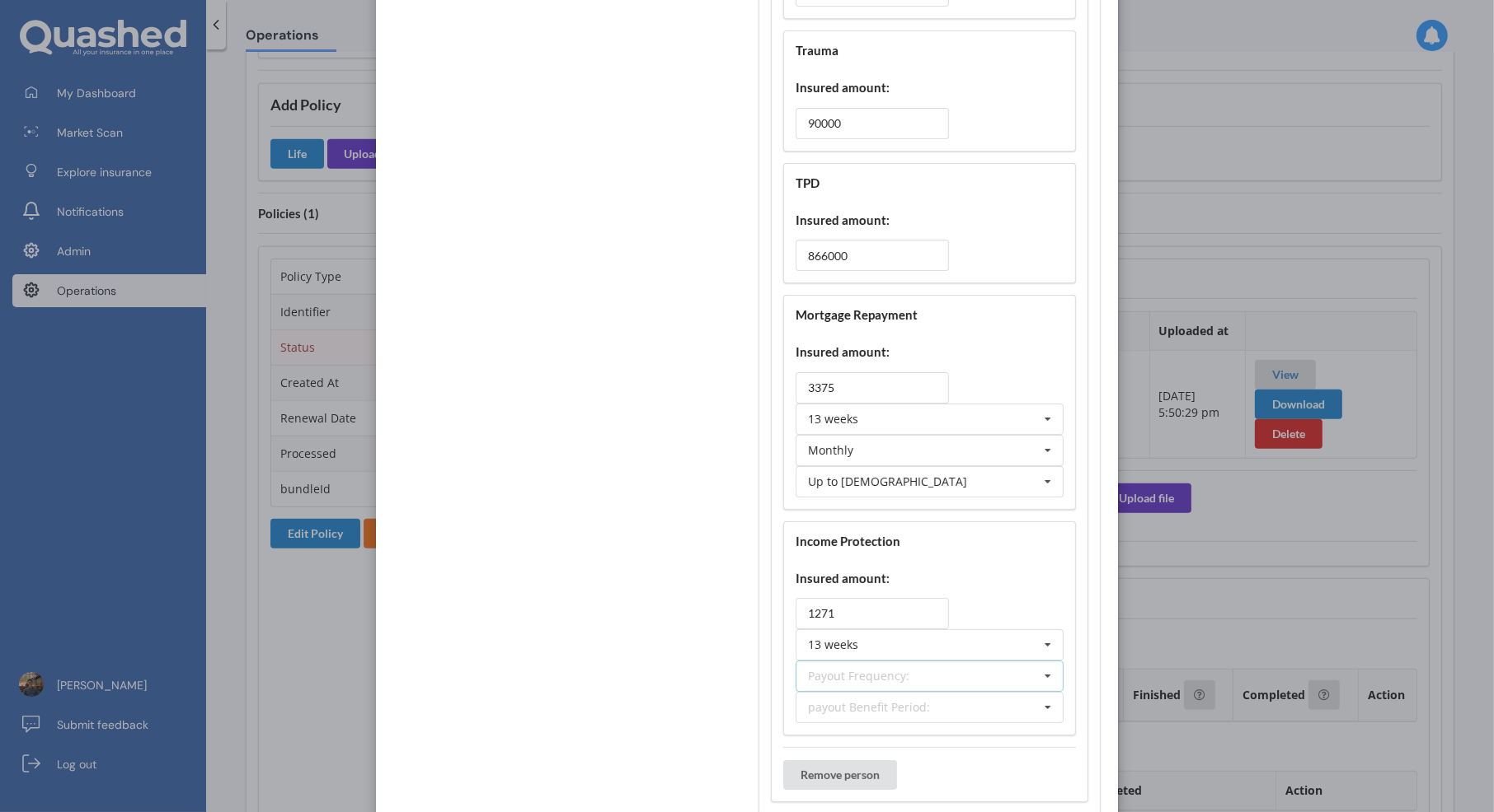
click at [916, 661] on div "Payout Frequency: Lump Sum Yearly Six-Monthly Quarterly Monthly Fortnightly Wee…" at bounding box center [929, 677] width 268 height 31
click at [913, 606] on div "Monthly" at bounding box center [929, 615] width 266 height 30
click at [949, 730] on div "Name: Ashmita Roy Premum Cover Covers: Life Trauma TPD Mortgage Repayment Incom…" at bounding box center [929, 236] width 318 height 1133
click at [953, 704] on div "payout Benefit Period: Up to 3 months Up to 6 months Up to 1 year Up to 2 years…" at bounding box center [929, 708] width 268 height 31
click at [953, 662] on div "Up to 65 years old" at bounding box center [929, 677] width 266 height 30
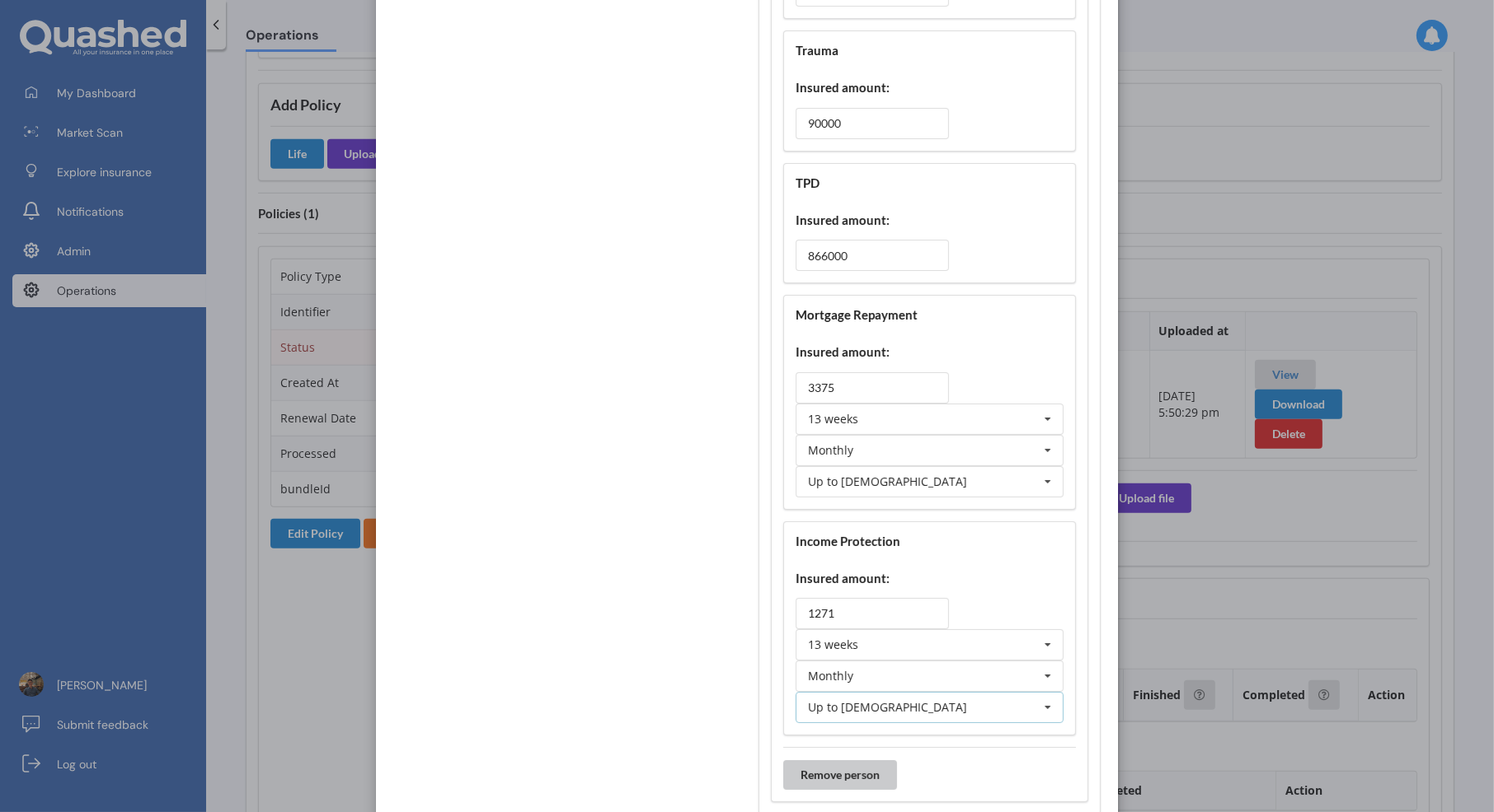
scroll to position [623, 0]
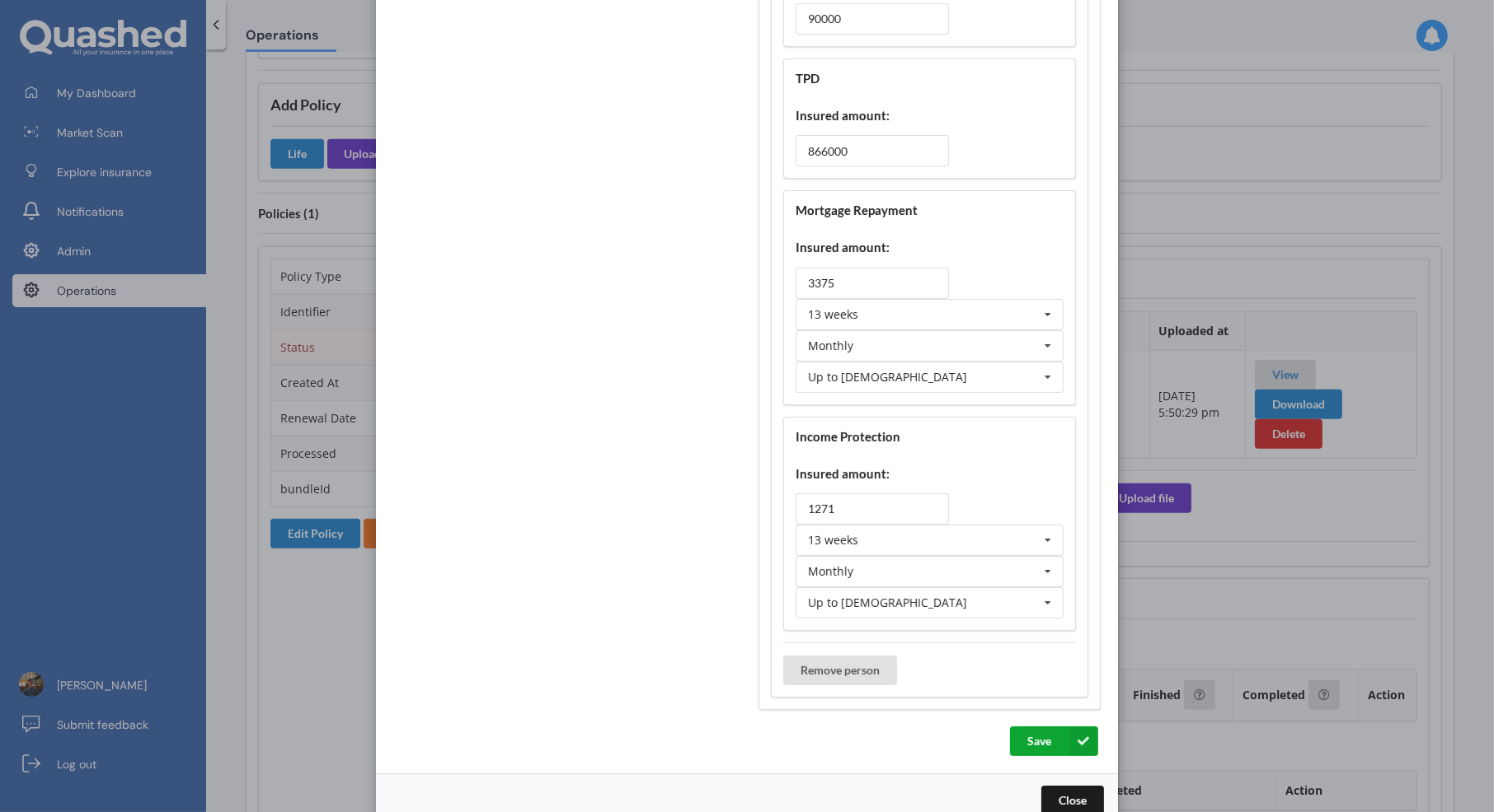
click at [1026, 728] on button "Save" at bounding box center [1054, 741] width 88 height 29
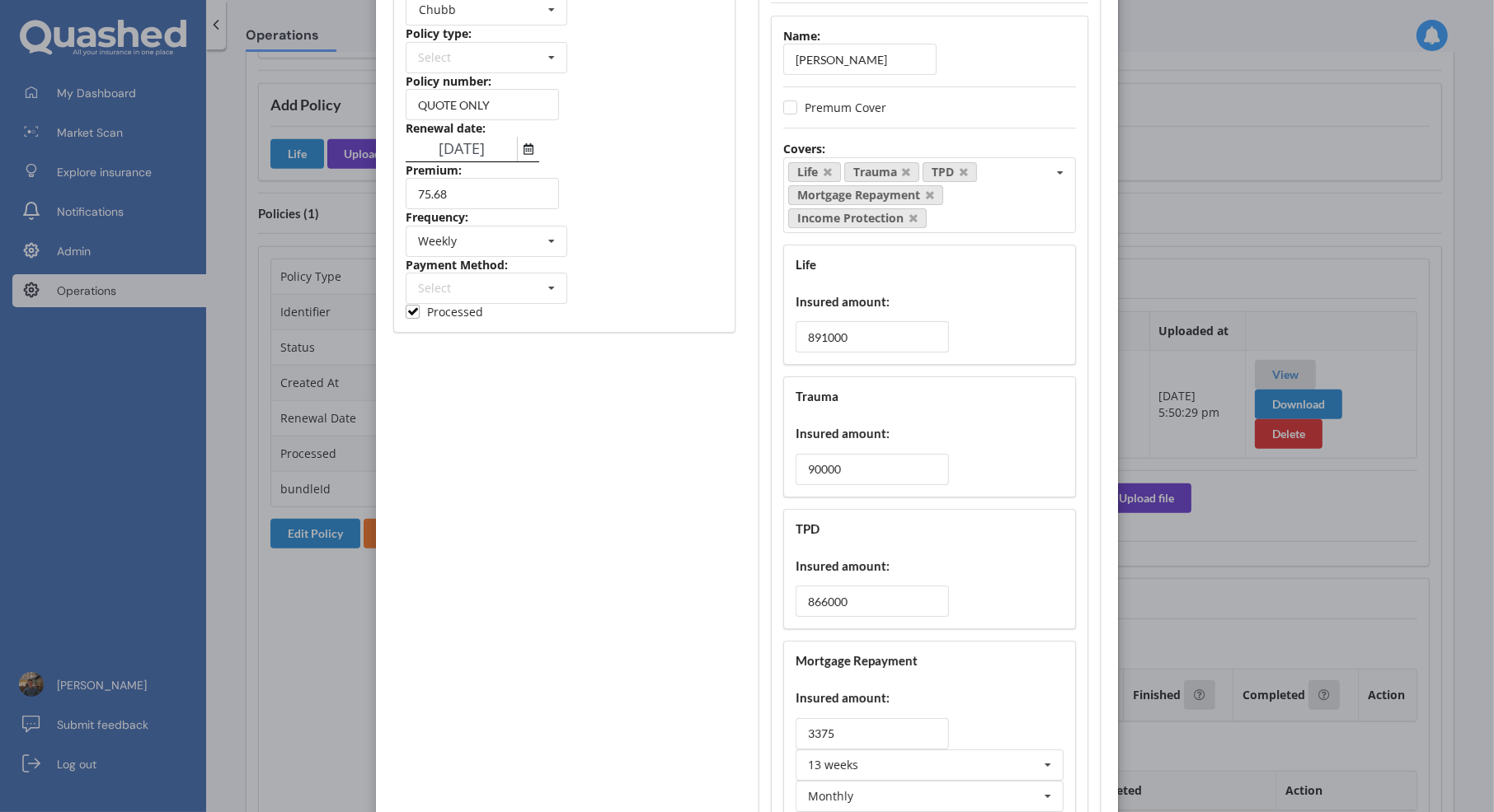
scroll to position [0, 0]
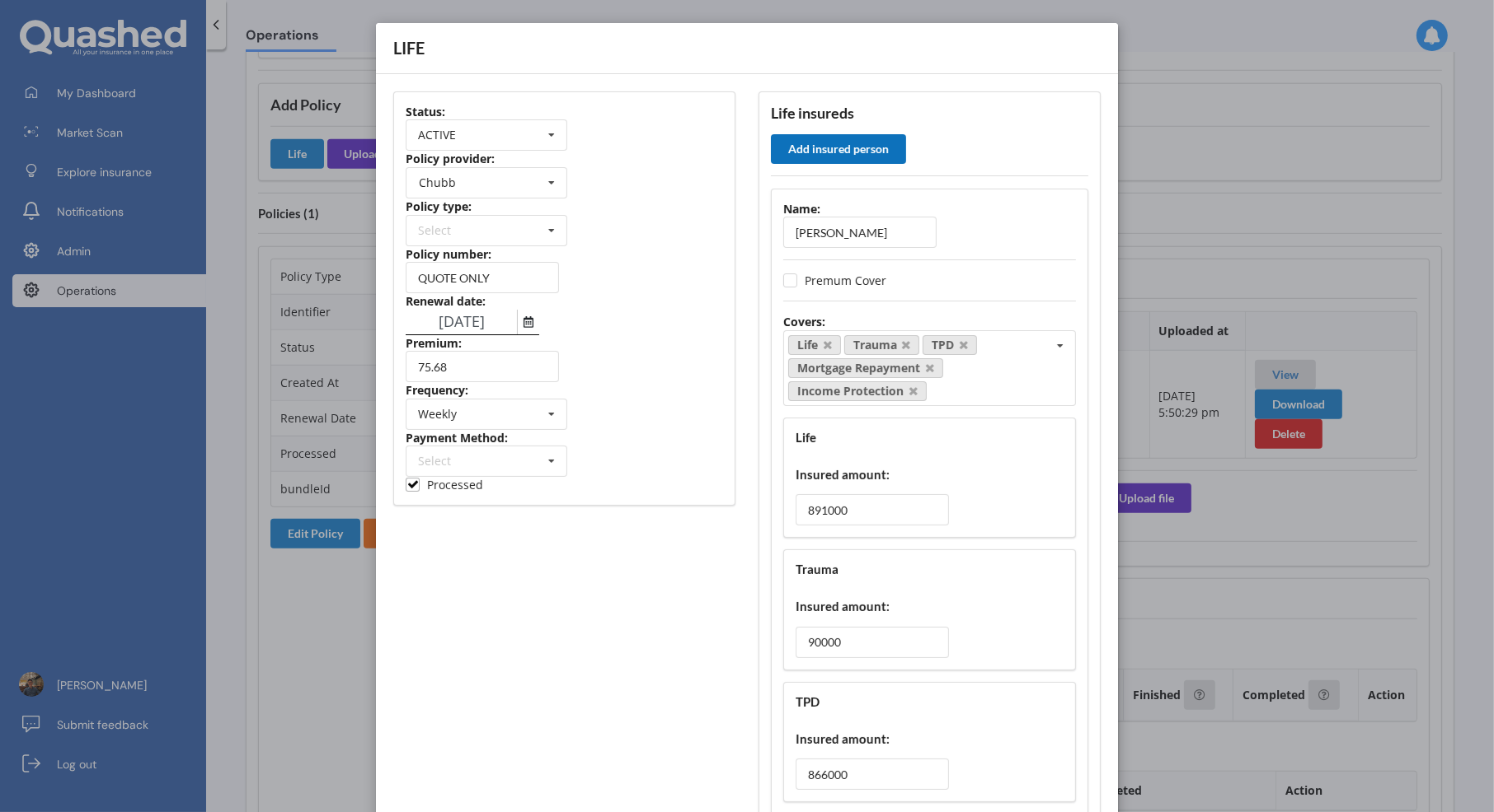
click at [835, 153] on button "Add insured person" at bounding box center [838, 149] width 135 height 29
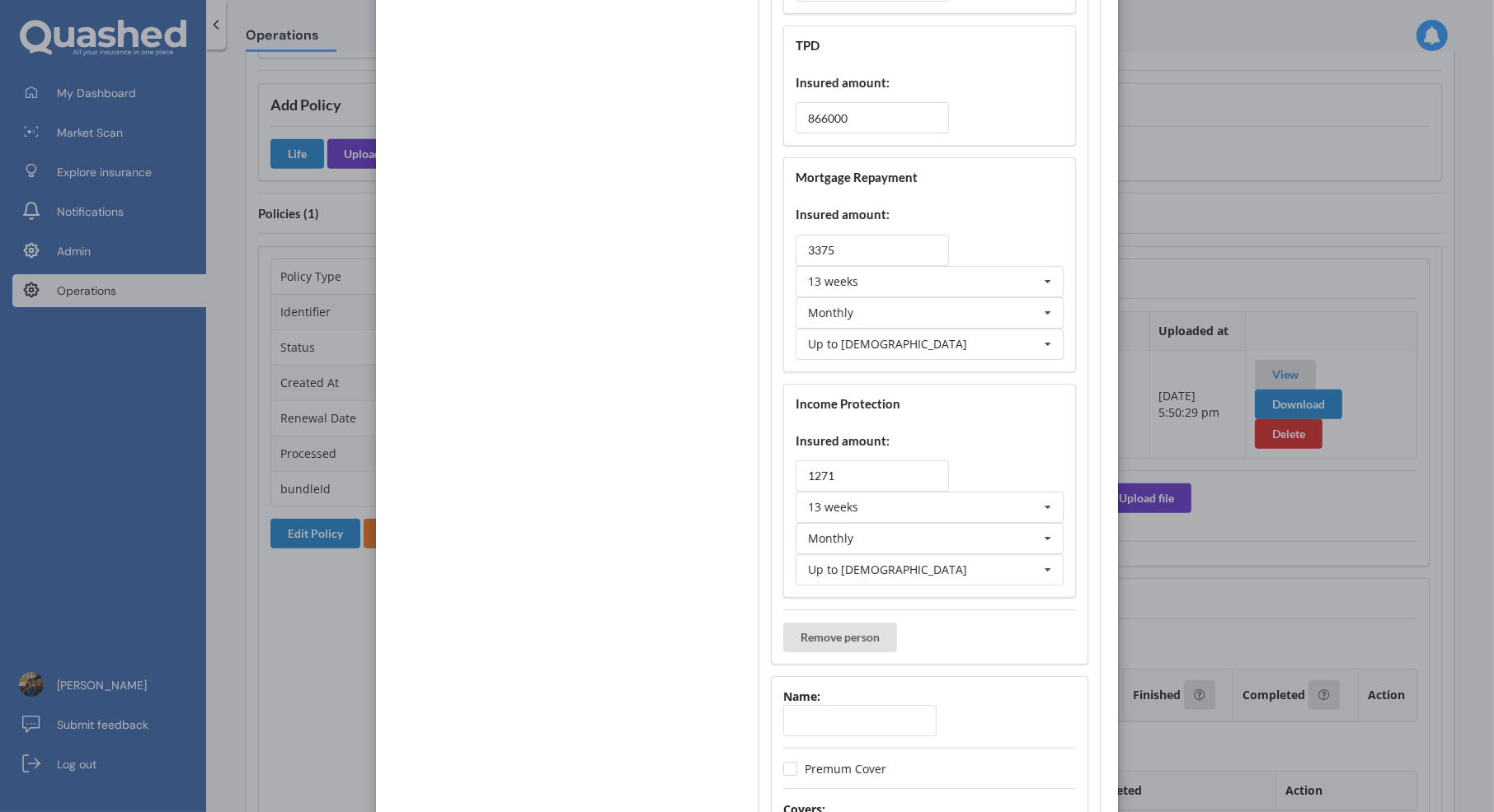
scroll to position [871, 0]
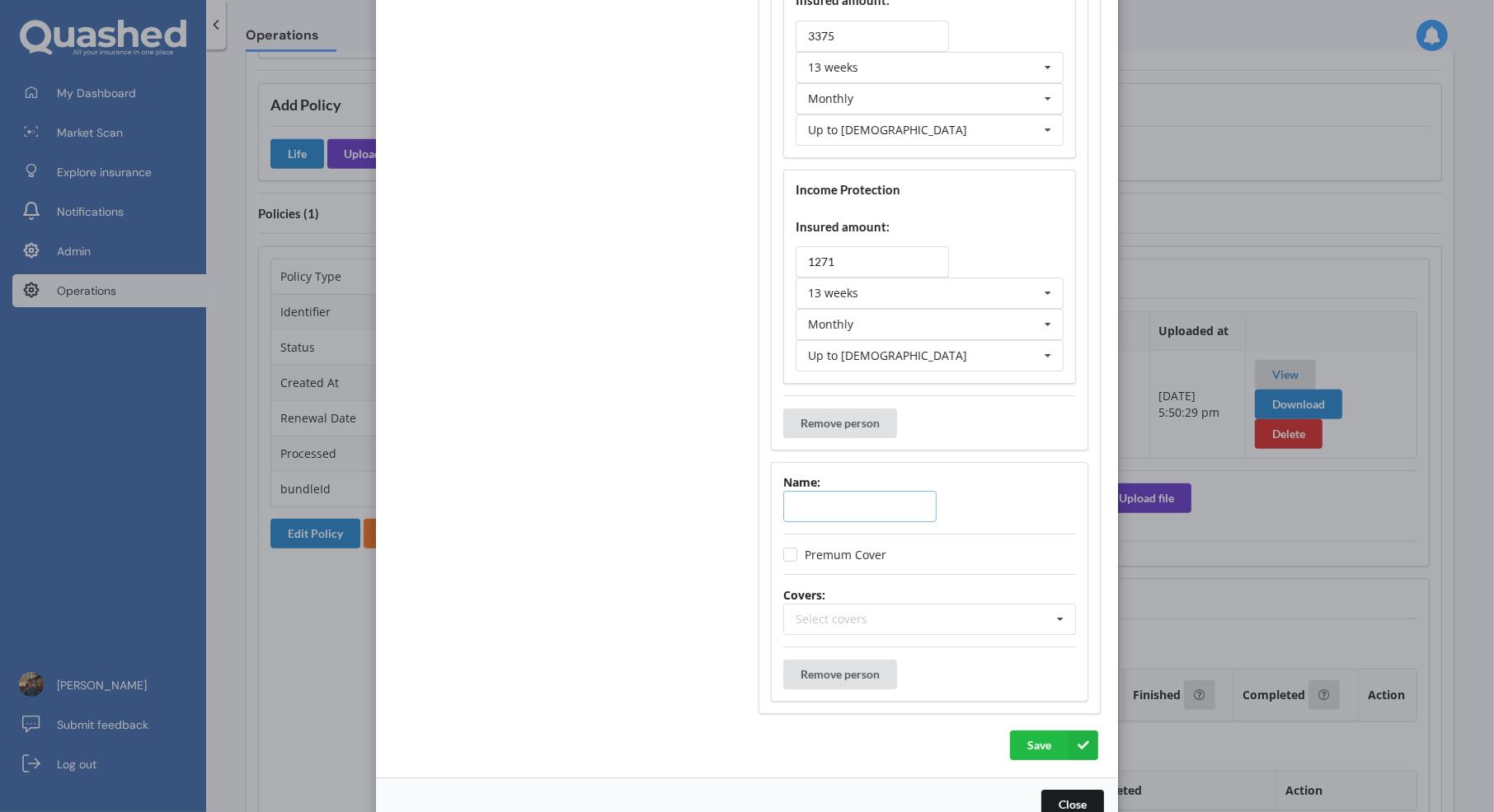
click at [869, 503] on input "text" at bounding box center [859, 506] width 153 height 31
paste input "Akshay Kumar"
type input "Akshay Kumar"
click at [977, 604] on div "Select covers Accidental Injury Cancer Health Income Protection Life Mortgage R…" at bounding box center [929, 620] width 293 height 31
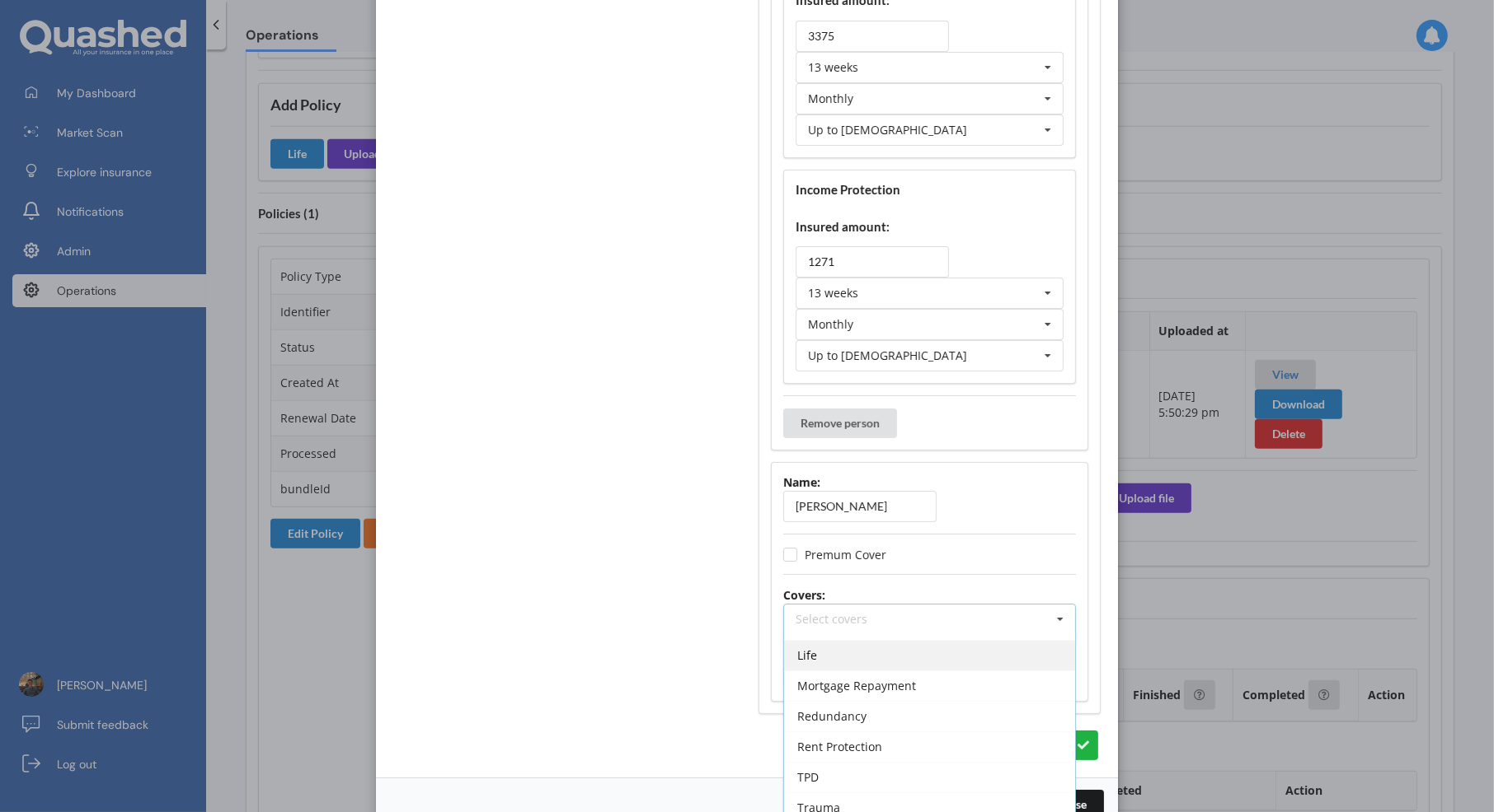
click at [925, 640] on div "Life" at bounding box center [929, 655] width 291 height 30
click at [894, 792] on div "Trauma" at bounding box center [929, 806] width 291 height 30
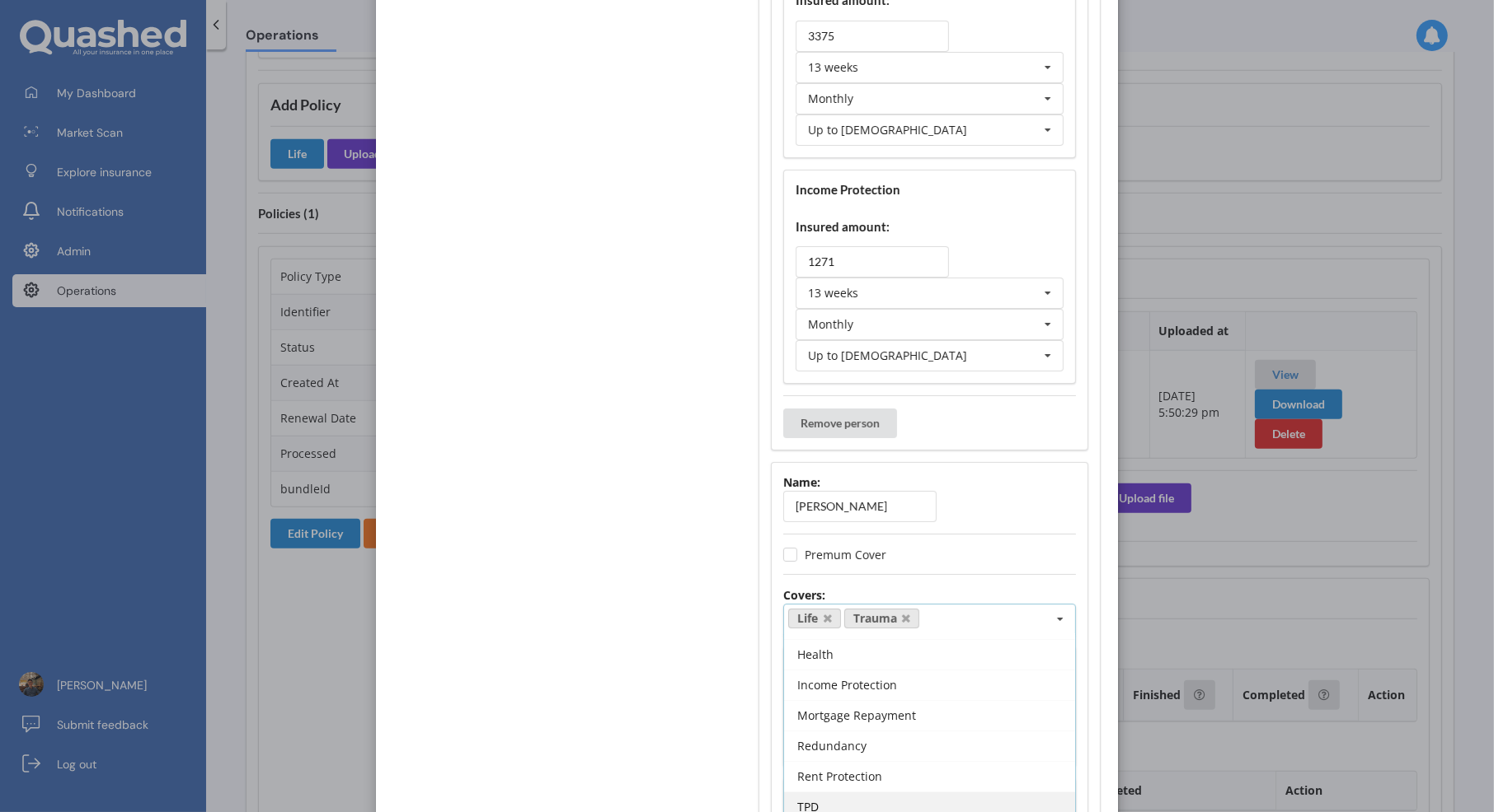
click at [892, 792] on div "TPD" at bounding box center [929, 806] width 291 height 30
click at [904, 737] on span "Mortgage Repayment" at bounding box center [856, 745] width 119 height 16
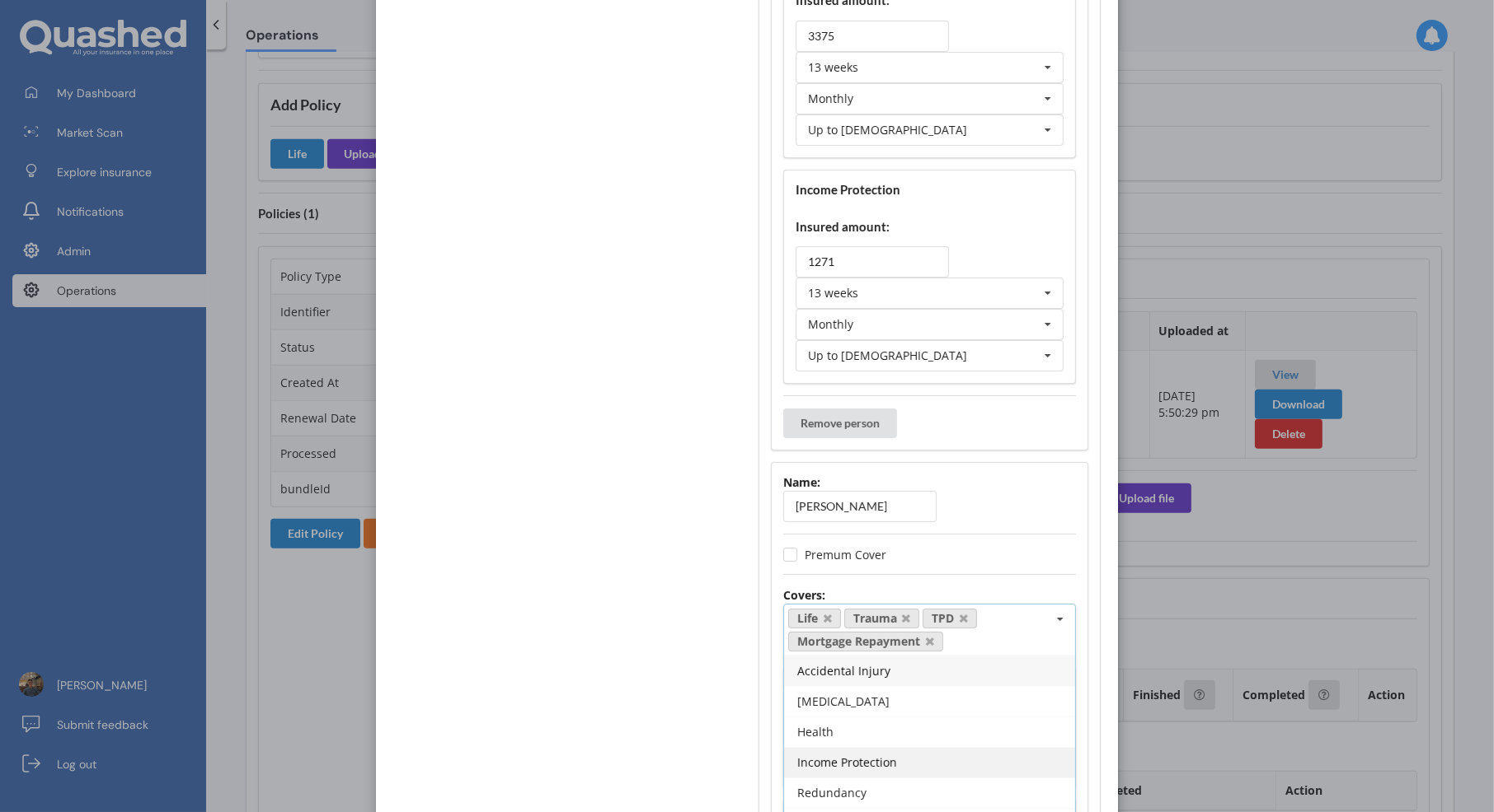
click at [892, 748] on div "Income Protection" at bounding box center [929, 762] width 291 height 30
click at [699, 745] on div "Status: ACTIVE ACTIVE EXPIRED FINISH_SETUP IN_REVIEW PROCESSING RENEWING INCOMP…" at bounding box center [564, 414] width 365 height 2410
drag, startPoint x: 851, startPoint y: 759, endPoint x: 822, endPoint y: 768, distance: 30.4
click at [822, 768] on input "0" at bounding box center [872, 783] width 153 height 31
paste input "87300"
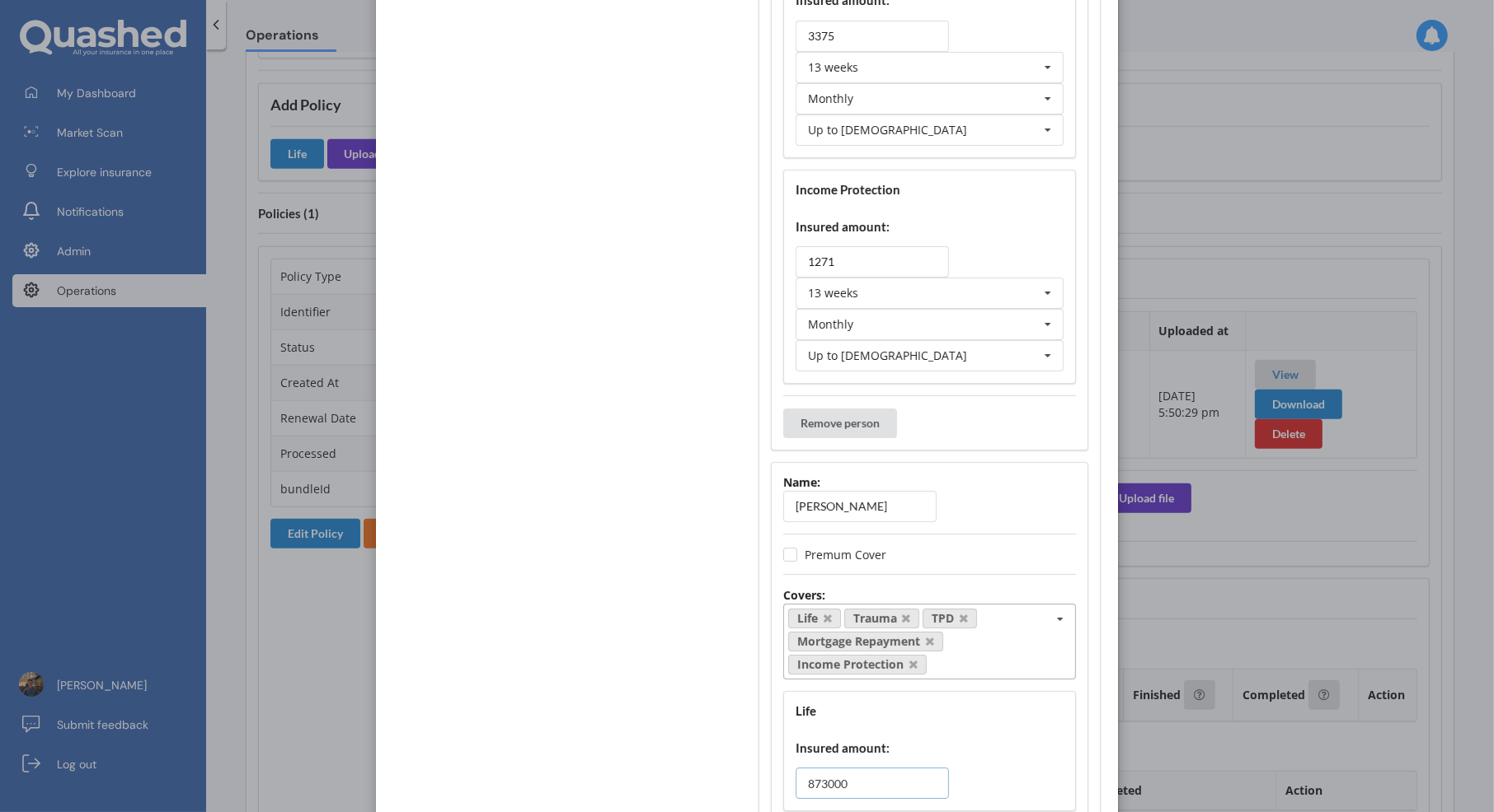
type input "873000"
click at [905, 715] on div "Life Insured amount: 873000" at bounding box center [929, 751] width 293 height 121
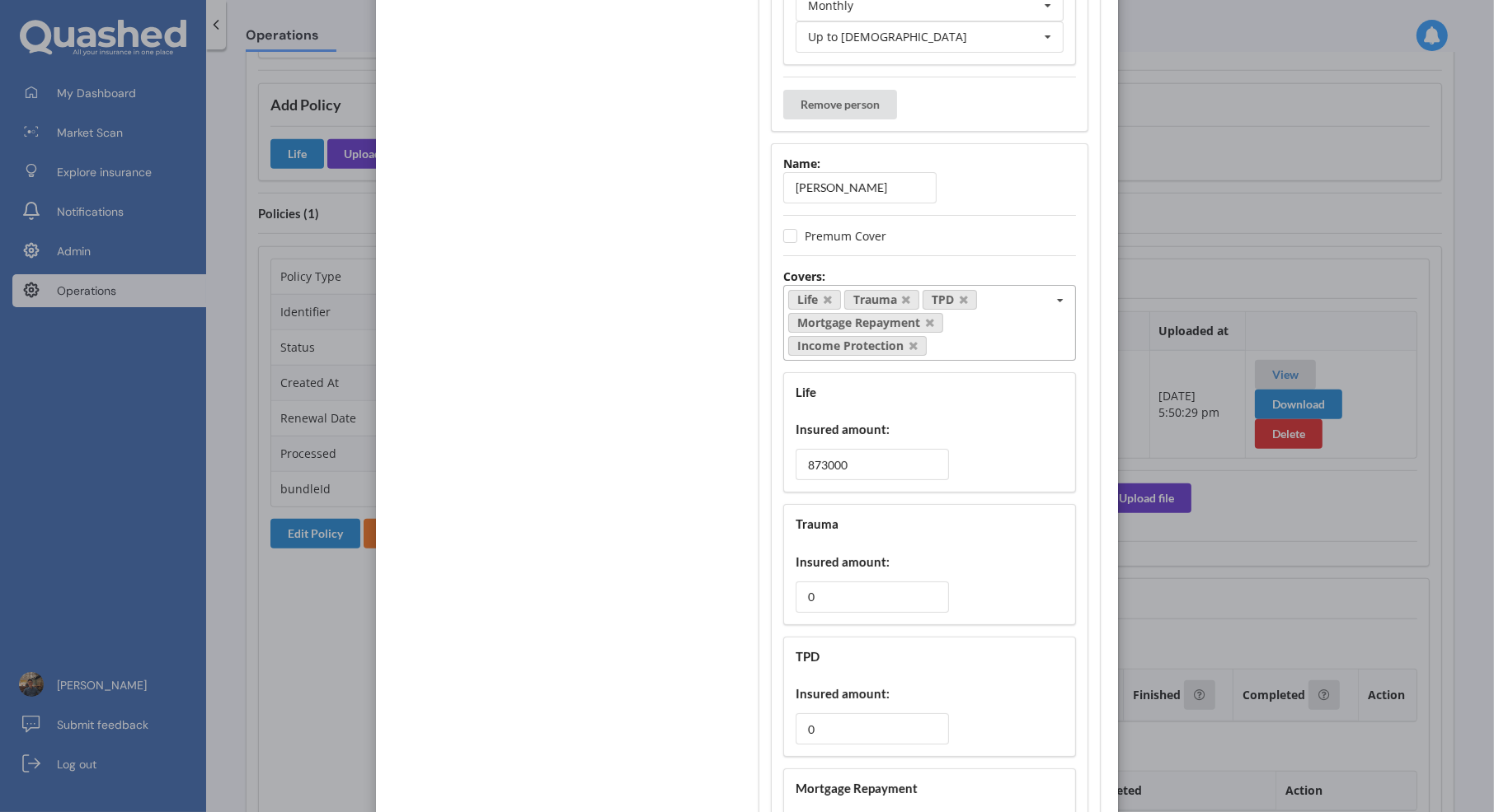
scroll to position [1232, 0]
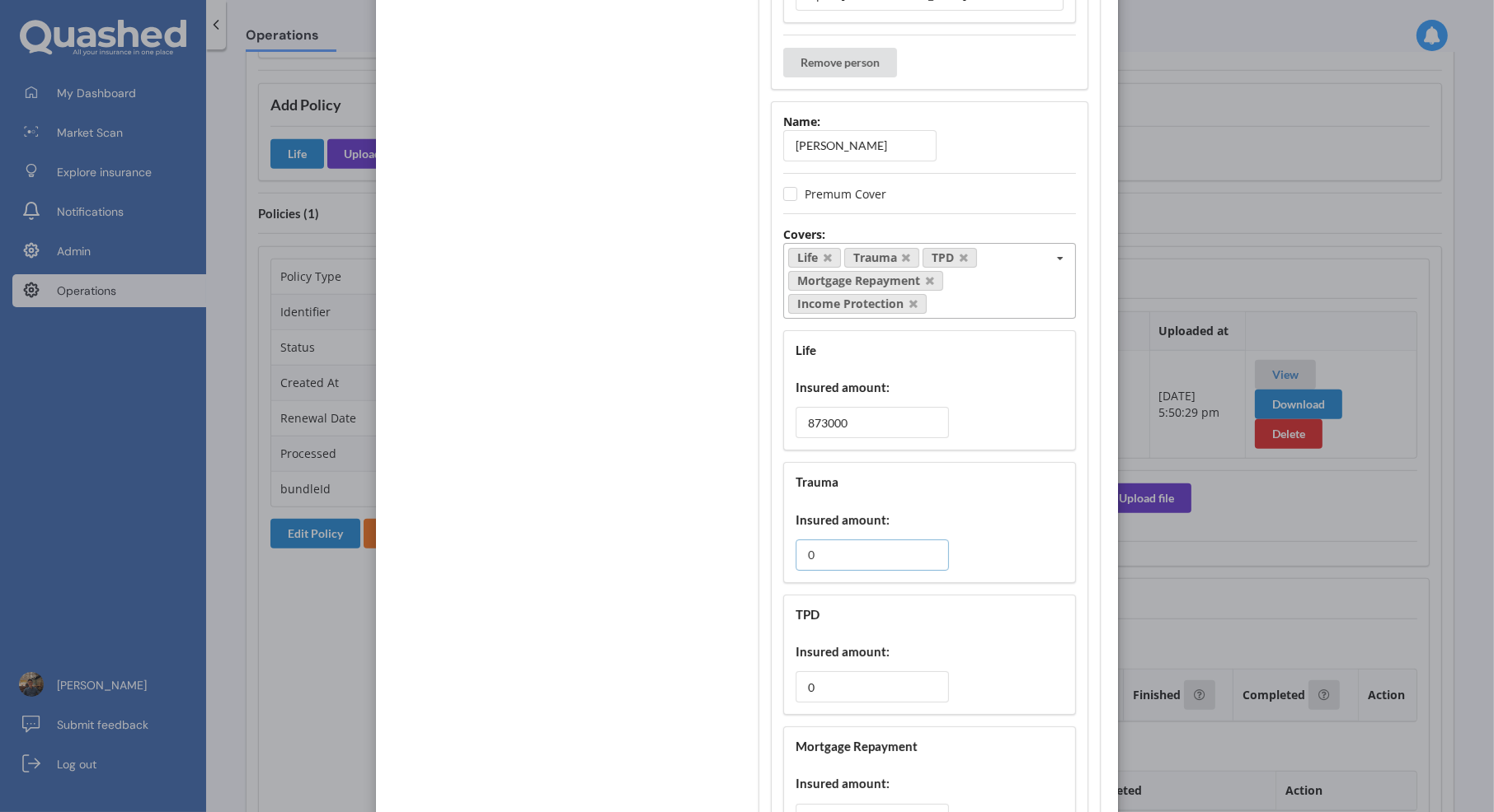
drag, startPoint x: 839, startPoint y: 533, endPoint x: 768, endPoint y: 531, distance: 71.0
click at [771, 531] on div "Name: Akshay Kumar Premum Cover Covers: Life Trauma TPD Mortgage Repayment Inco…" at bounding box center [929, 667] width 318 height 1133
type input "72000"
drag, startPoint x: 872, startPoint y: 672, endPoint x: 763, endPoint y: 672, distance: 109.0
click at [763, 672] on div "Life insureds Add insured person Name: Ashmita Roy Premum Cover Covers: Life Tr…" at bounding box center [928, 52] width 342 height 2387
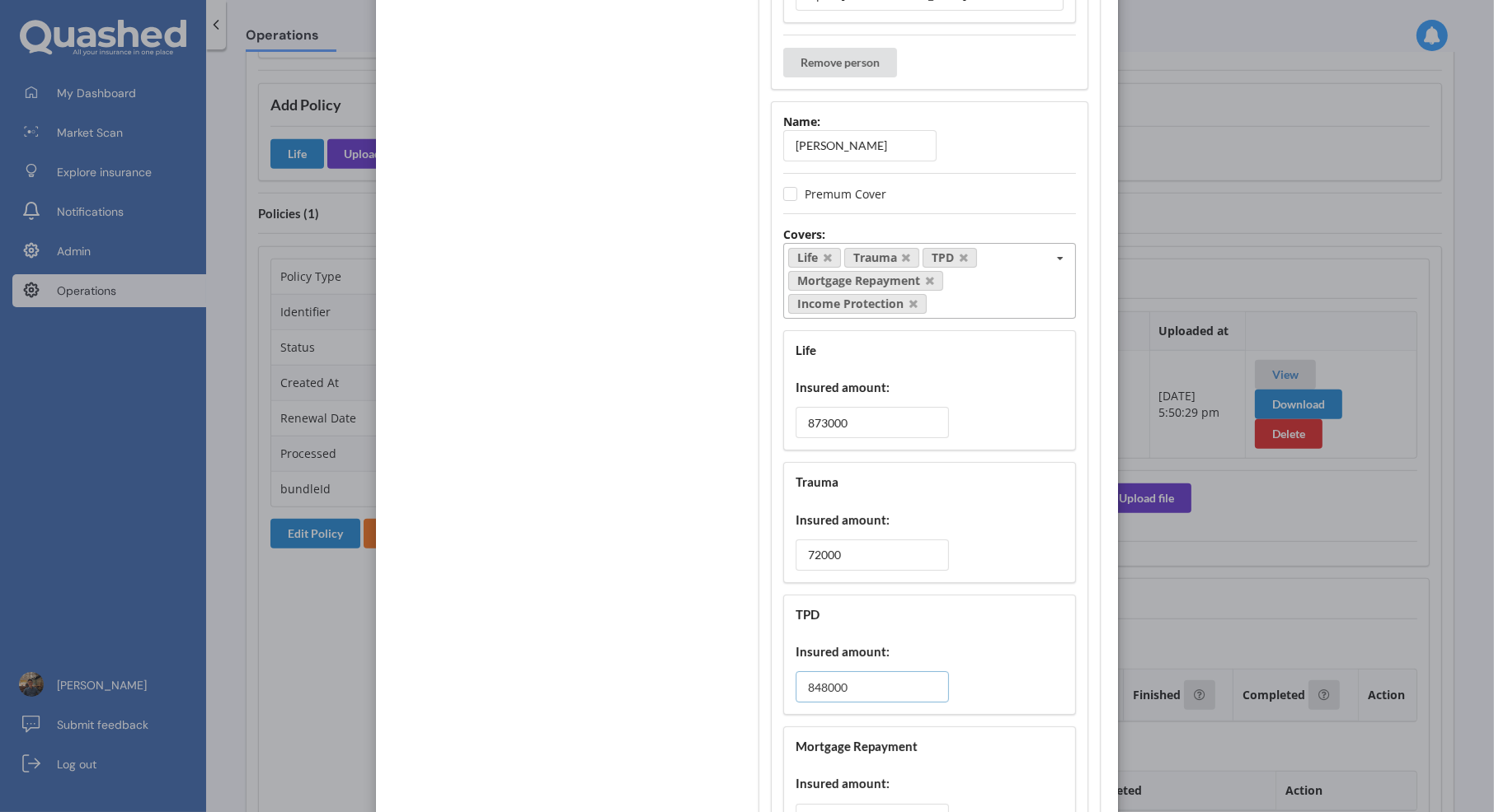
type input "848000"
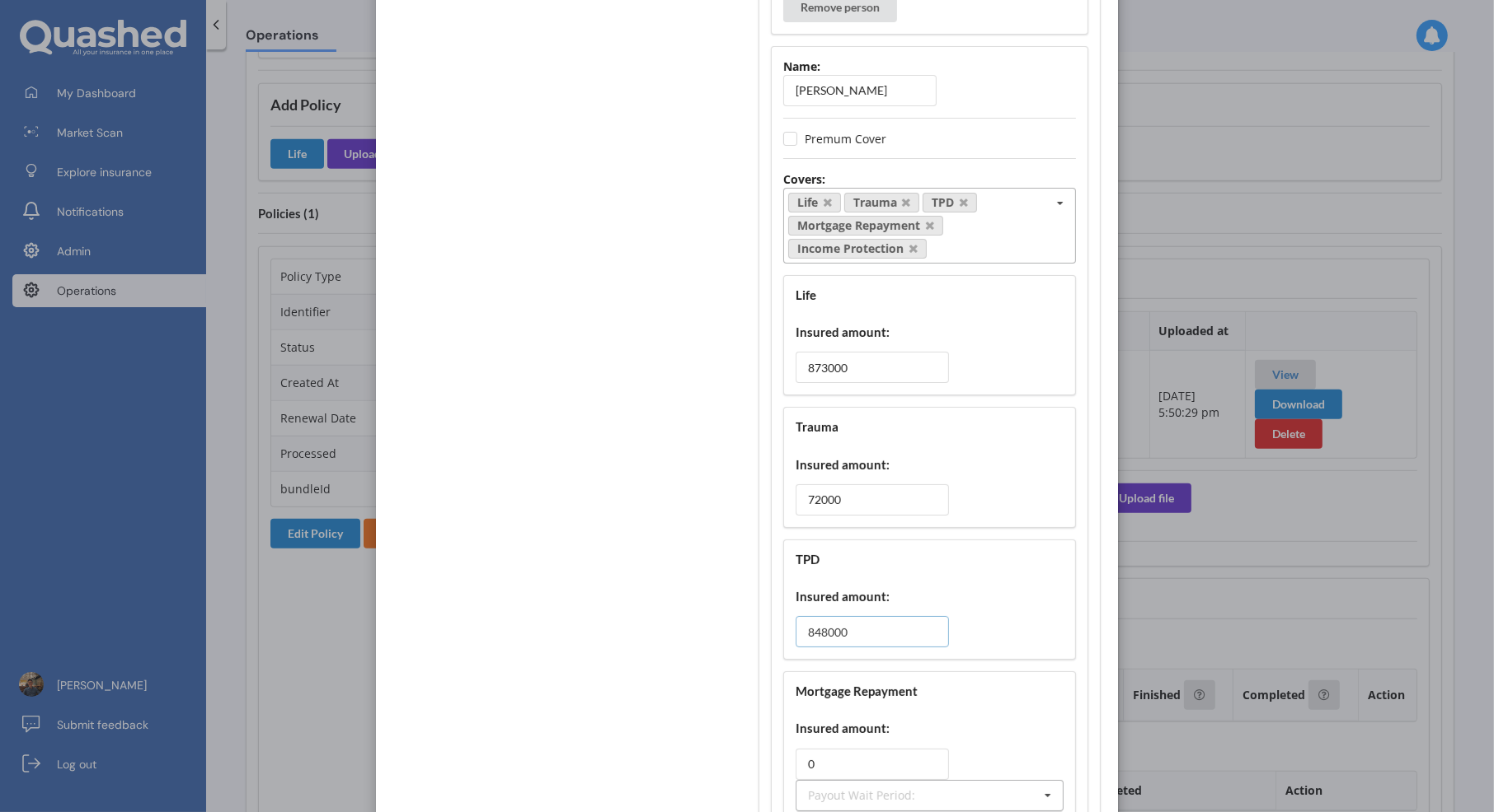
scroll to position [1329, 0]
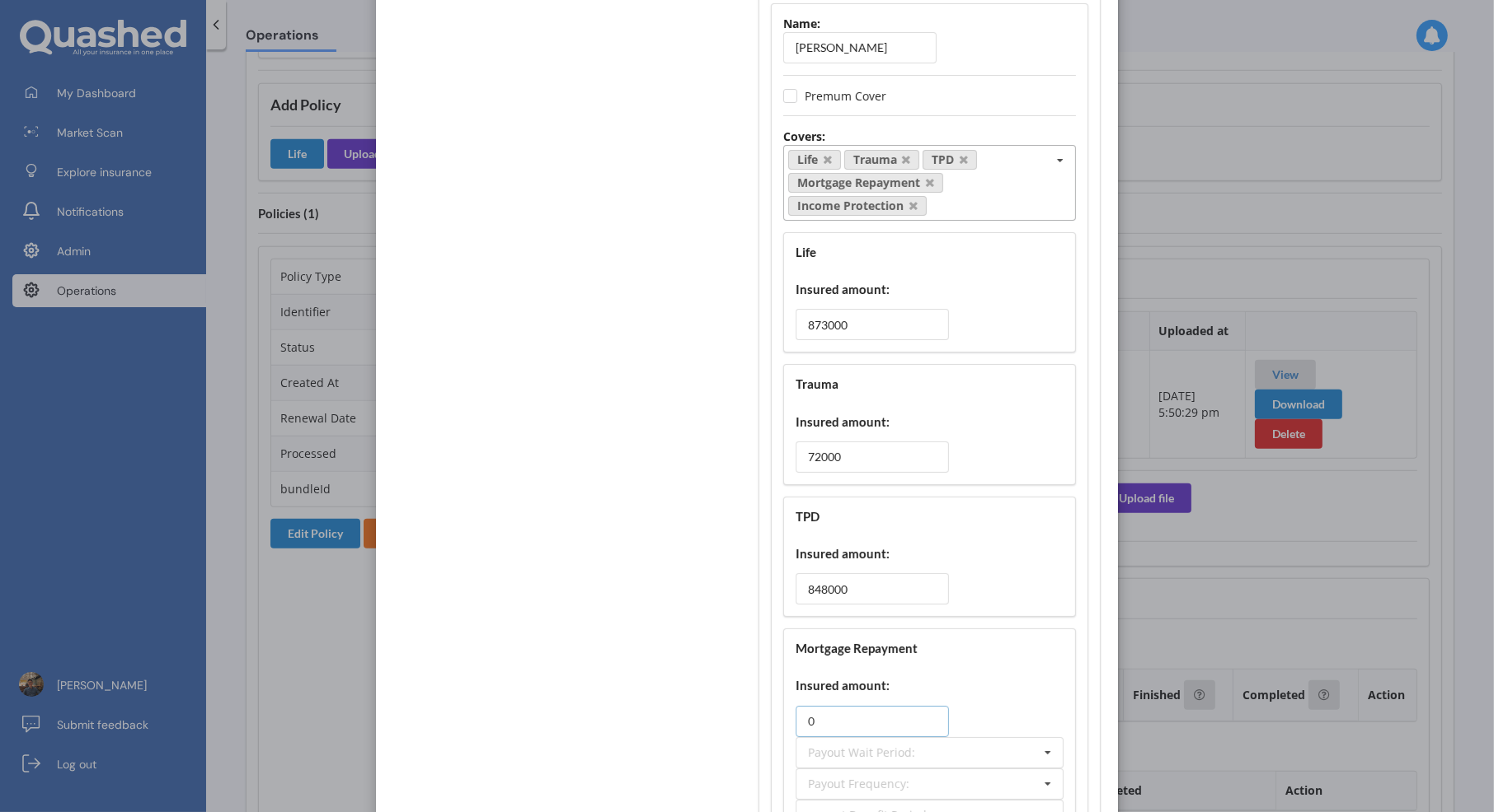
drag, startPoint x: 839, startPoint y: 698, endPoint x: 793, endPoint y: 698, distance: 46.0
click at [796, 706] on input "0" at bounding box center [872, 722] width 153 height 31
type input "3240"
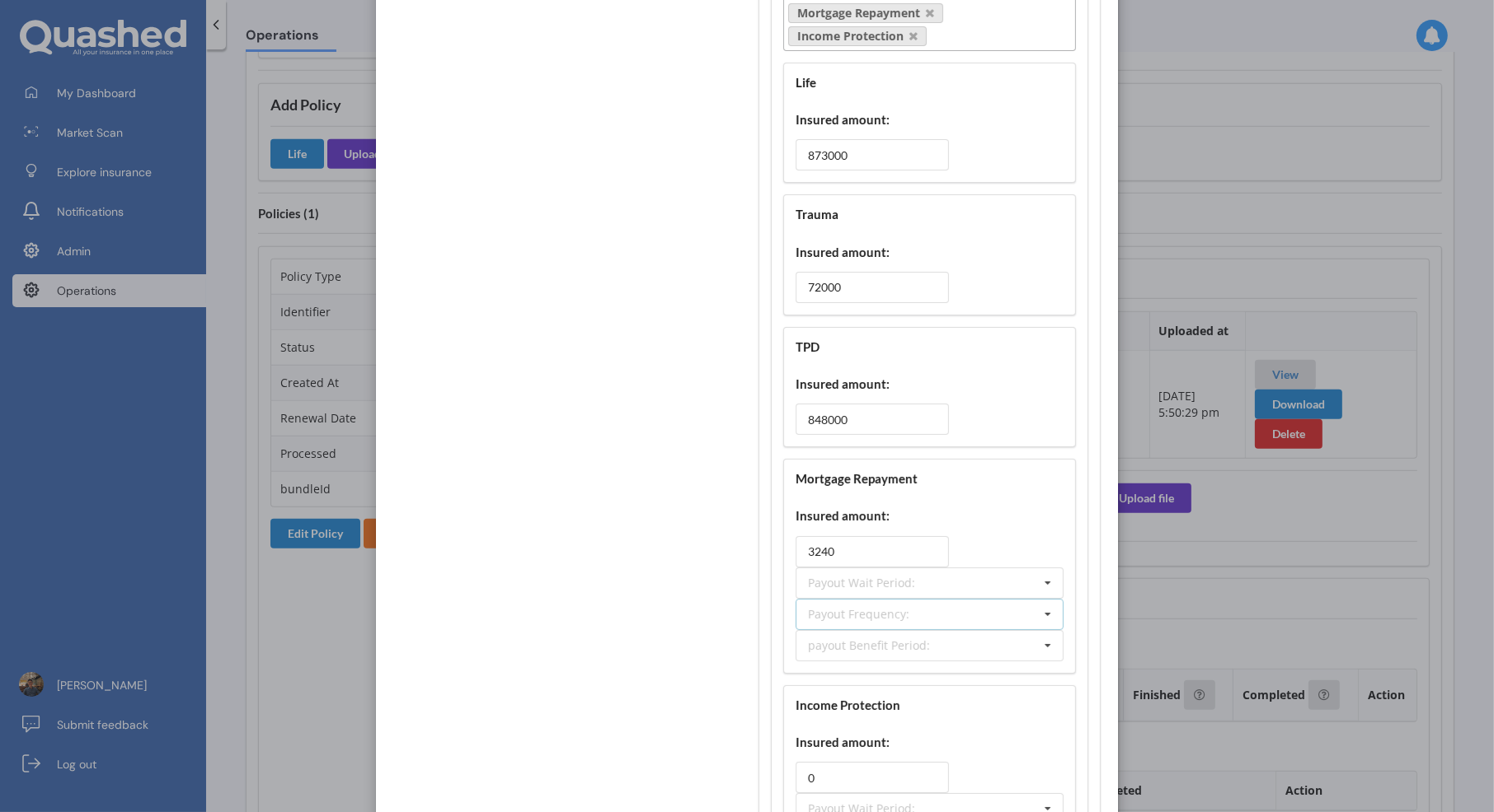
click at [945, 599] on div "Payout Frequency: Lump Sum Yearly Six-Monthly Quarterly Monthly Fortnightly Wee…" at bounding box center [929, 615] width 268 height 31
click at [897, 751] on div "Monthly" at bounding box center [929, 766] width 266 height 30
click at [910, 569] on div "Payout Wait Period: 30 days 60 days 90 days 4 weeks 8 weeks 13 weeks 26 weeks 5…" at bounding box center [929, 584] width 268 height 31
click at [902, 781] on div "26 weeks" at bounding box center [929, 795] width 266 height 30
click at [991, 568] on div "26 weeks 30 days 60 days 90 days 4 weeks 8 weeks 13 weeks 26 weeks 52 weeks 104…" at bounding box center [929, 584] width 268 height 31
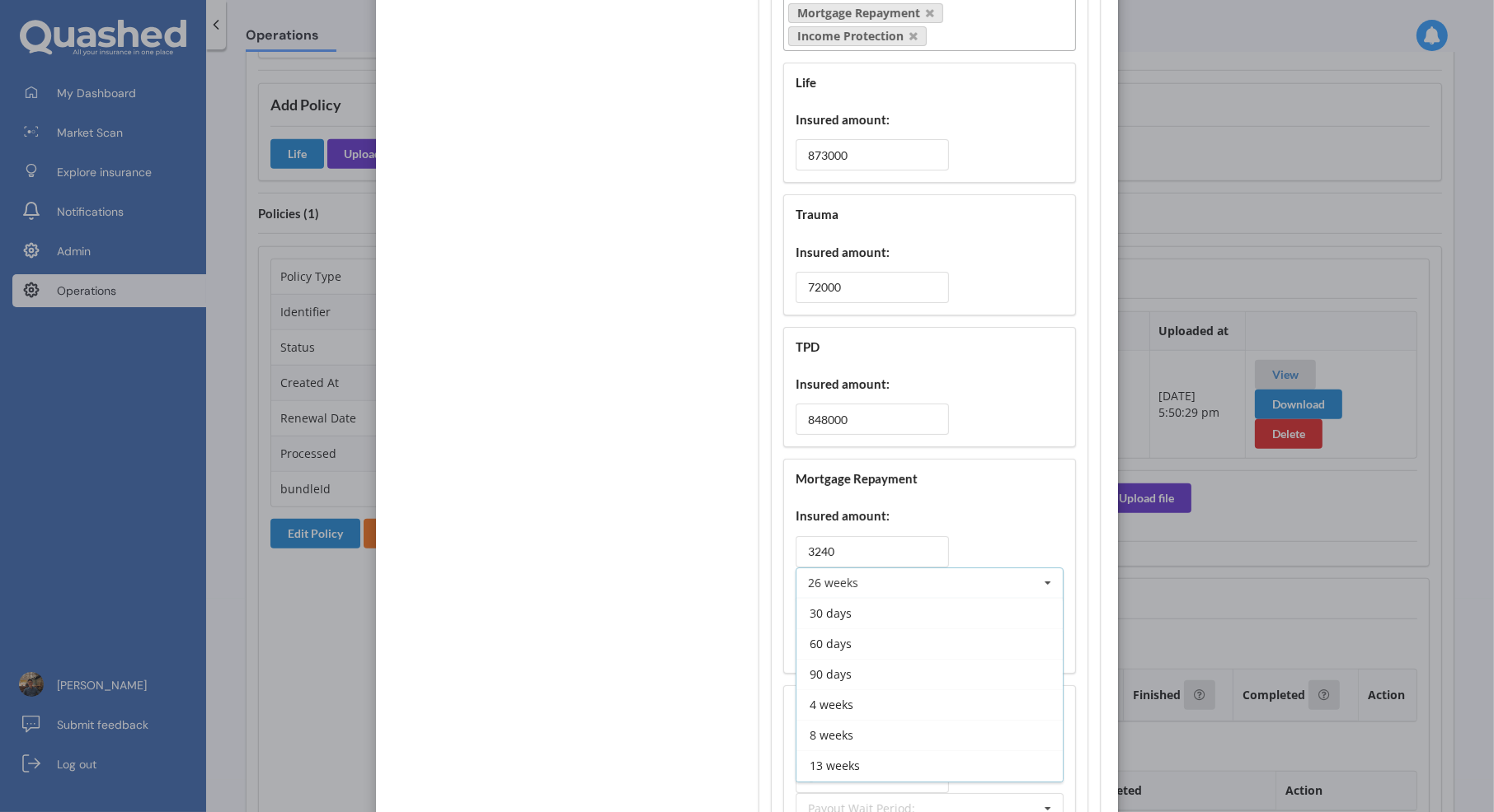
scroll to position [26, 0]
click at [938, 725] on div "13 weeks" at bounding box center [929, 740] width 266 height 30
click at [967, 647] on div "Mortgage Repayment Insured amount: 3240 13 weeks 30 days 60 days 90 days 4 week…" at bounding box center [929, 565] width 293 height 215
click at [969, 635] on div "payout Benefit Period: Up to 3 months Up to 6 months Up to 1 year Up to 2 years…" at bounding box center [929, 646] width 268 height 31
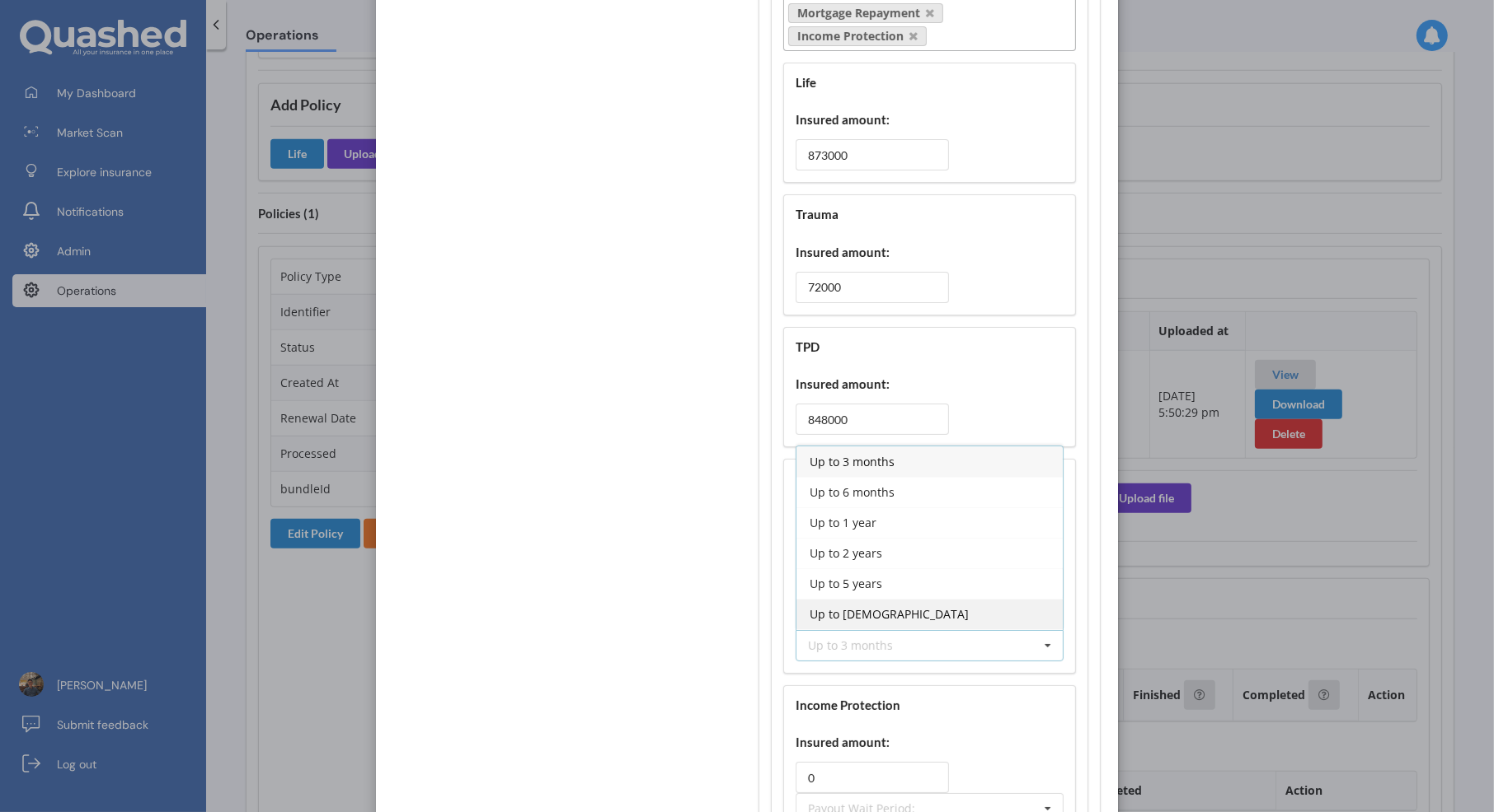
click at [975, 599] on div "Up to 65 years old" at bounding box center [929, 614] width 266 height 30
click at [928, 631] on div "Up to 65 years old Up to 3 months Up to 6 months Up to 1 year Up to 2 years Up …" at bounding box center [929, 646] width 268 height 31
click at [928, 660] on div "Name: Akshay Kumar Premum Cover Covers: Life Trauma TPD Mortgage Repayment Inco…" at bounding box center [929, 400] width 318 height 1133
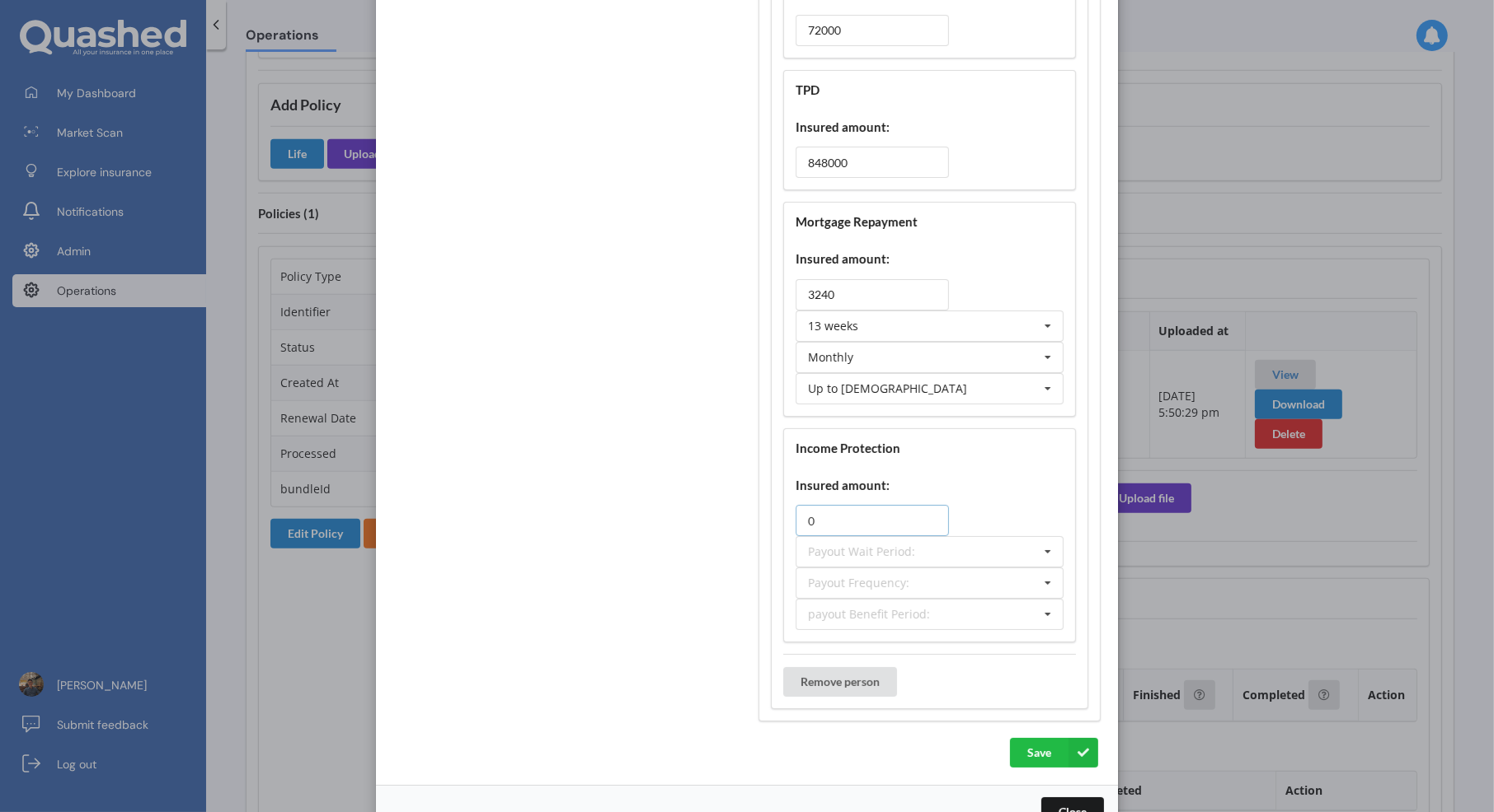
drag, startPoint x: 835, startPoint y: 493, endPoint x: 795, endPoint y: 493, distance: 40.0
click at [796, 505] on input "0" at bounding box center [872, 521] width 153 height 31
type input "507"
click at [928, 537] on div "Payout Wait Period: 30 days 60 days 90 days 4 weeks 8 weeks 13 weeks 26 weeks 5…" at bounding box center [929, 552] width 268 height 31
click at [912, 719] on div "13 weeks" at bounding box center [929, 734] width 266 height 30
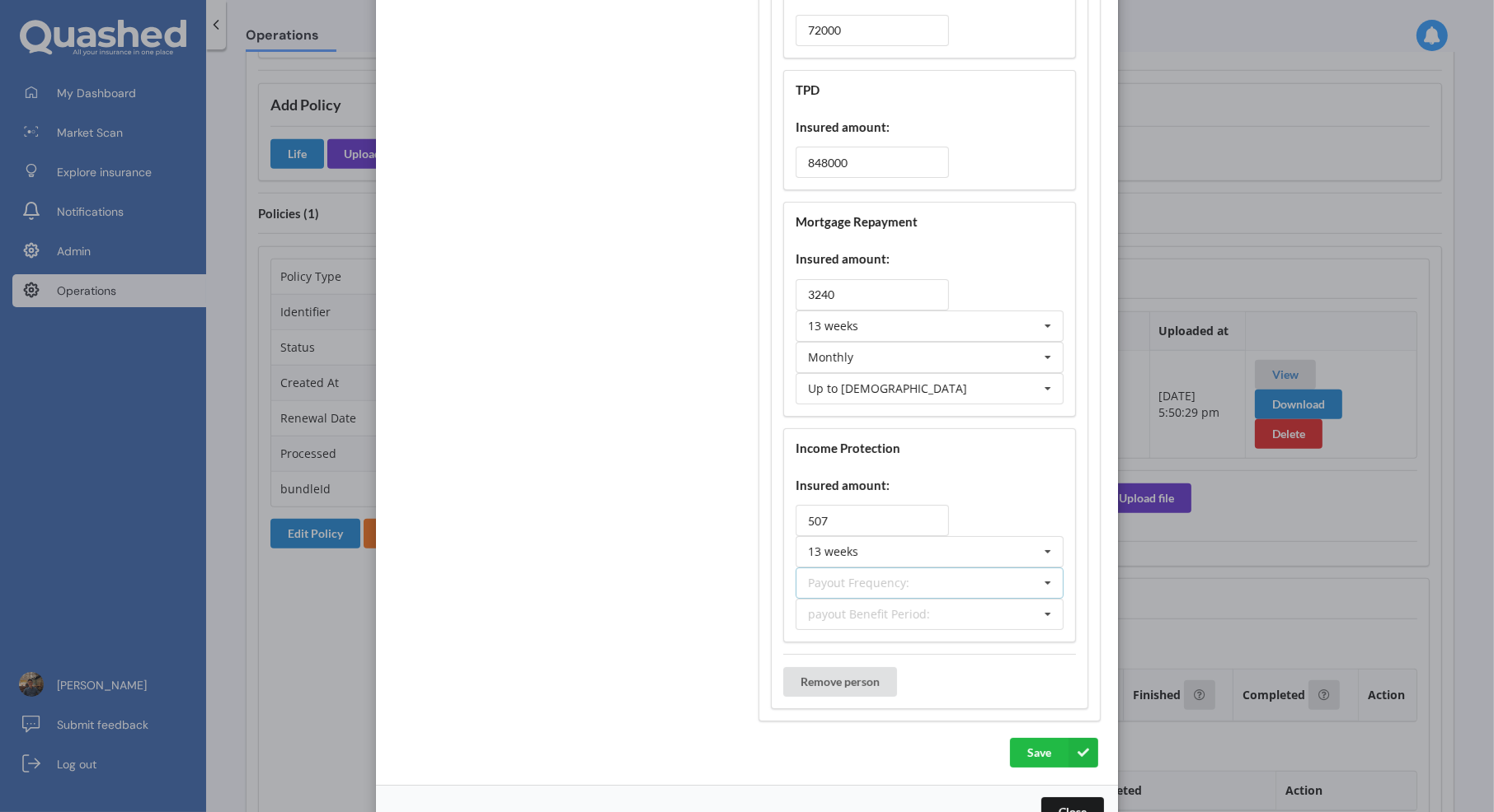
click at [923, 568] on div "Payout Frequency: Lump Sum Yearly Six-Monthly Quarterly Monthly Fortnightly Wee…" at bounding box center [929, 584] width 268 height 31
click at [915, 720] on div "Monthly" at bounding box center [929, 735] width 266 height 30
click at [932, 604] on div "payout Benefit Period: Up to 3 months Up to 6 months Up to 1 year Up to 2 years…" at bounding box center [929, 615] width 268 height 31
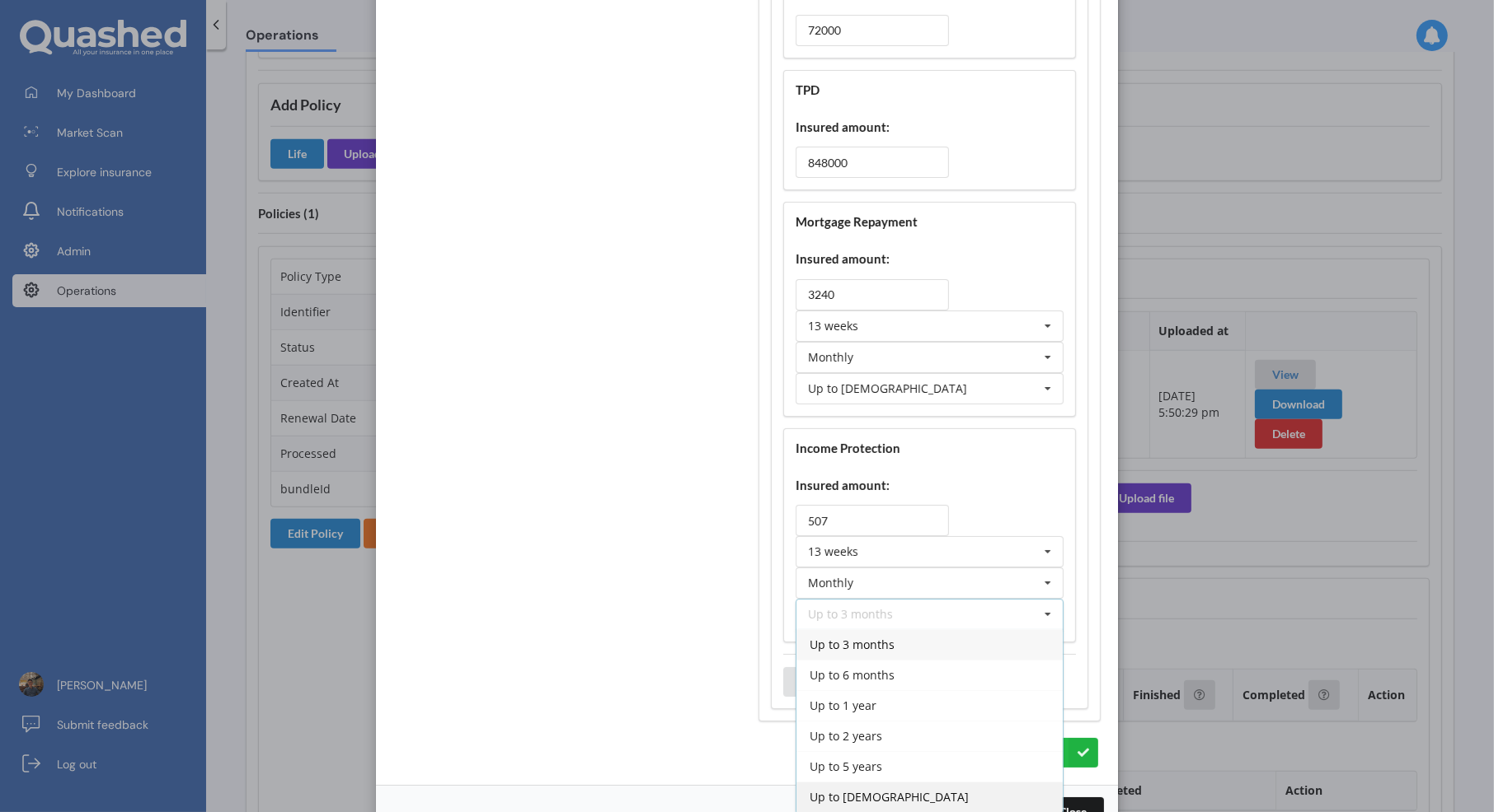
click at [907, 782] on div "Up to 65 years old" at bounding box center [929, 796] width 266 height 30
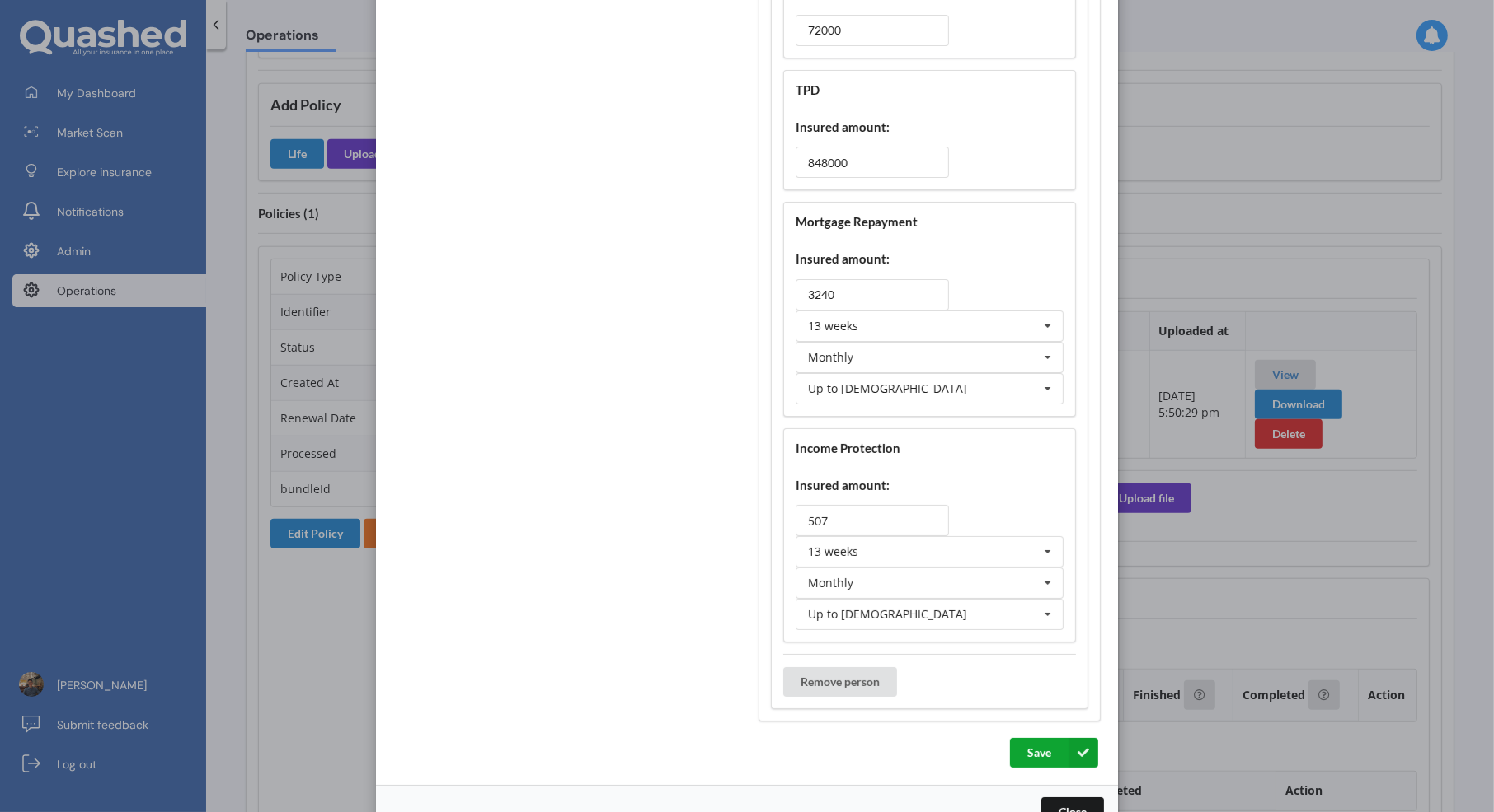
click at [1032, 738] on button "Save" at bounding box center [1054, 753] width 88 height 29
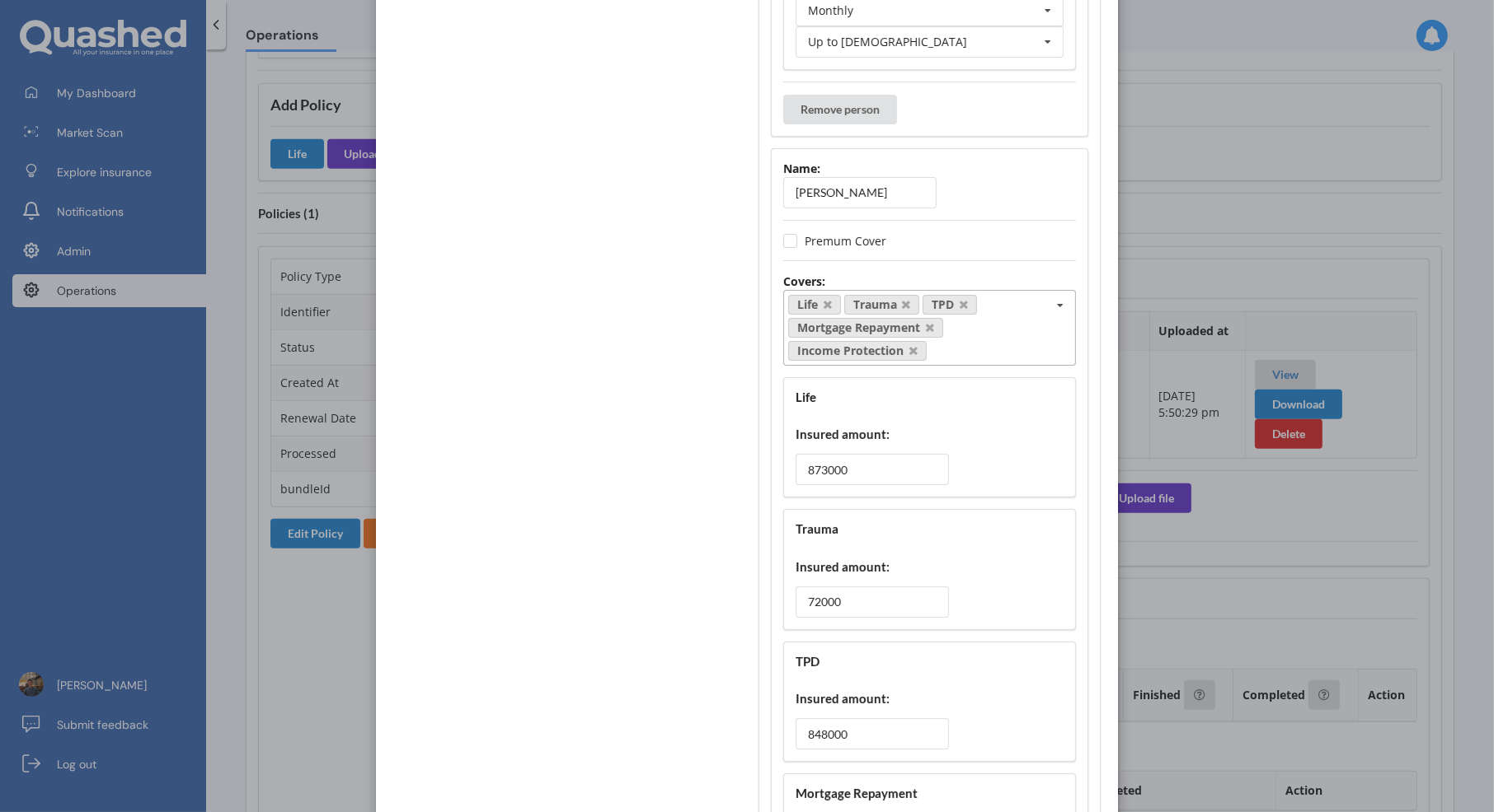
scroll to position [1071, 0]
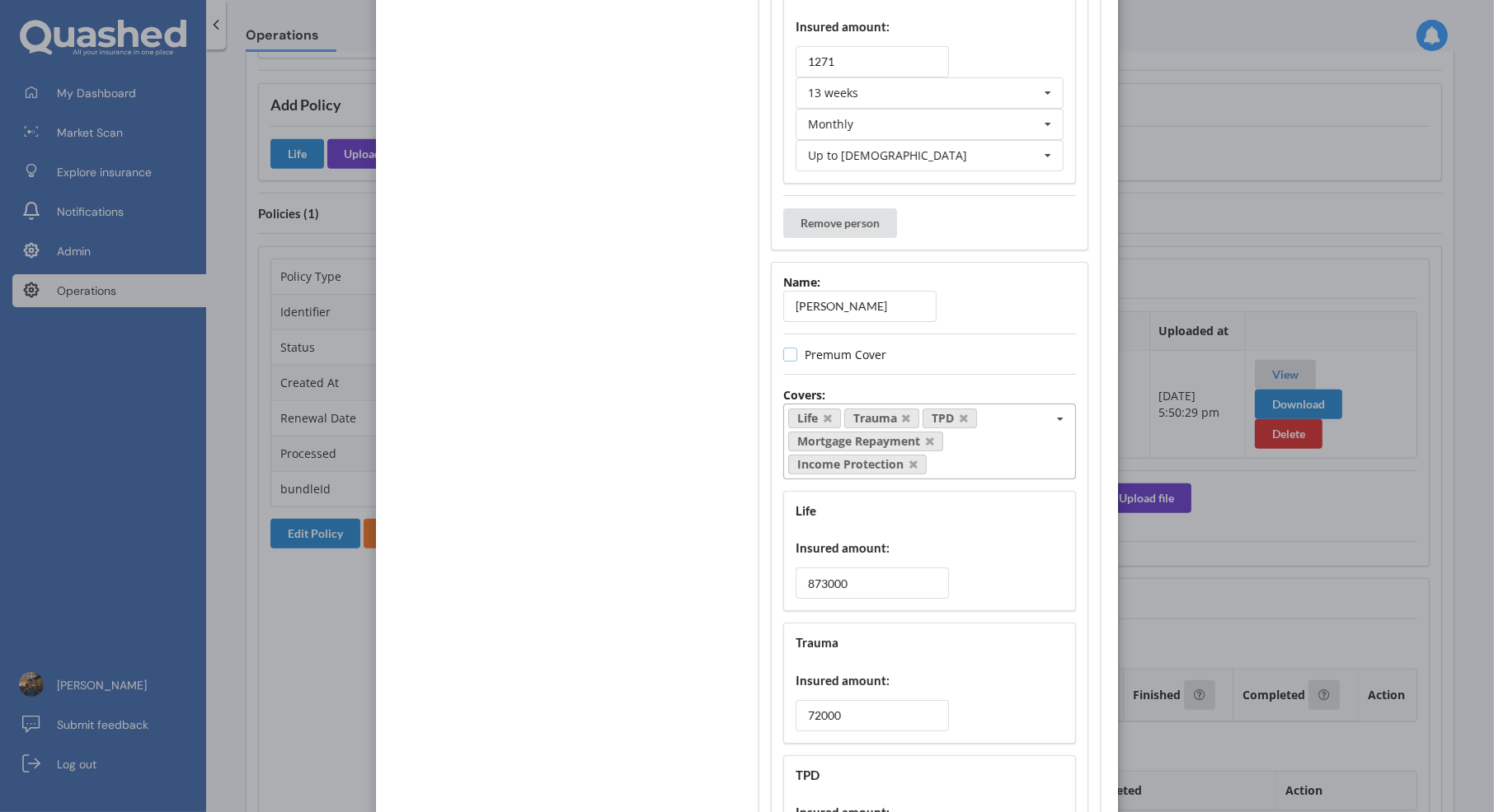
click at [835, 348] on label "Premum Cover" at bounding box center [835, 354] width 103 height 14
checkbox input "true"
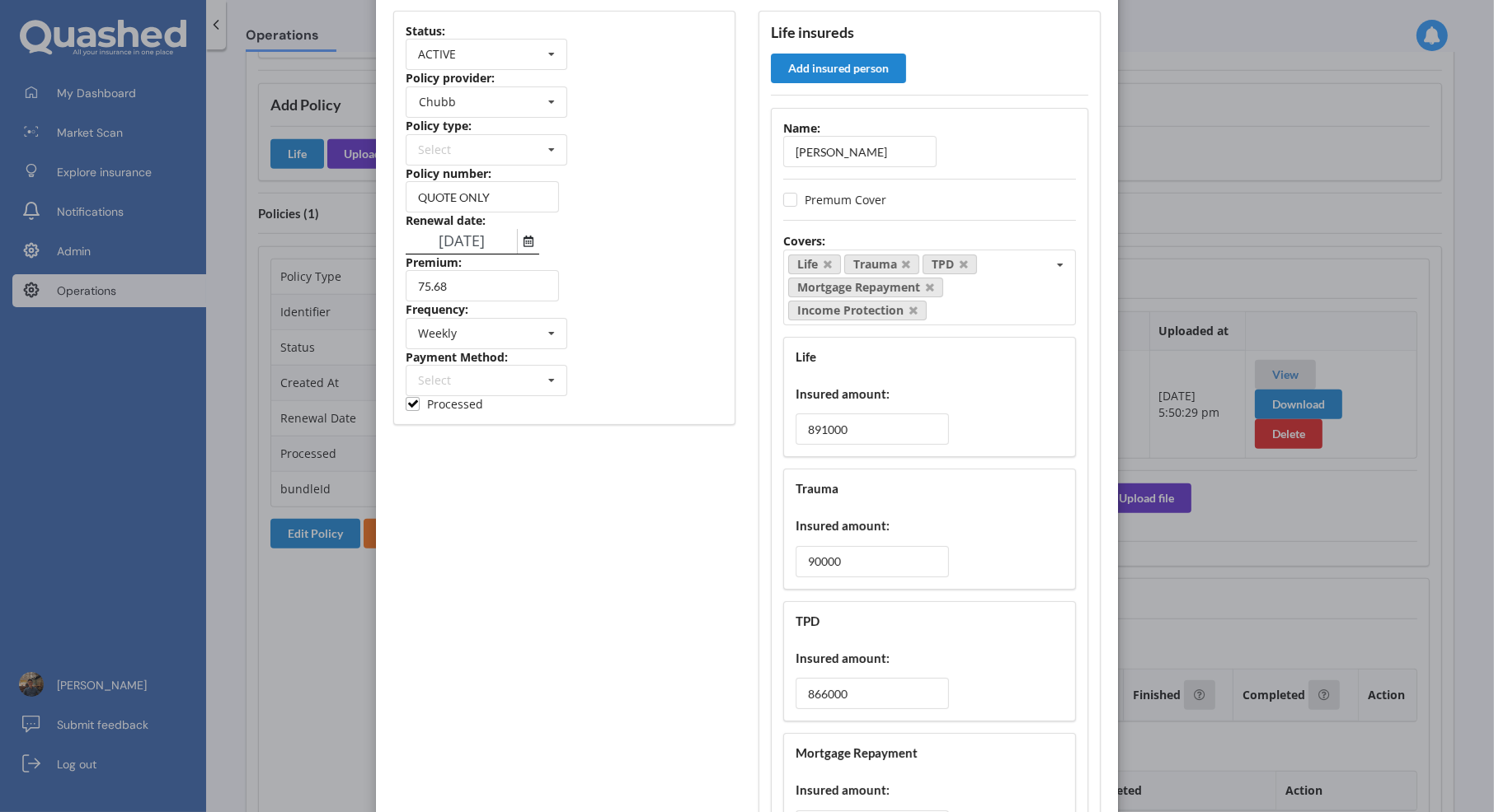
scroll to position [0, 0]
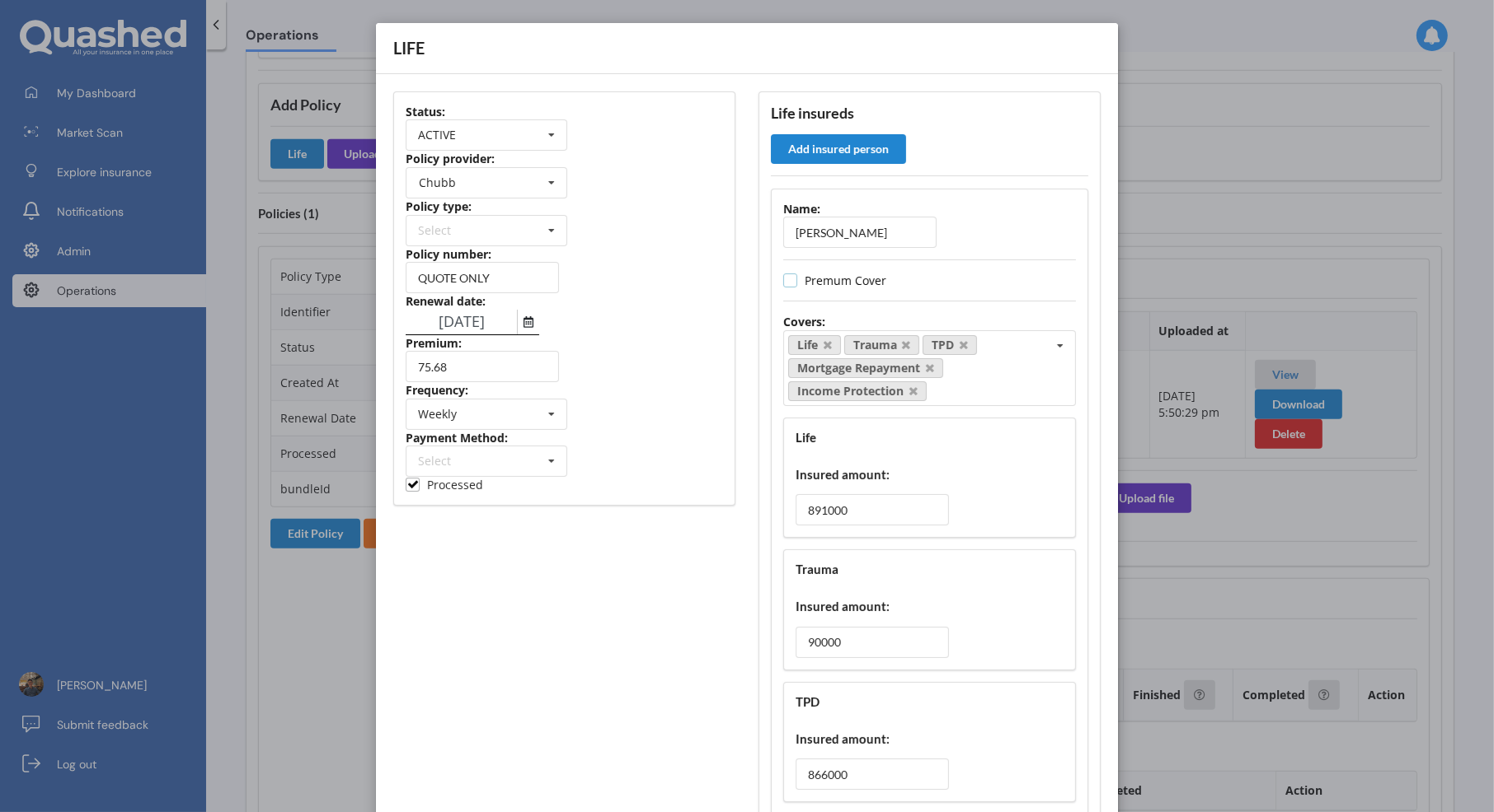
click at [834, 284] on label "Premum Cover" at bounding box center [835, 280] width 103 height 14
checkbox input "true"
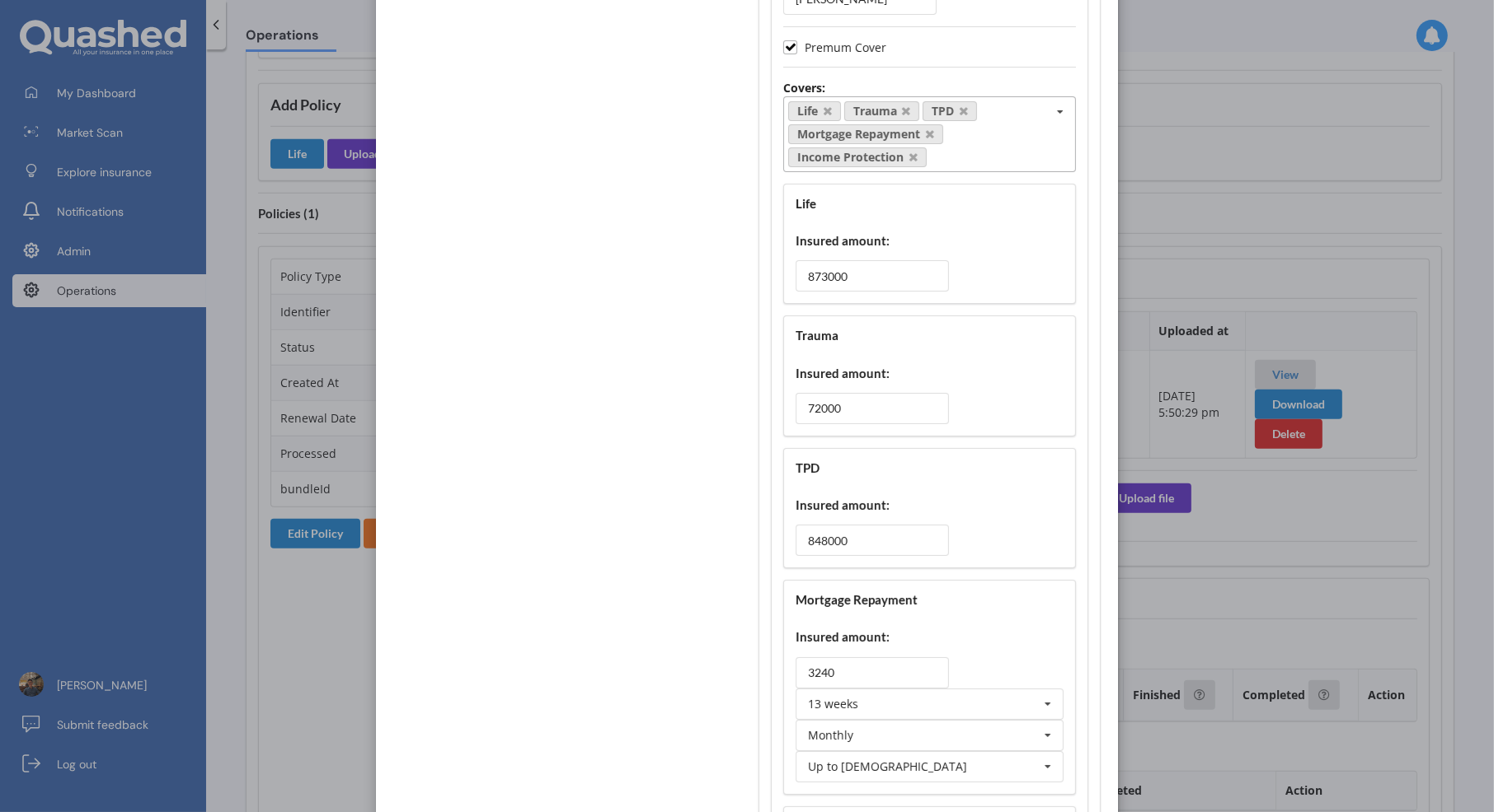
scroll to position [1757, 0]
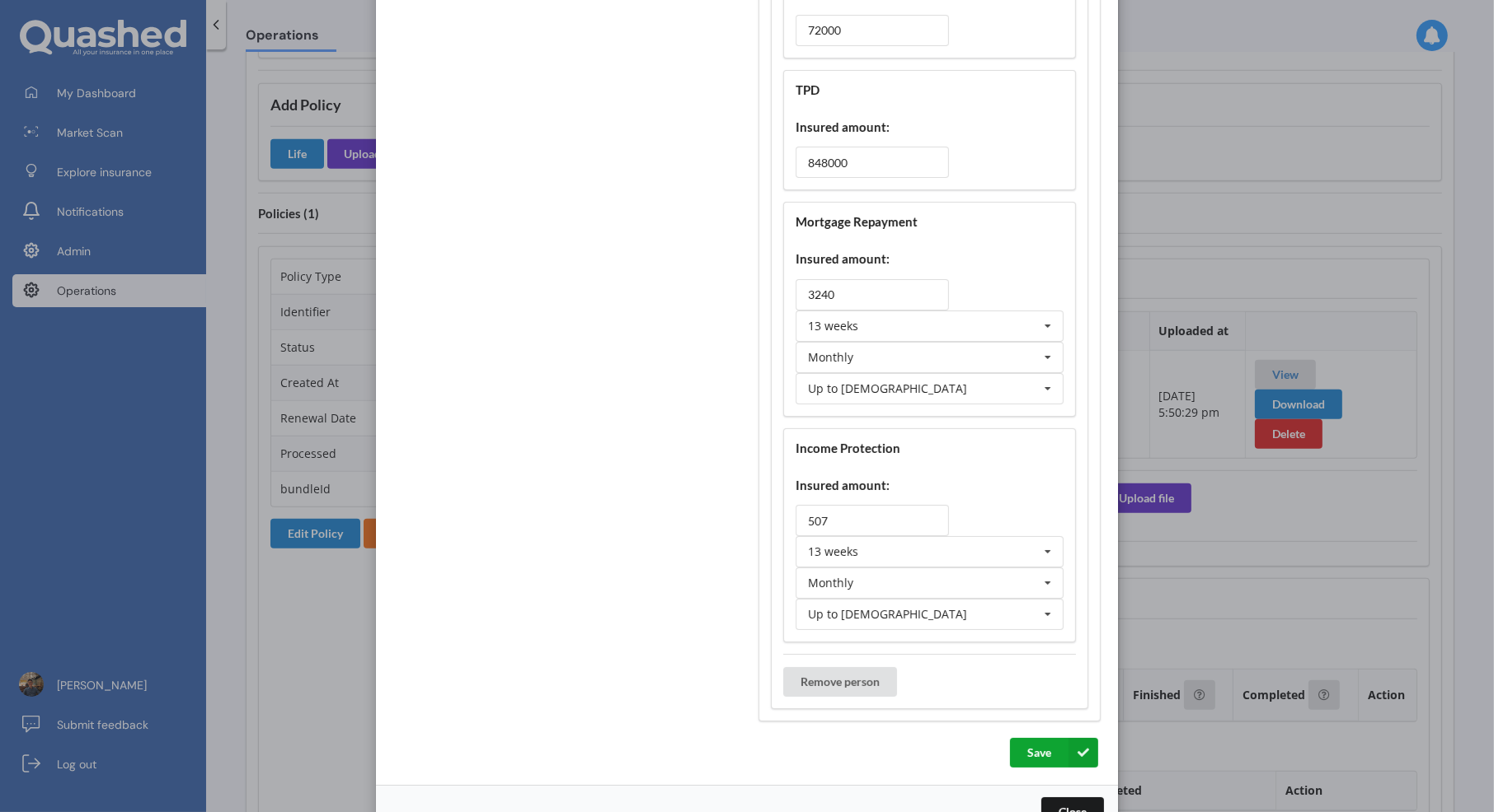
click at [1037, 738] on button "Save" at bounding box center [1054, 753] width 88 height 29
click at [1060, 797] on button "Close" at bounding box center [1072, 812] width 63 height 29
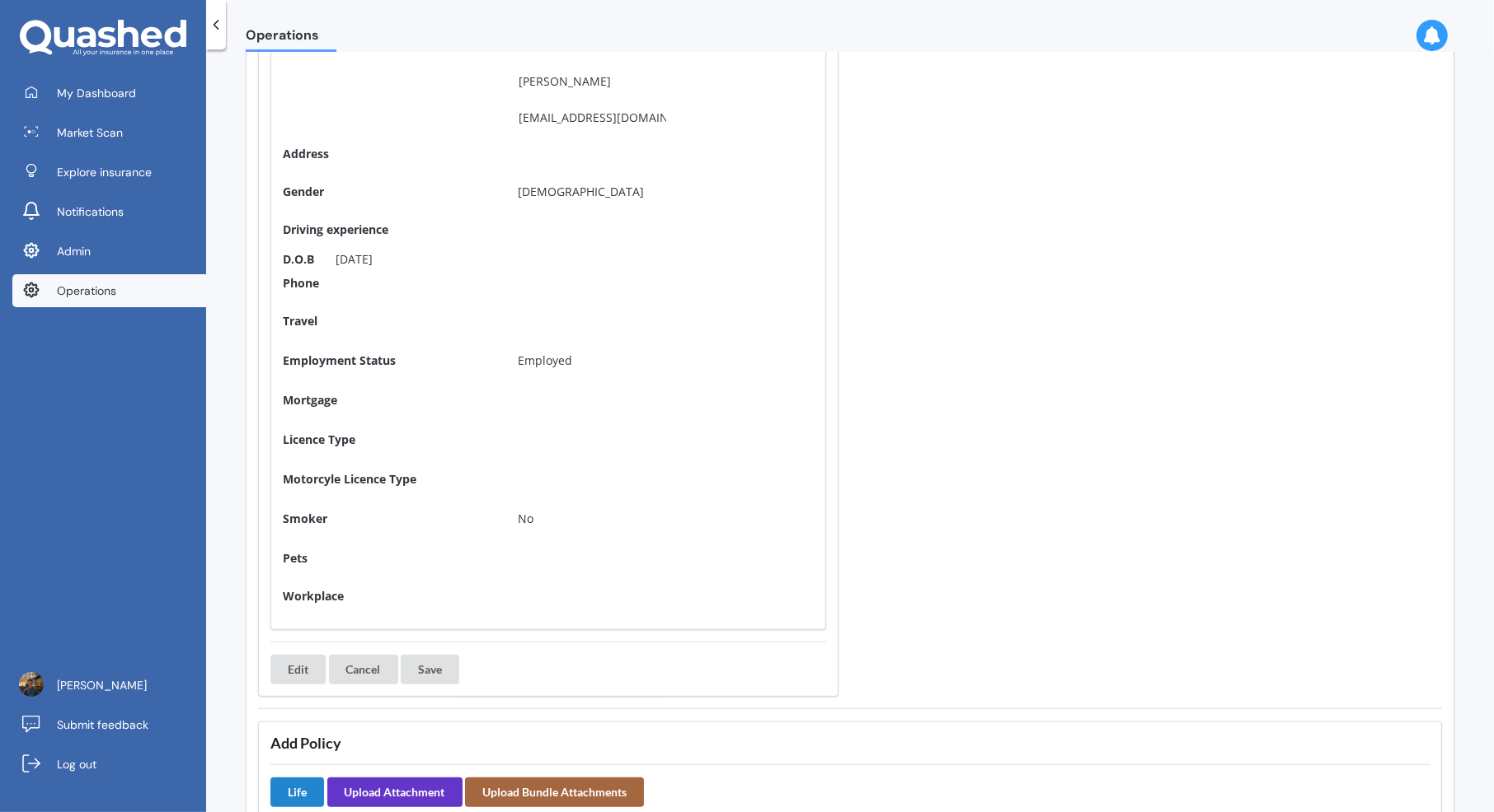
scroll to position [0, 0]
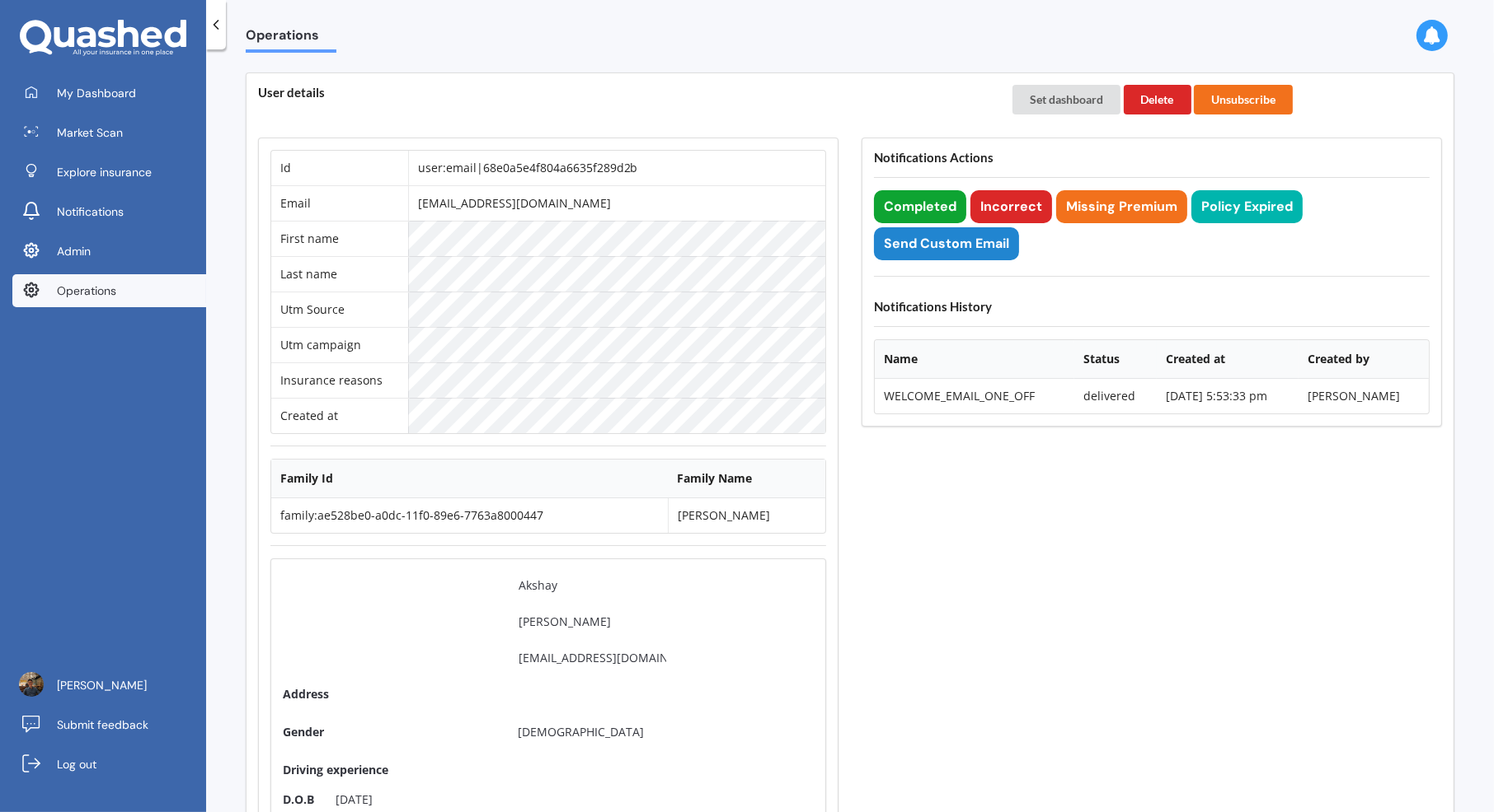
click at [926, 200] on button "Completed" at bounding box center [920, 207] width 92 height 33
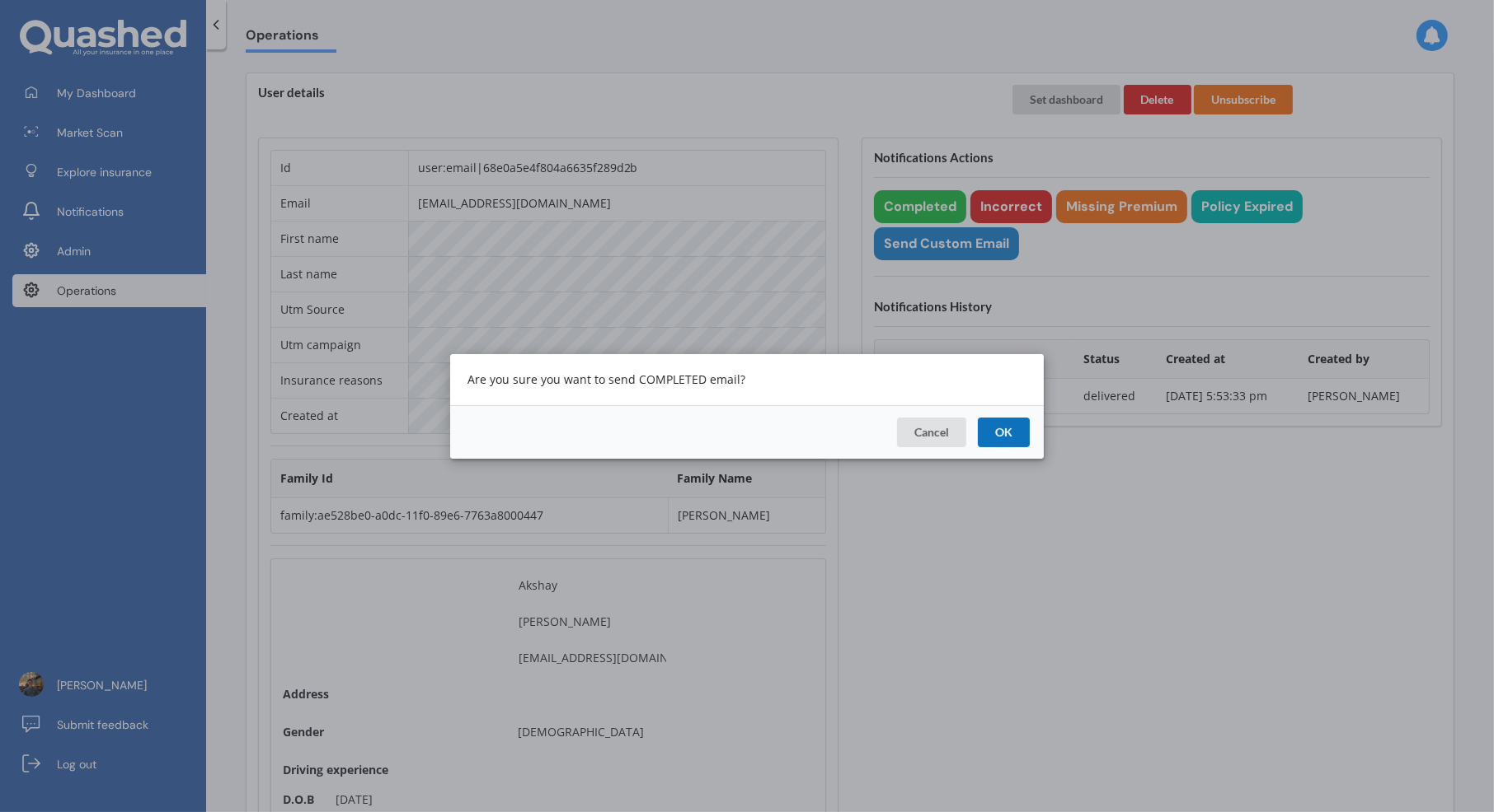
click at [1016, 437] on button "OK" at bounding box center [1003, 432] width 52 height 29
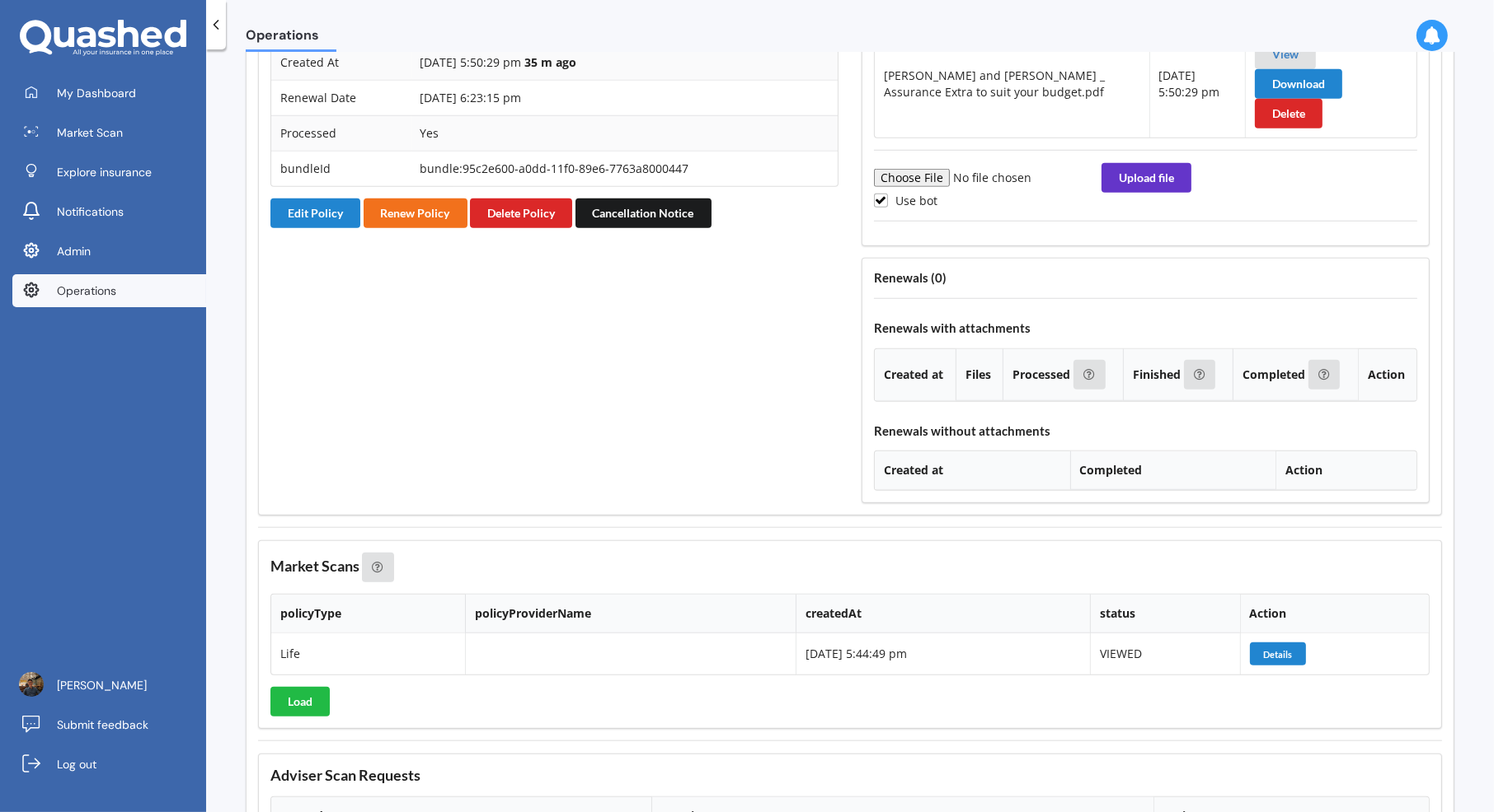
scroll to position [1604, 0]
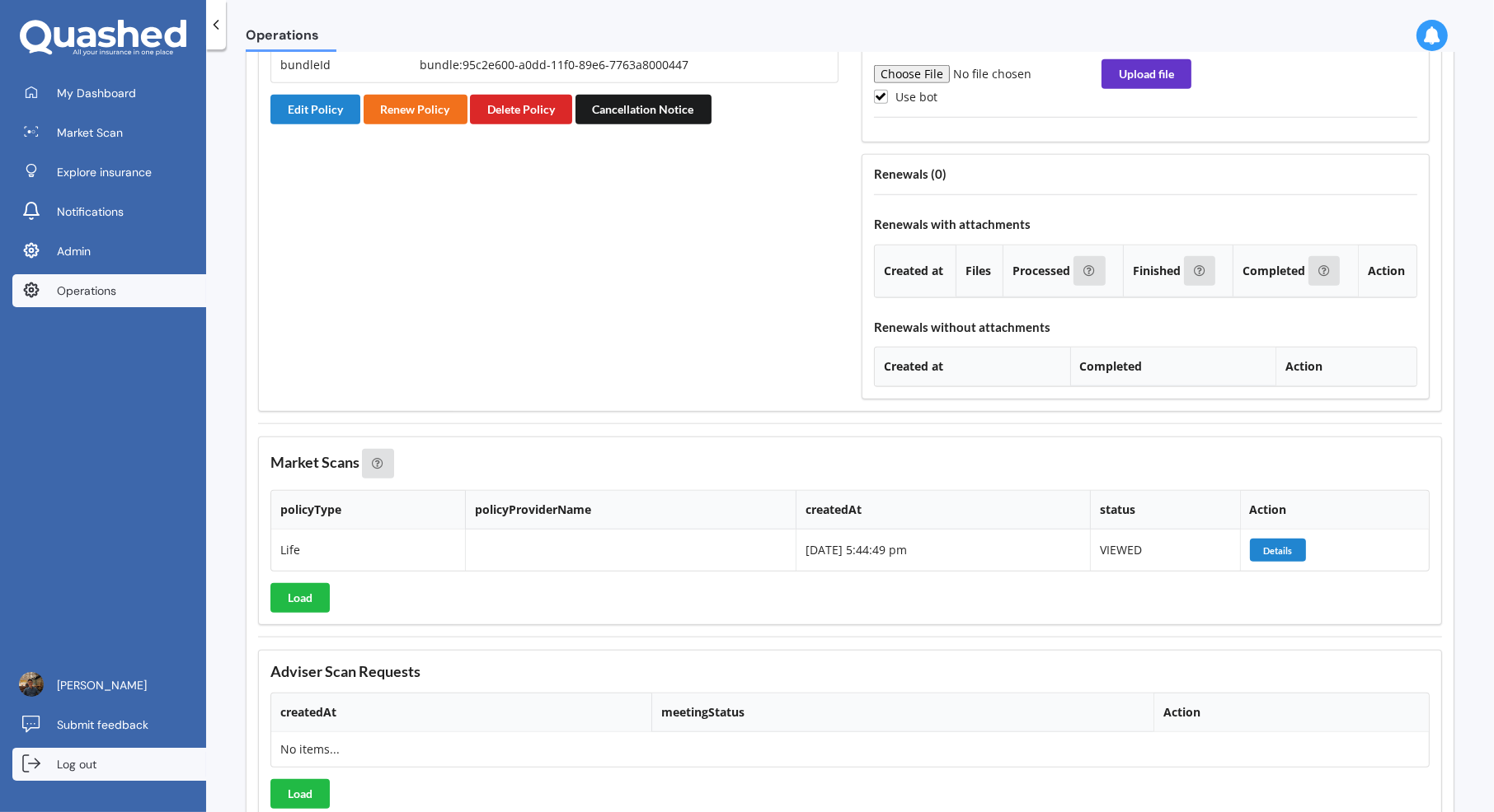
click at [141, 765] on link "Log out" at bounding box center [109, 765] width 193 height 33
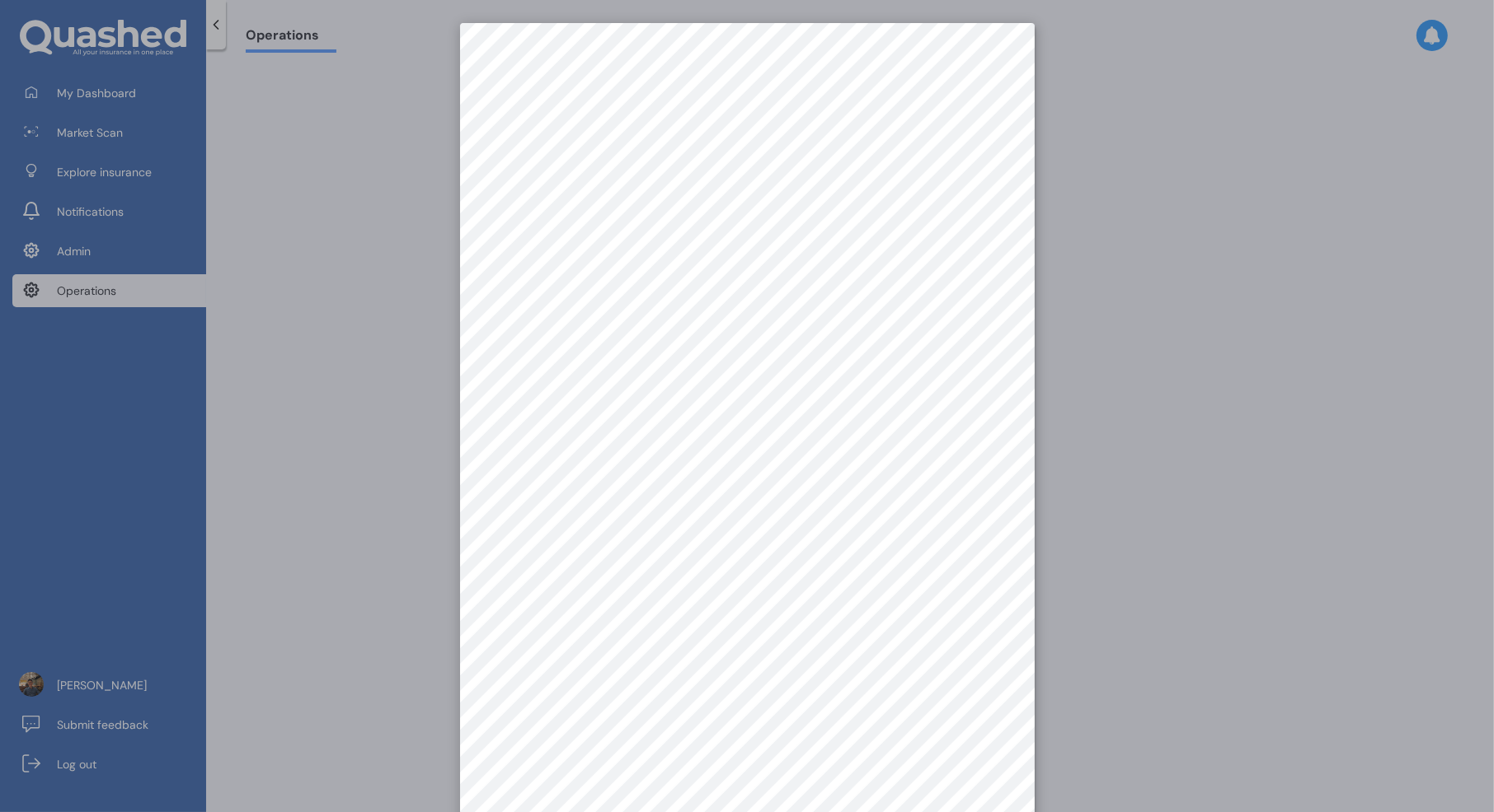
scroll to position [22, 0]
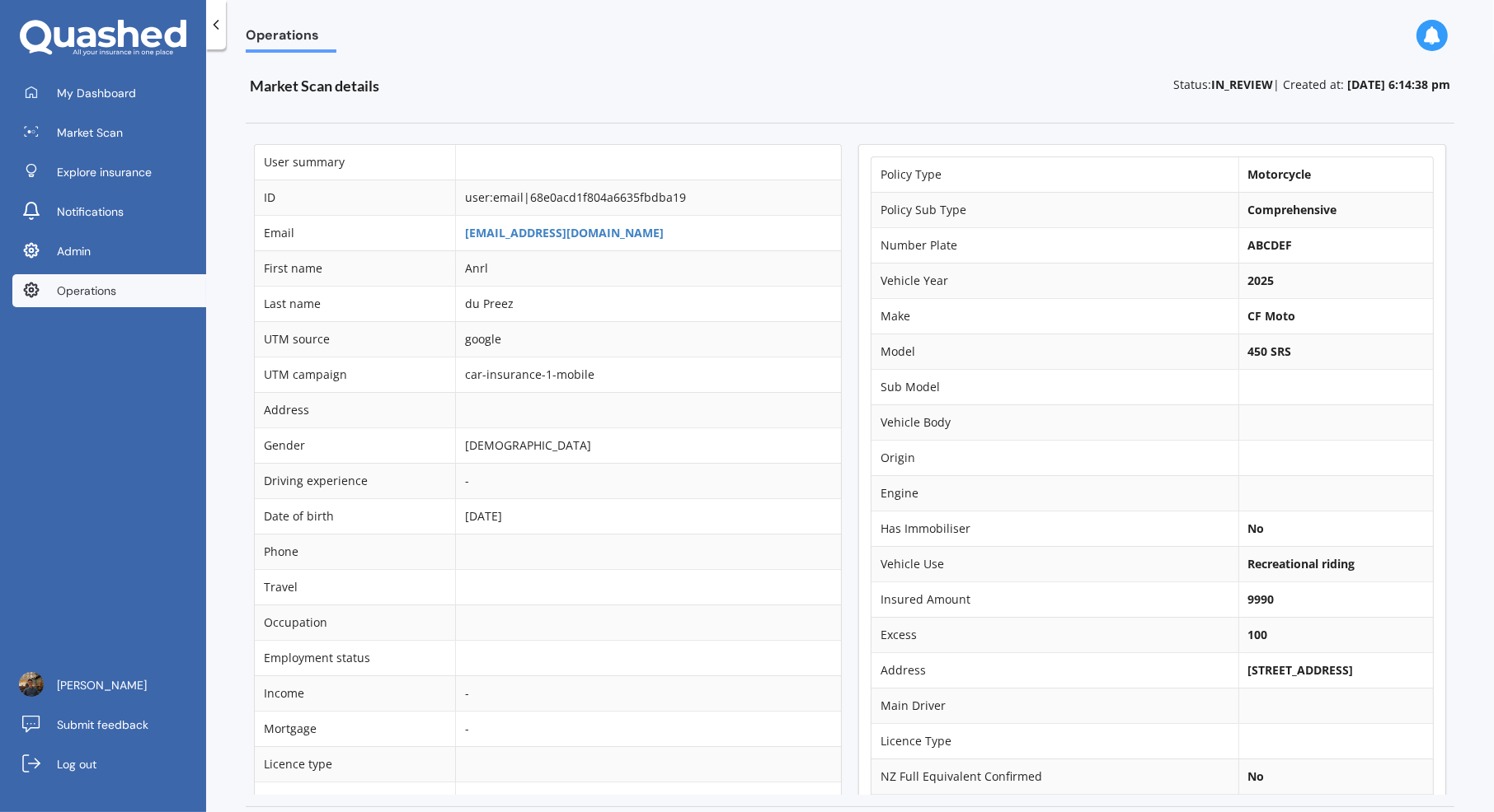
drag, startPoint x: 1233, startPoint y: 660, endPoint x: 1335, endPoint y: 658, distance: 102.0
click at [1335, 663] on b "[STREET_ADDRESS]" at bounding box center [1301, 670] width 106 height 16
copy b "[STREET_ADDRESS]"
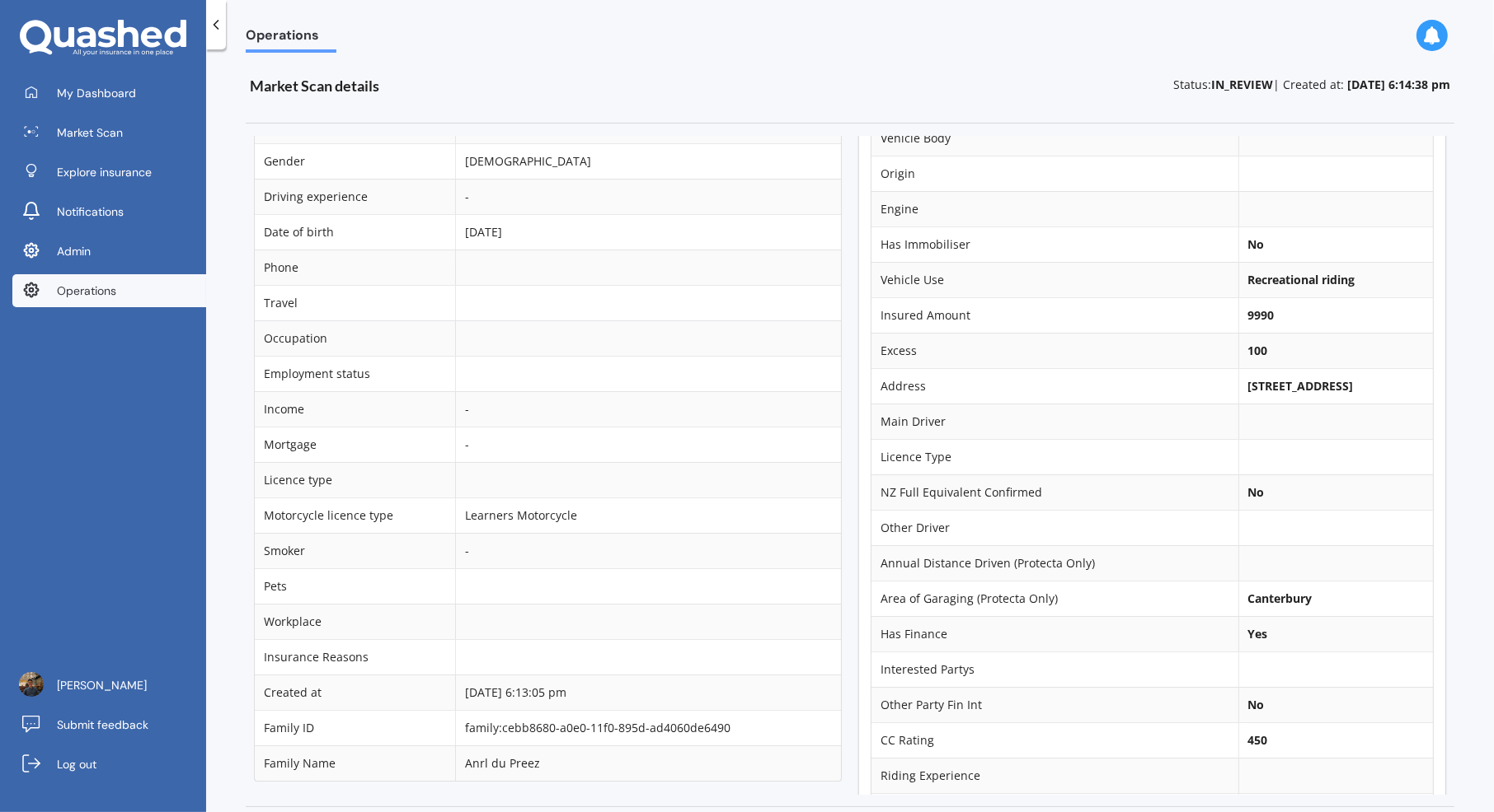
scroll to position [1272, 0]
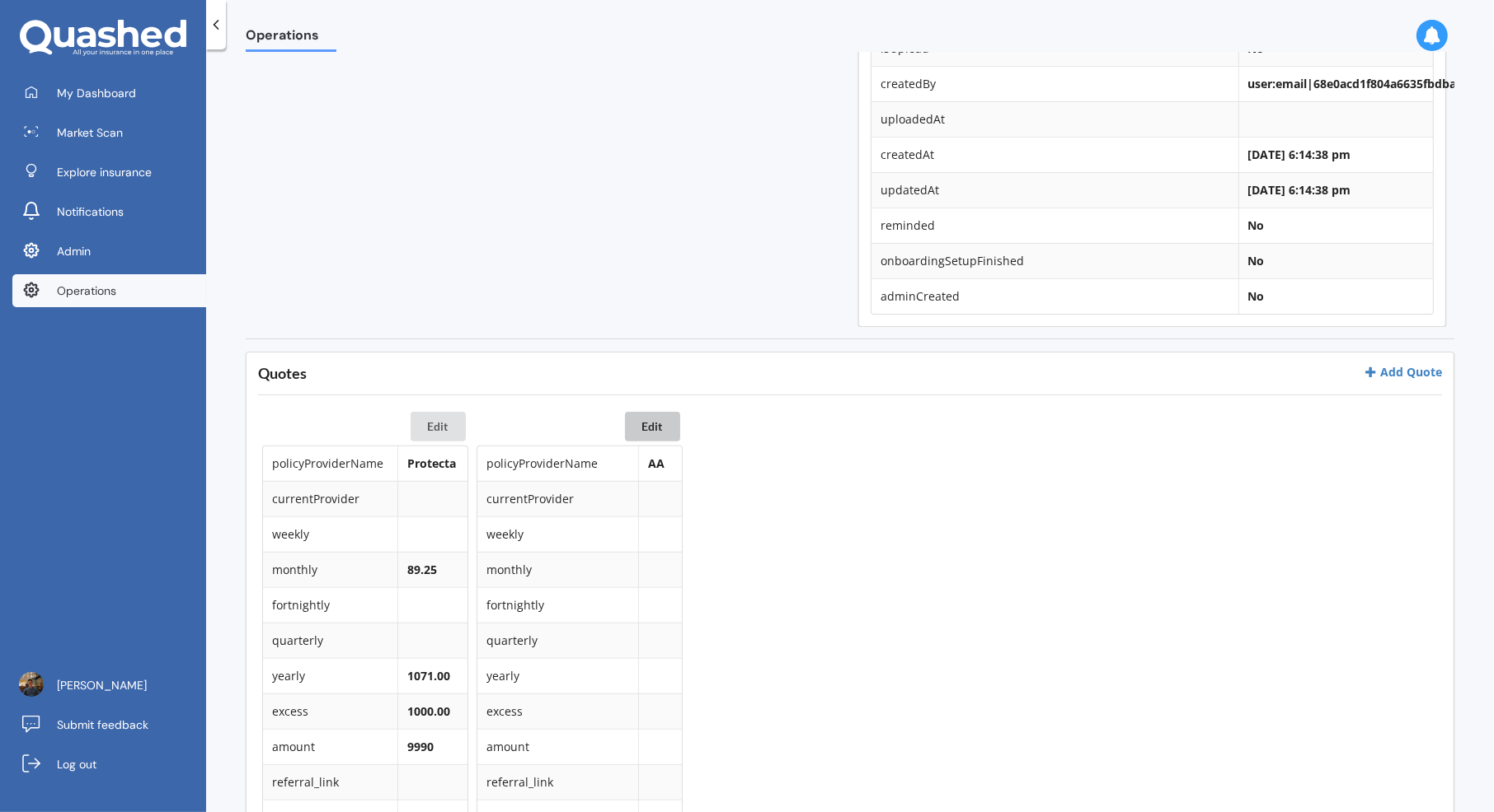
click at [661, 434] on button "Edit" at bounding box center [652, 426] width 55 height 29
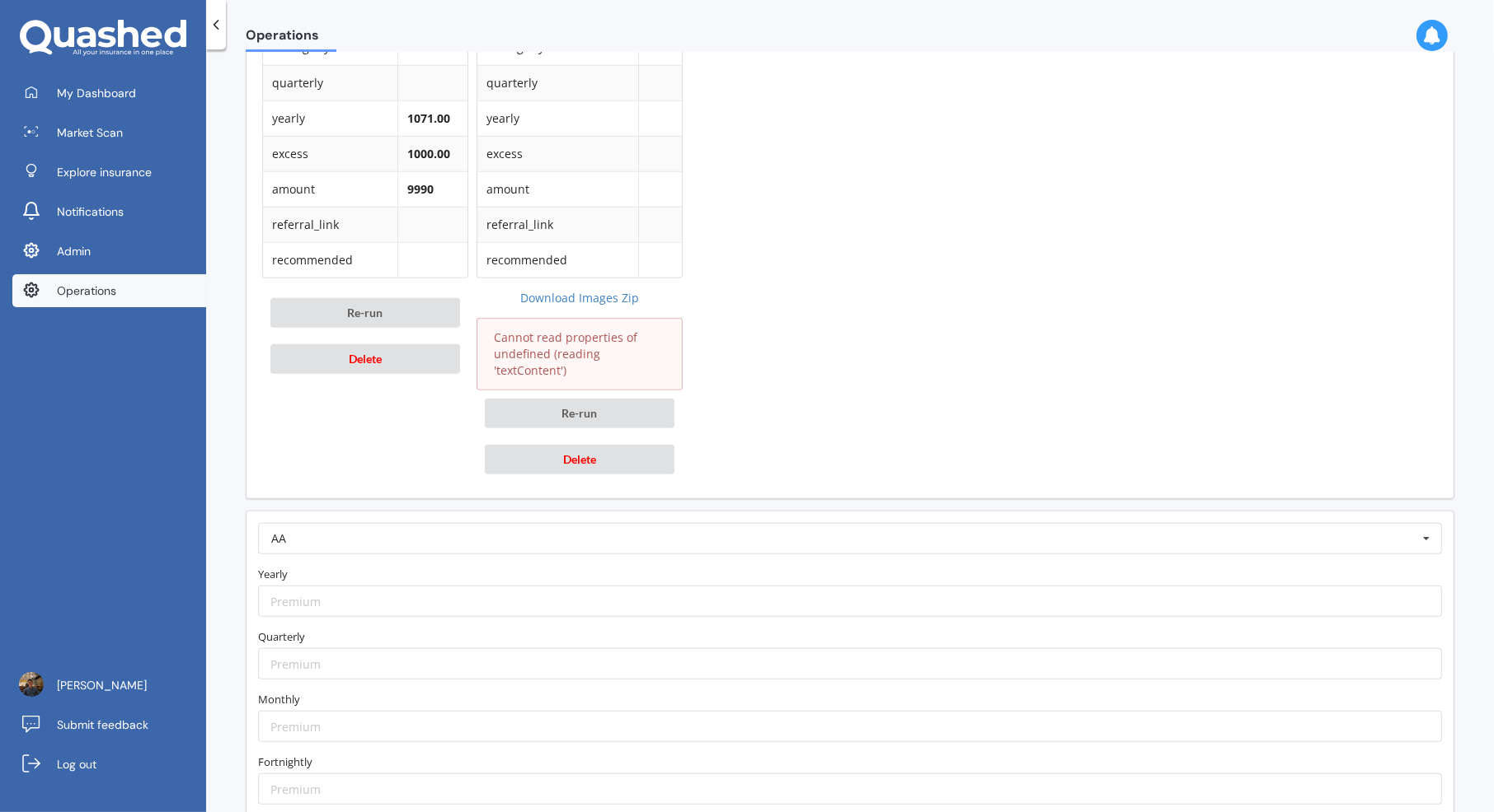
scroll to position [1078, 0]
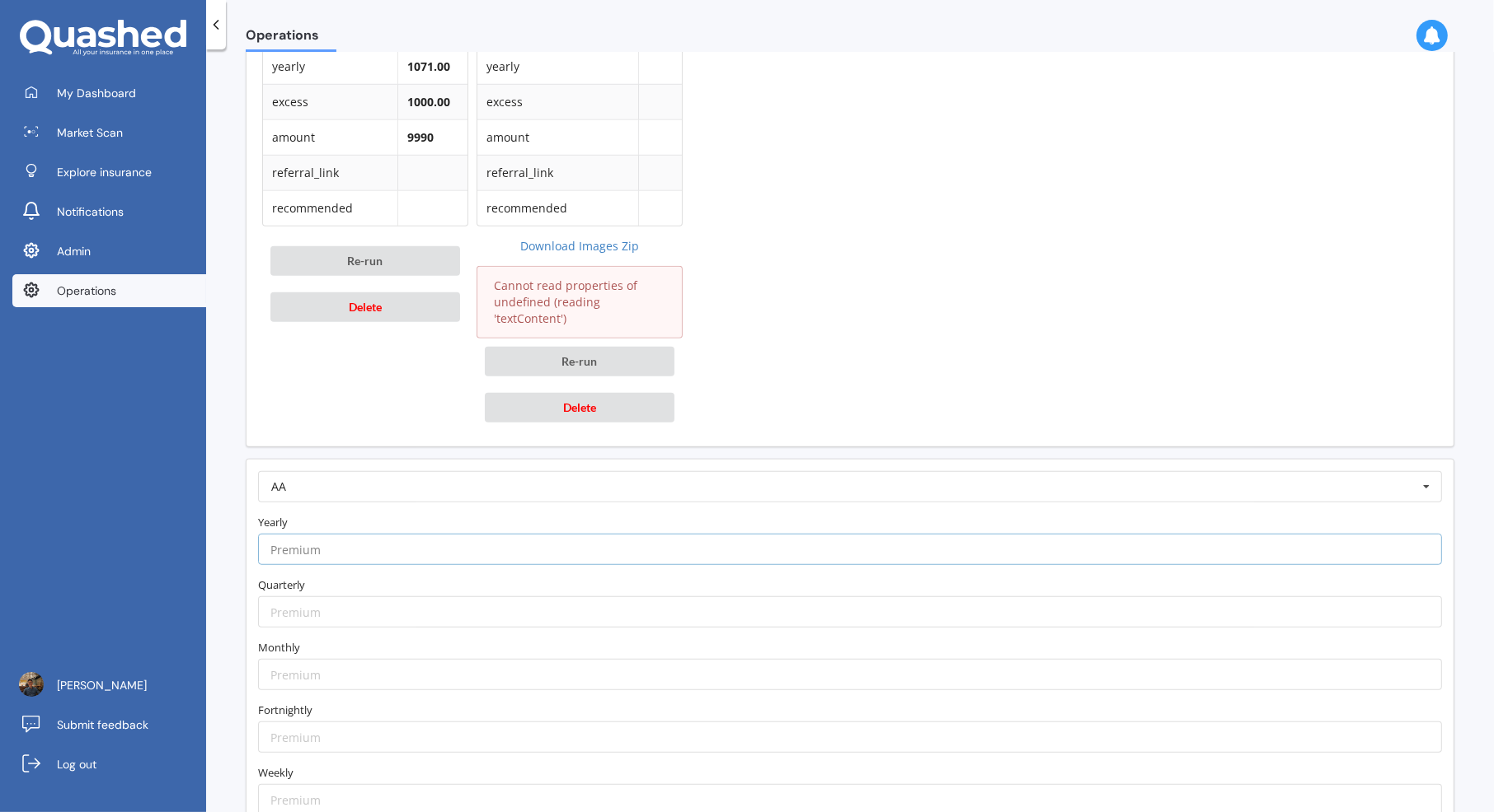
click at [521, 539] on input "number" at bounding box center [849, 550] width 1184 height 31
paste input "941.39"
type input "941.39"
click at [524, 514] on label "Yearly" at bounding box center [849, 522] width 1184 height 17
click at [308, 663] on input "number" at bounding box center [849, 675] width 1184 height 31
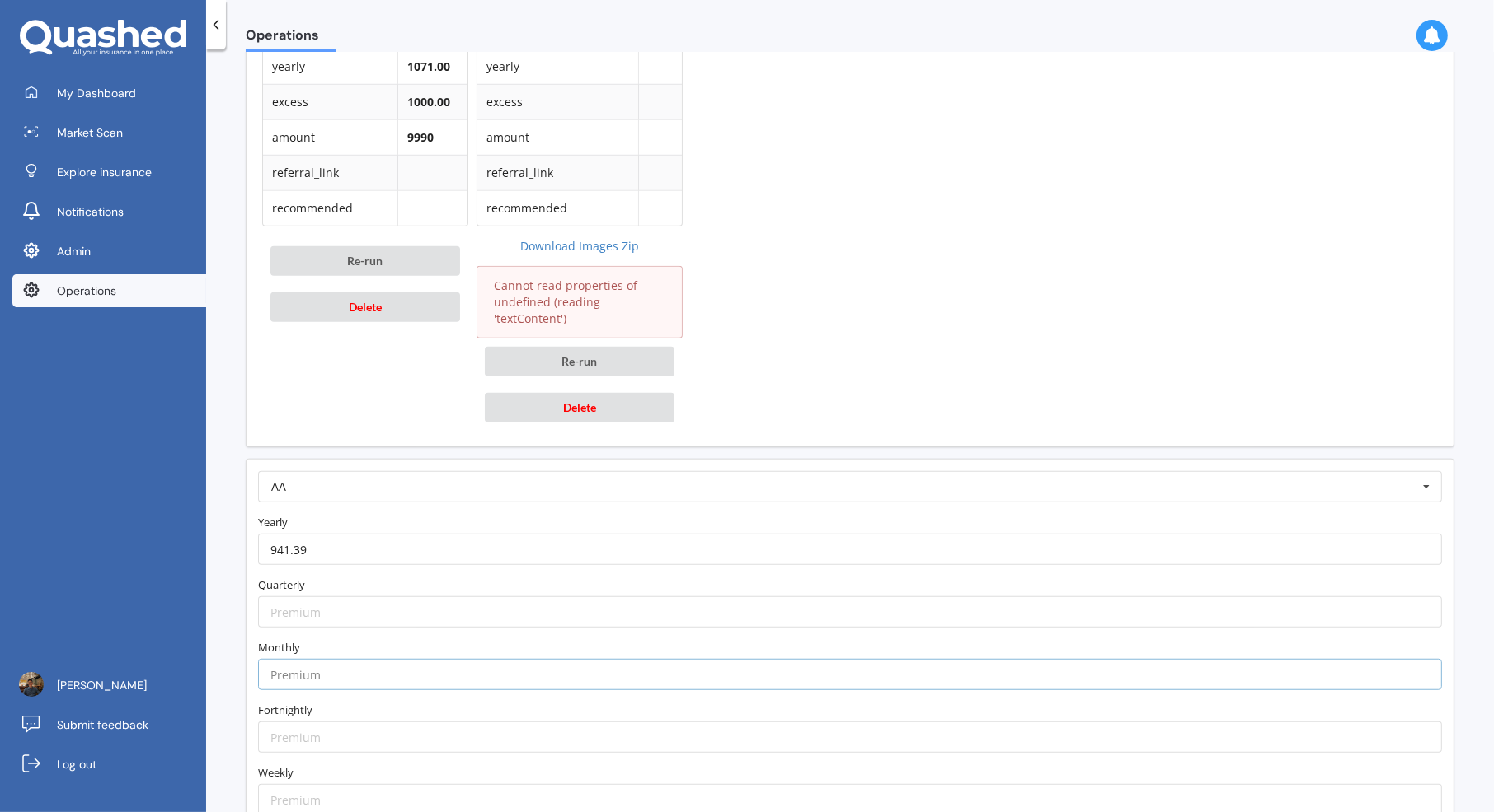
paste input "87.69"
type input "87.69"
click at [332, 639] on label "Monthly" at bounding box center [849, 647] width 1184 height 17
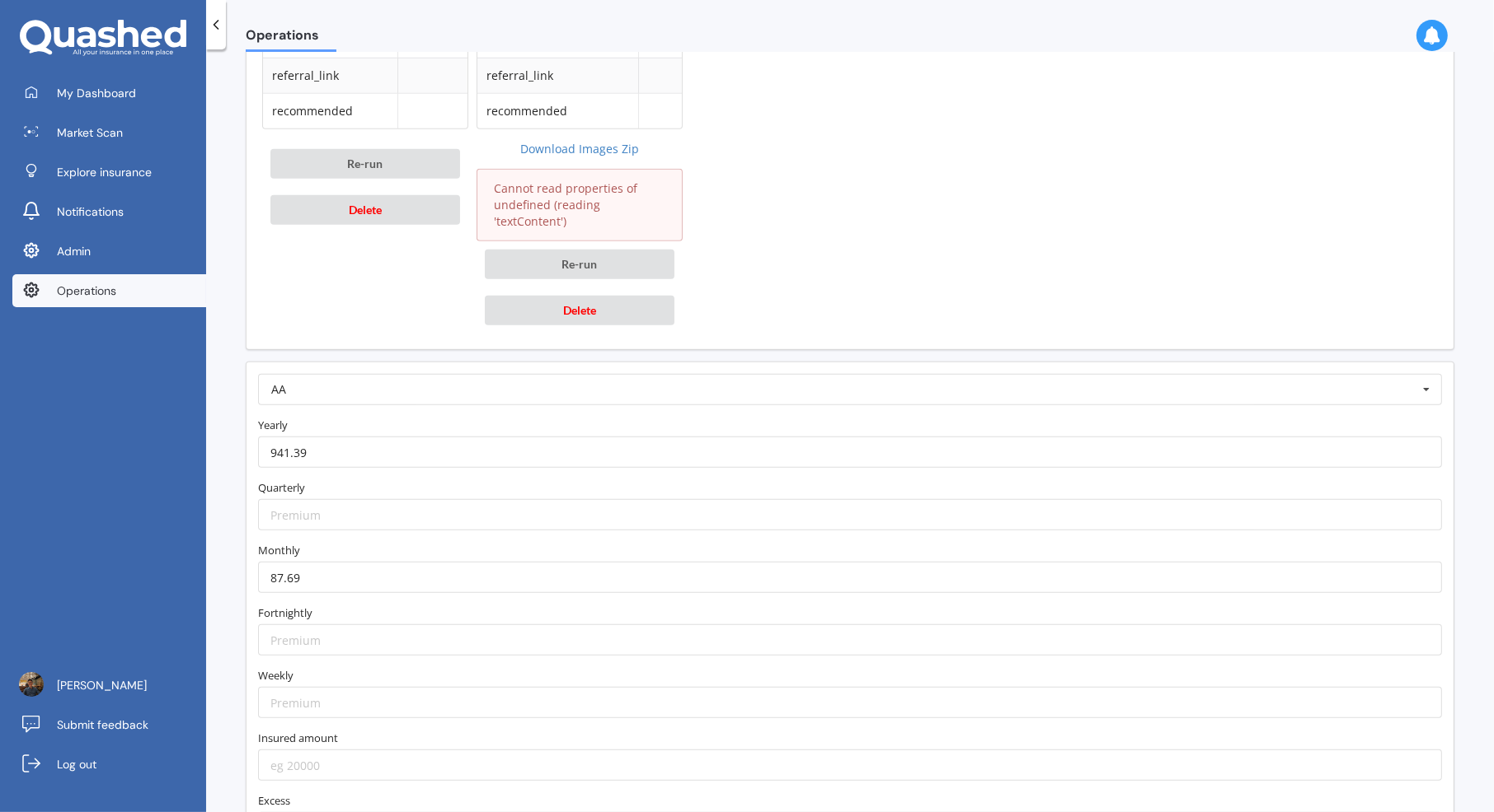
scroll to position [1270, 0]
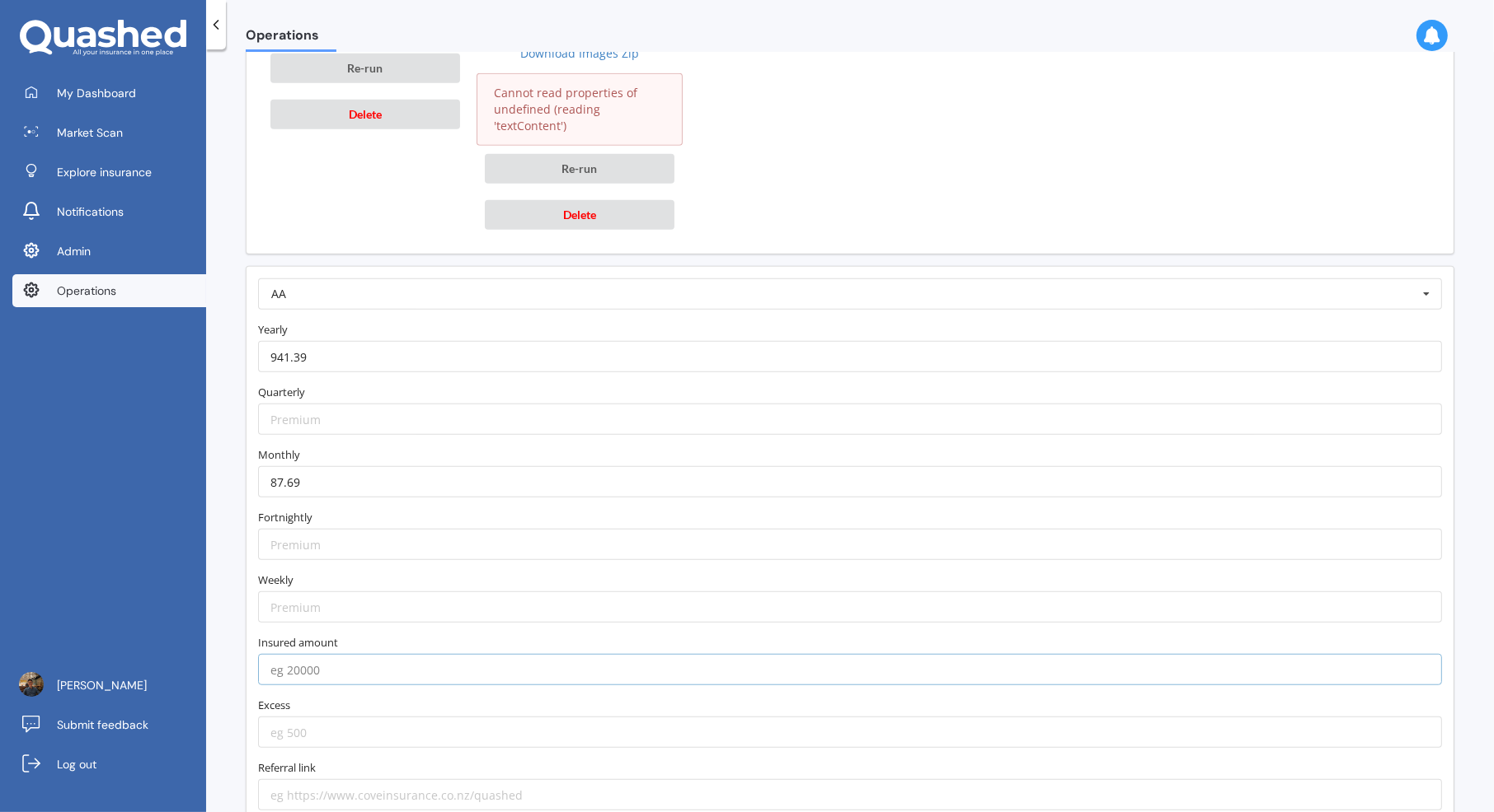
click at [346, 659] on input "number" at bounding box center [849, 670] width 1184 height 31
type input "9990"
type input "300"
click at [414, 697] on label "Excess" at bounding box center [849, 705] width 1184 height 17
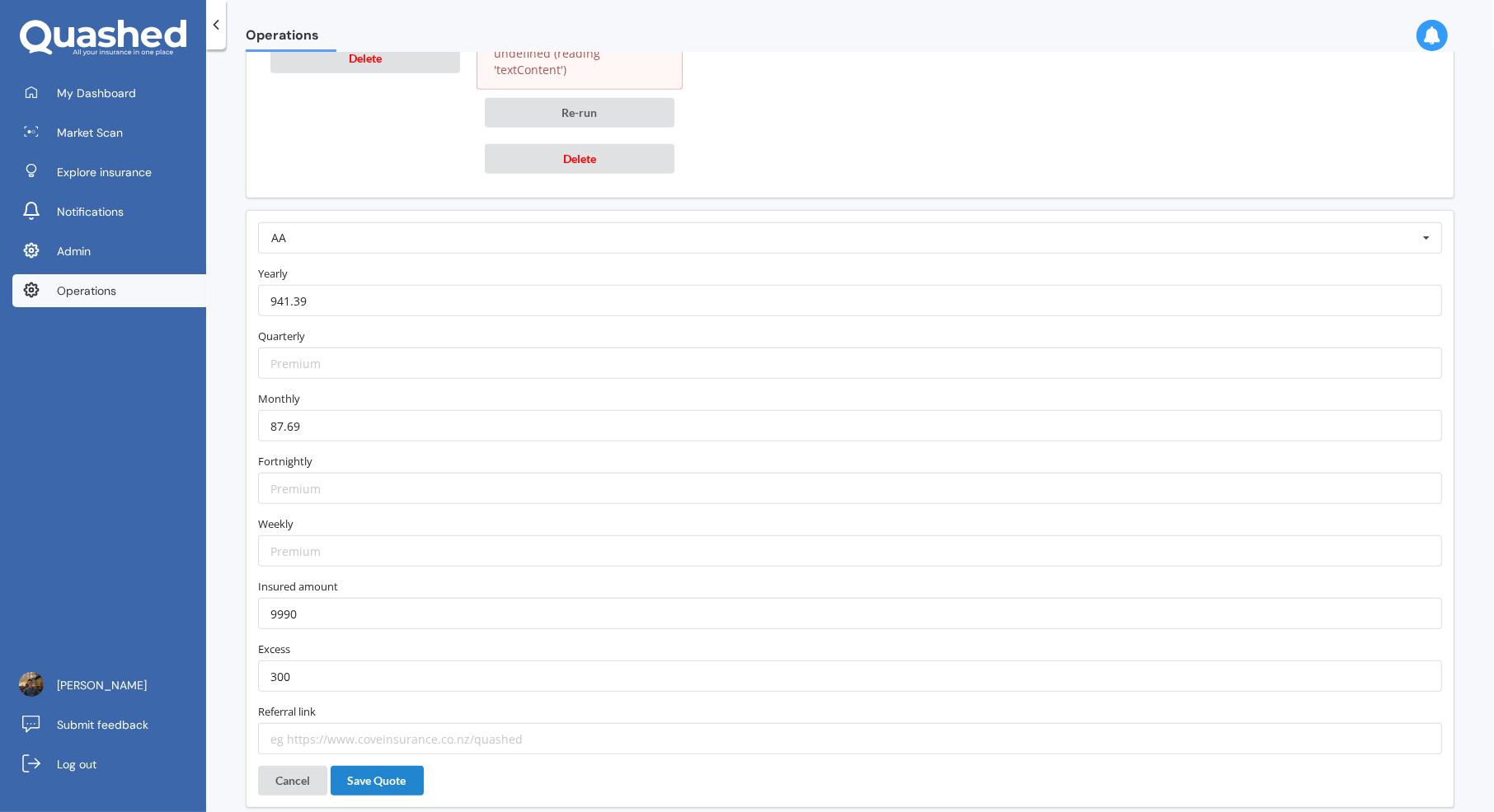
scroll to position [1386, 0]
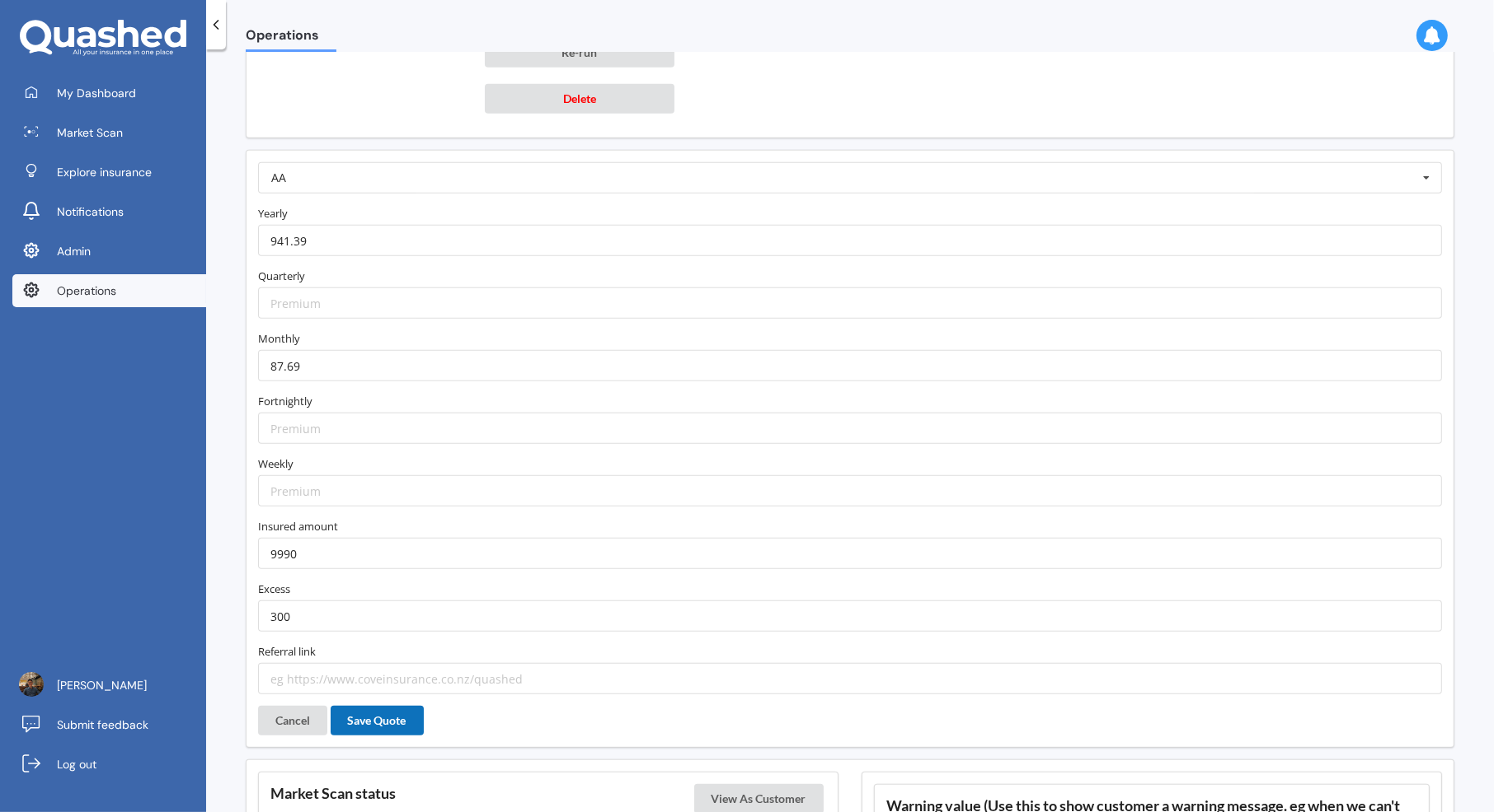
click at [401, 706] on button "Save Quote" at bounding box center [377, 721] width 93 height 29
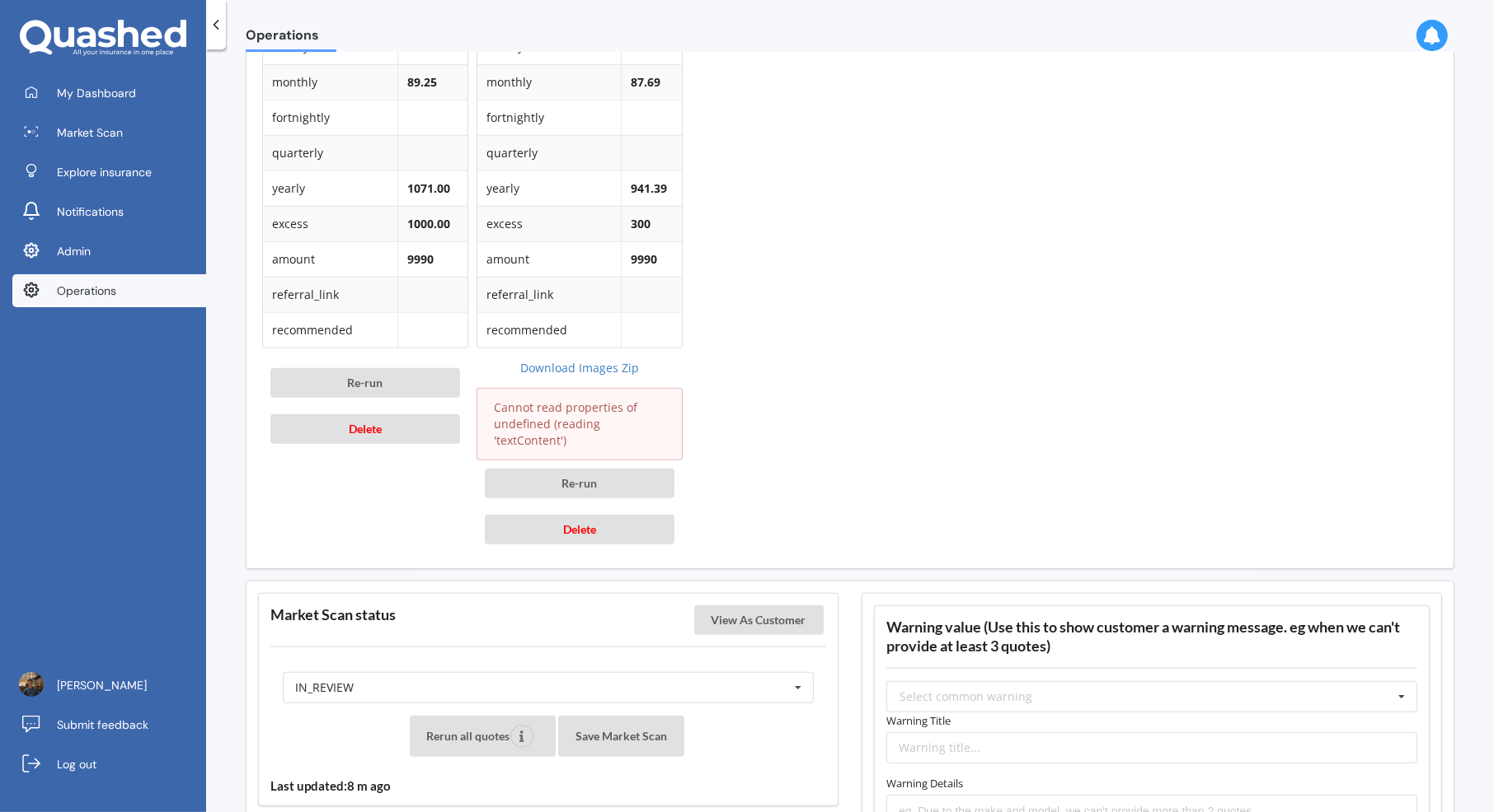
scroll to position [1373, 0]
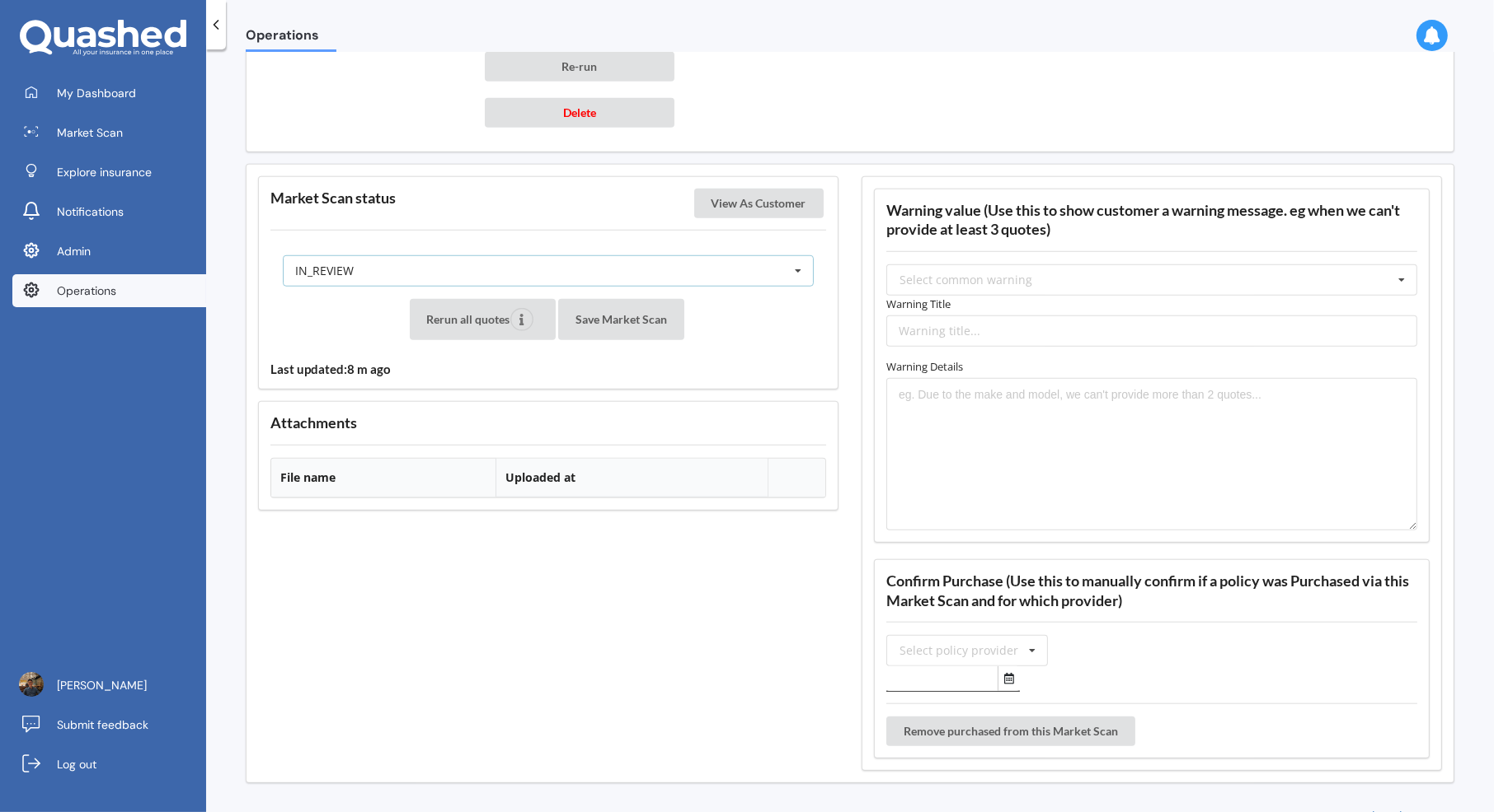
click at [625, 270] on div "IN_REVIEW READY PENDING VIEWED ABANDONED IN_REVIEW" at bounding box center [548, 271] width 531 height 31
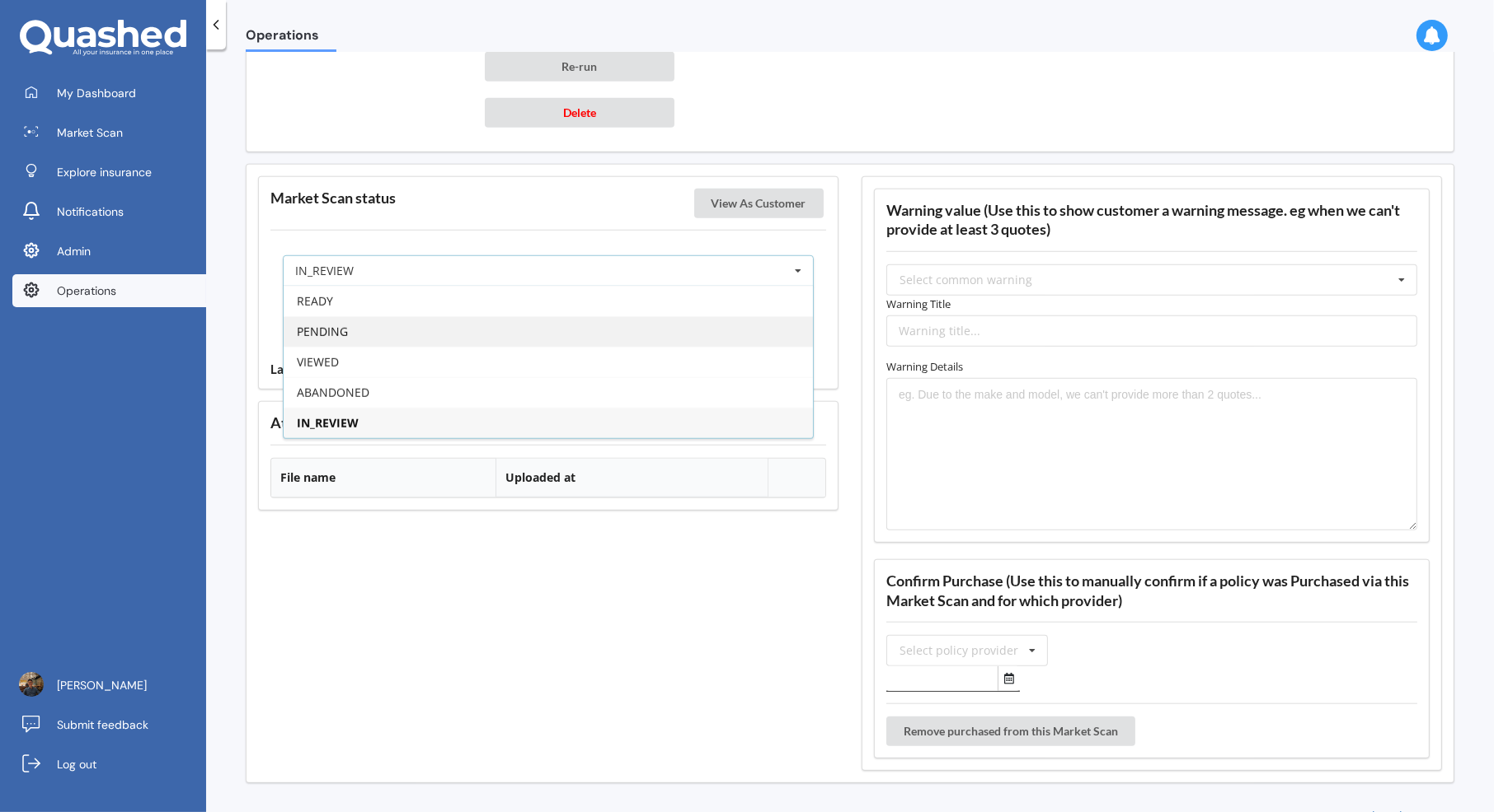
click at [565, 319] on div "PENDING" at bounding box center [548, 331] width 530 height 30
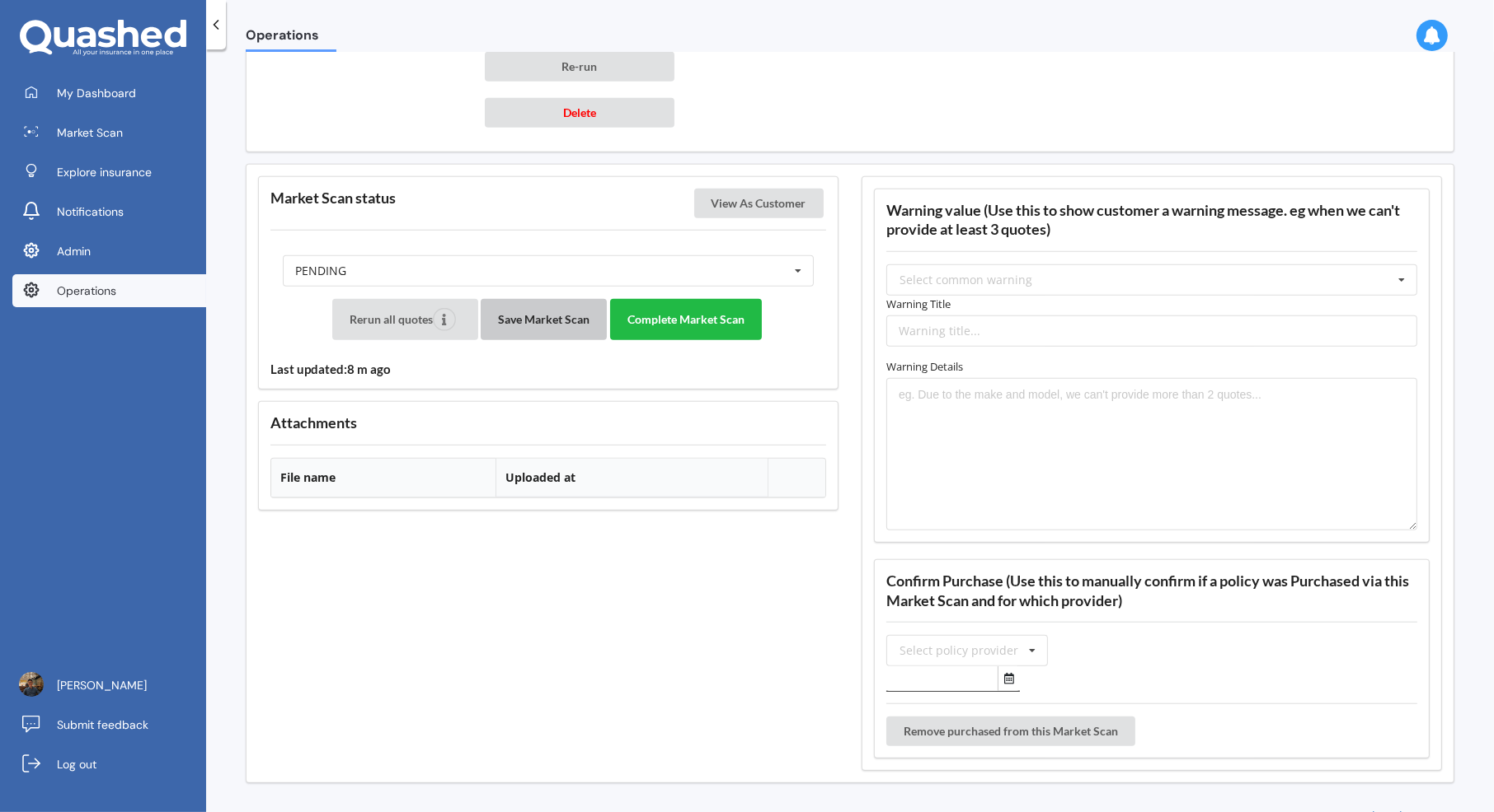
click at [545, 317] on button "Save Market Scan" at bounding box center [543, 319] width 126 height 41
click at [694, 306] on button "Complete Market Scan" at bounding box center [685, 319] width 152 height 41
